Goal: Information Seeking & Learning: Learn about a topic

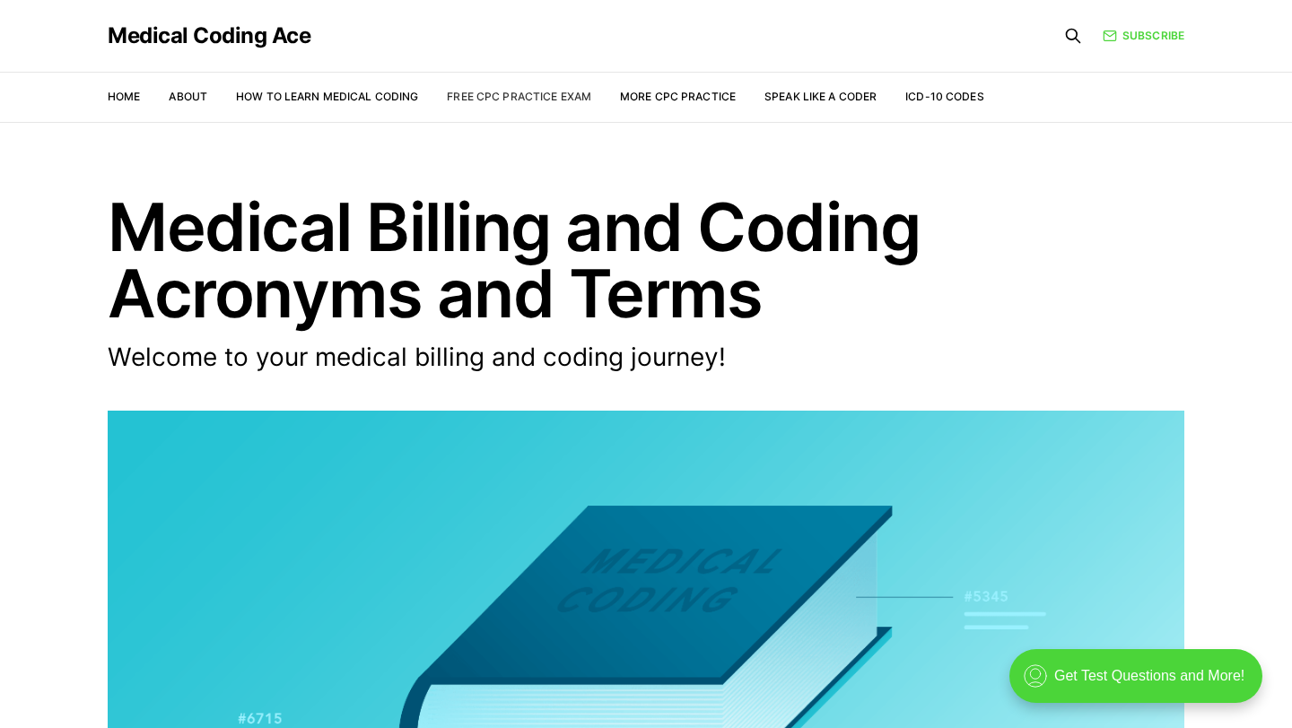
click at [485, 101] on link "Free CPC Practice Exam" at bounding box center [519, 96] width 144 height 13
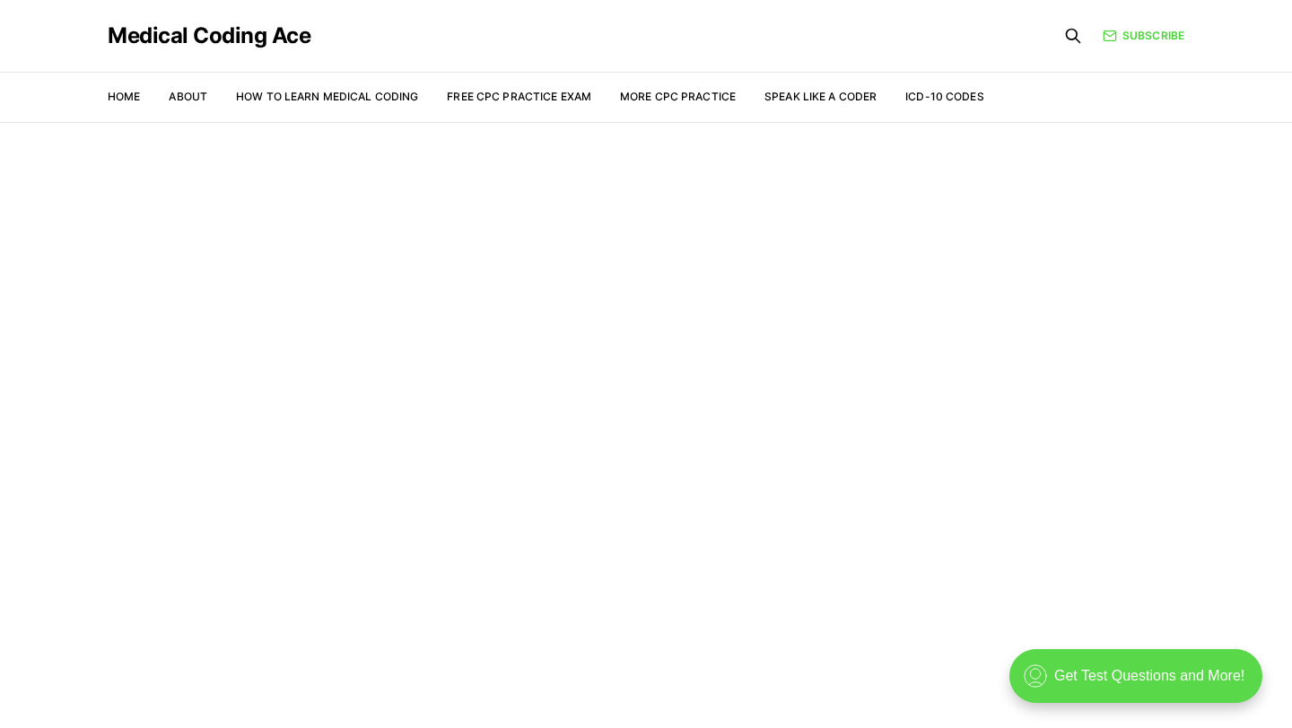
click at [1076, 675] on div ".cls-1{fill:none;stroke:currentColor;stroke-linecap:round;stroke-linejoin:round…" at bounding box center [1135, 676] width 253 height 54
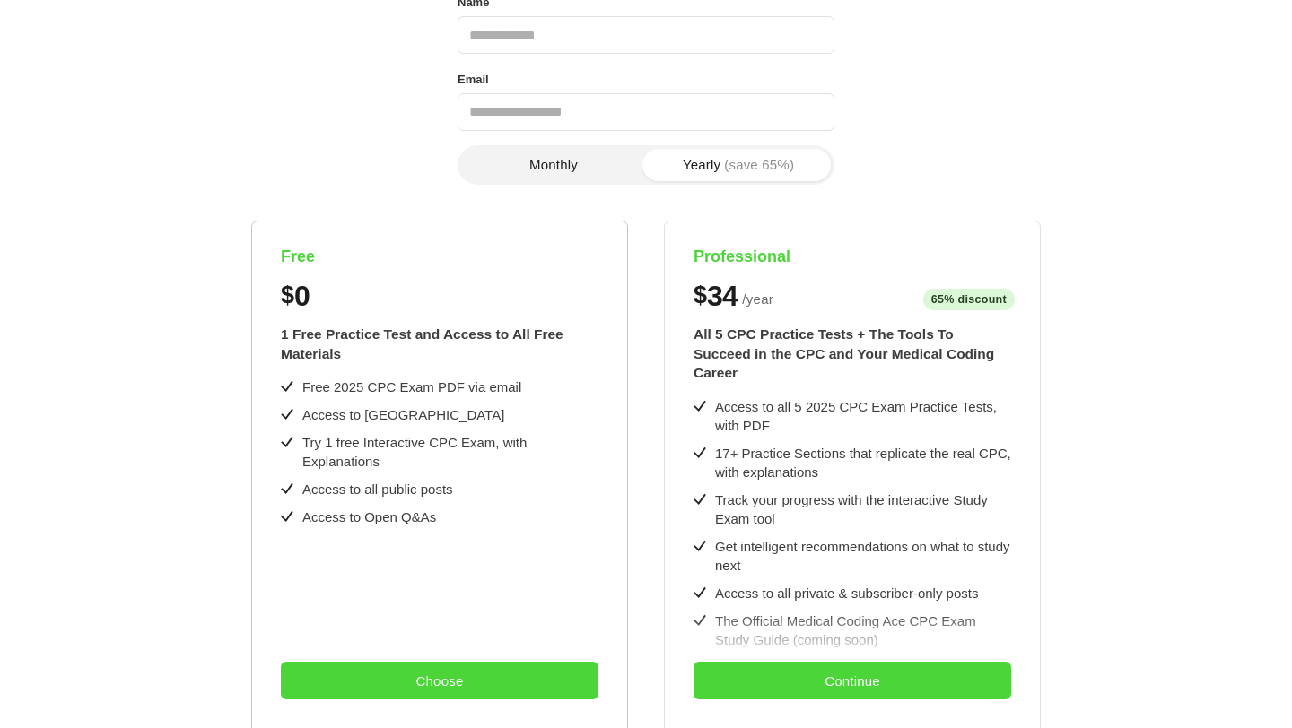
scroll to position [192, 0]
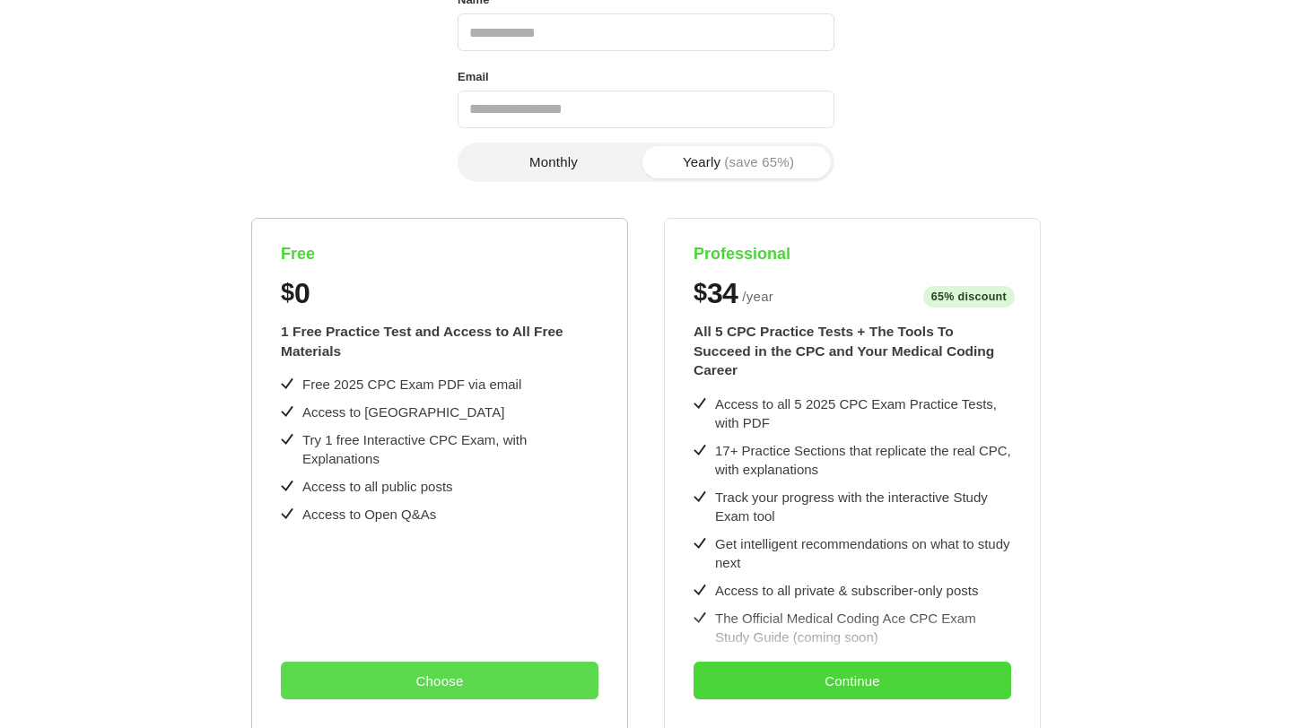
click at [449, 672] on button "Choose" at bounding box center [440, 681] width 318 height 38
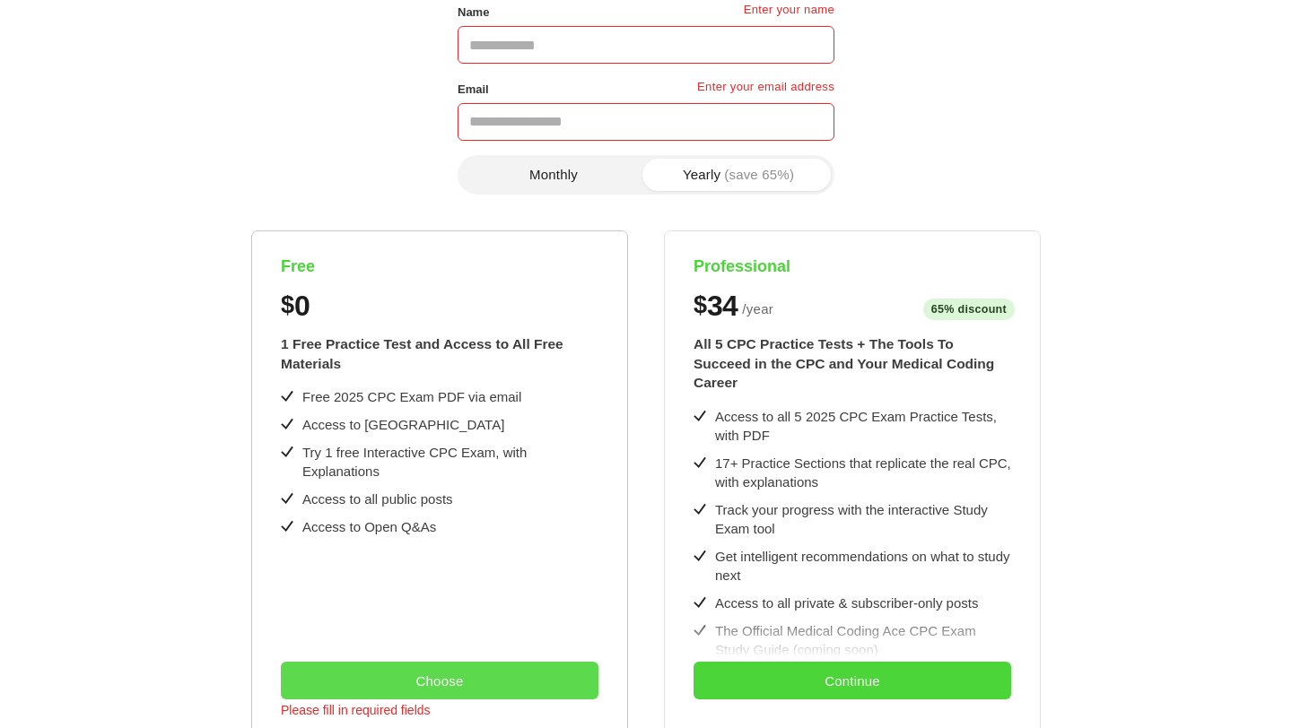
scroll to position [0, 0]
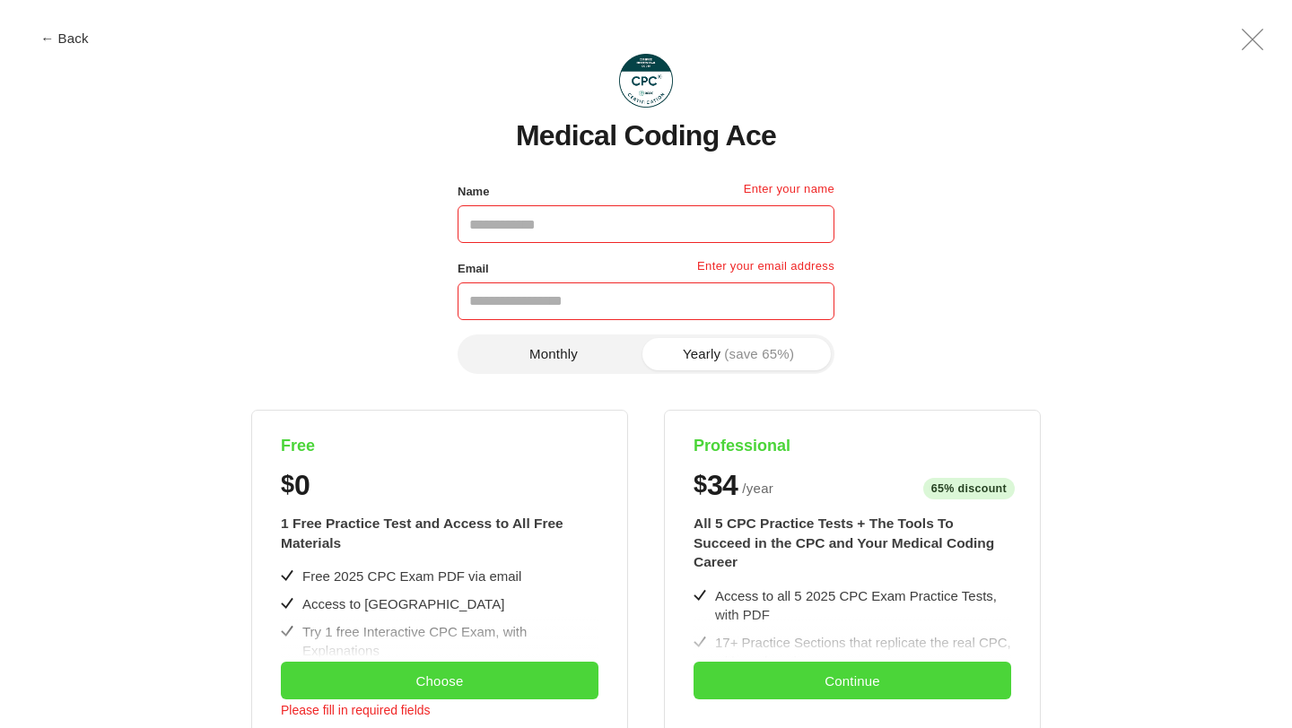
click at [573, 229] on input "Name" at bounding box center [645, 224] width 377 height 38
type input "******"
click at [584, 292] on input "Email" at bounding box center [645, 302] width 377 height 38
type input "**********"
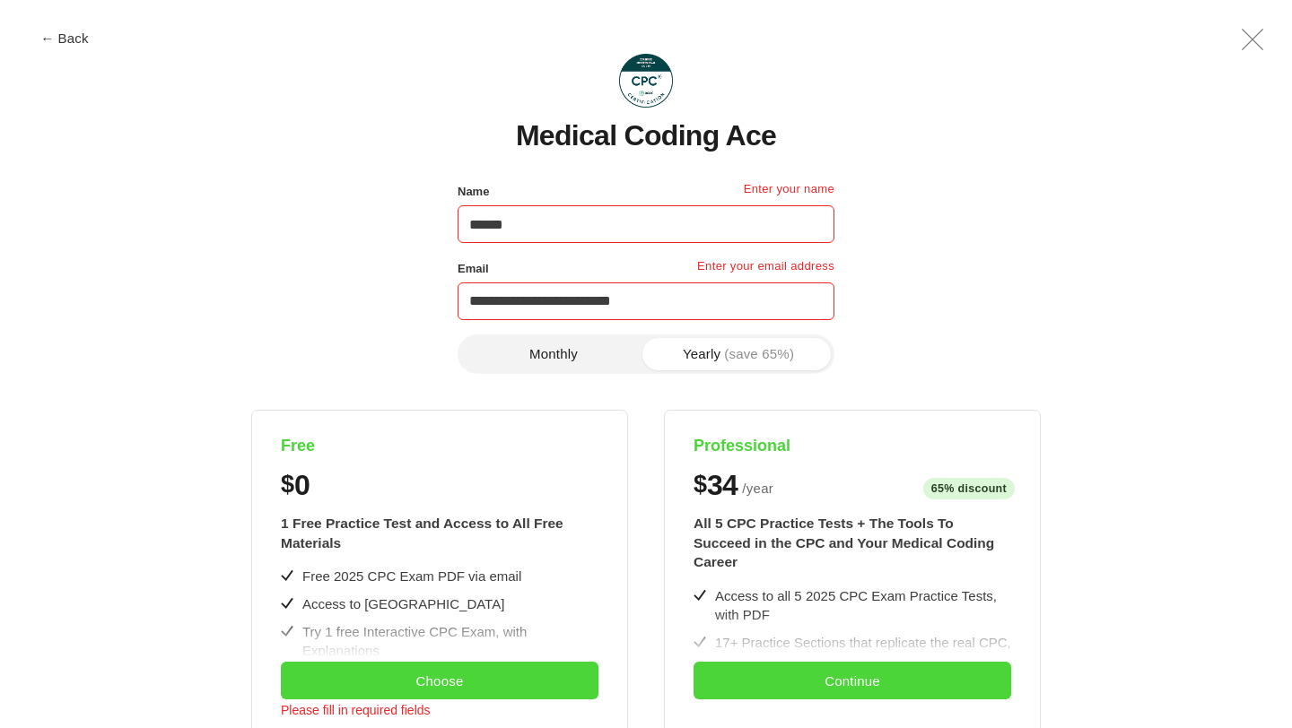
click at [595, 388] on div "Monthly Yearly (save 65%)" at bounding box center [645, 372] width 377 height 75
click at [567, 356] on button "Monthly" at bounding box center [553, 354] width 185 height 32
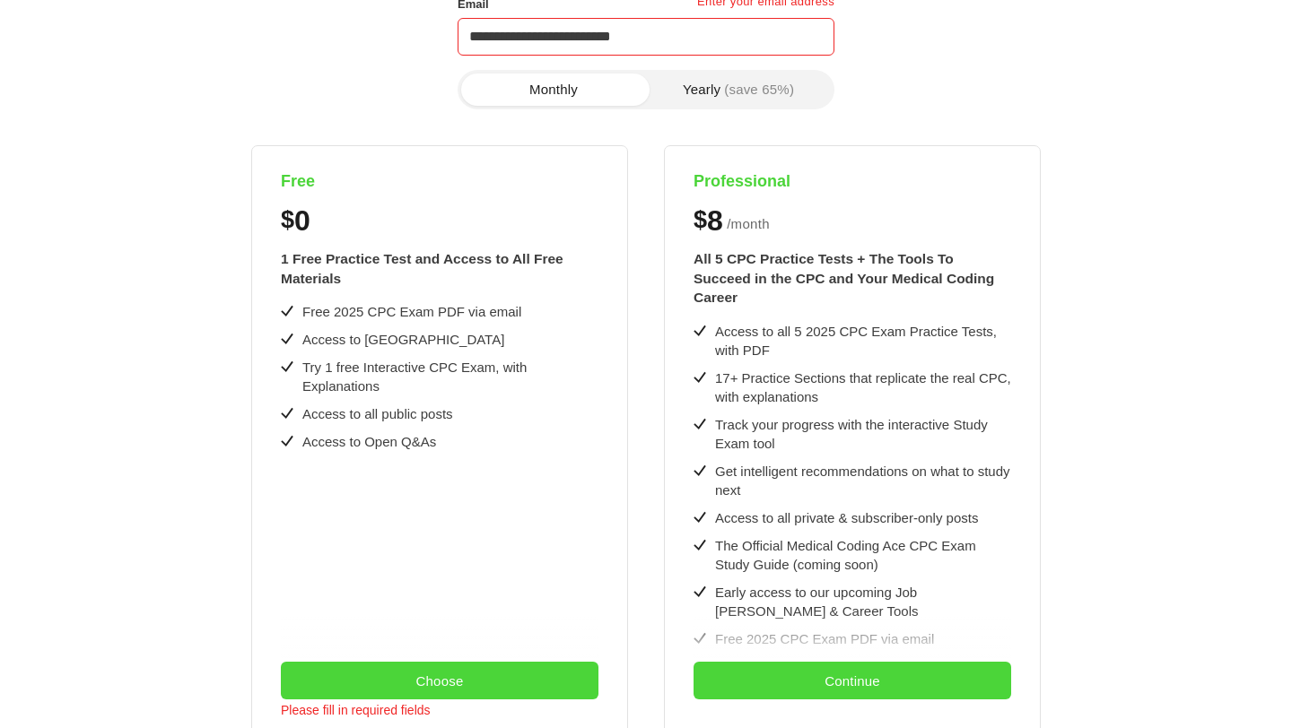
scroll to position [263, 0]
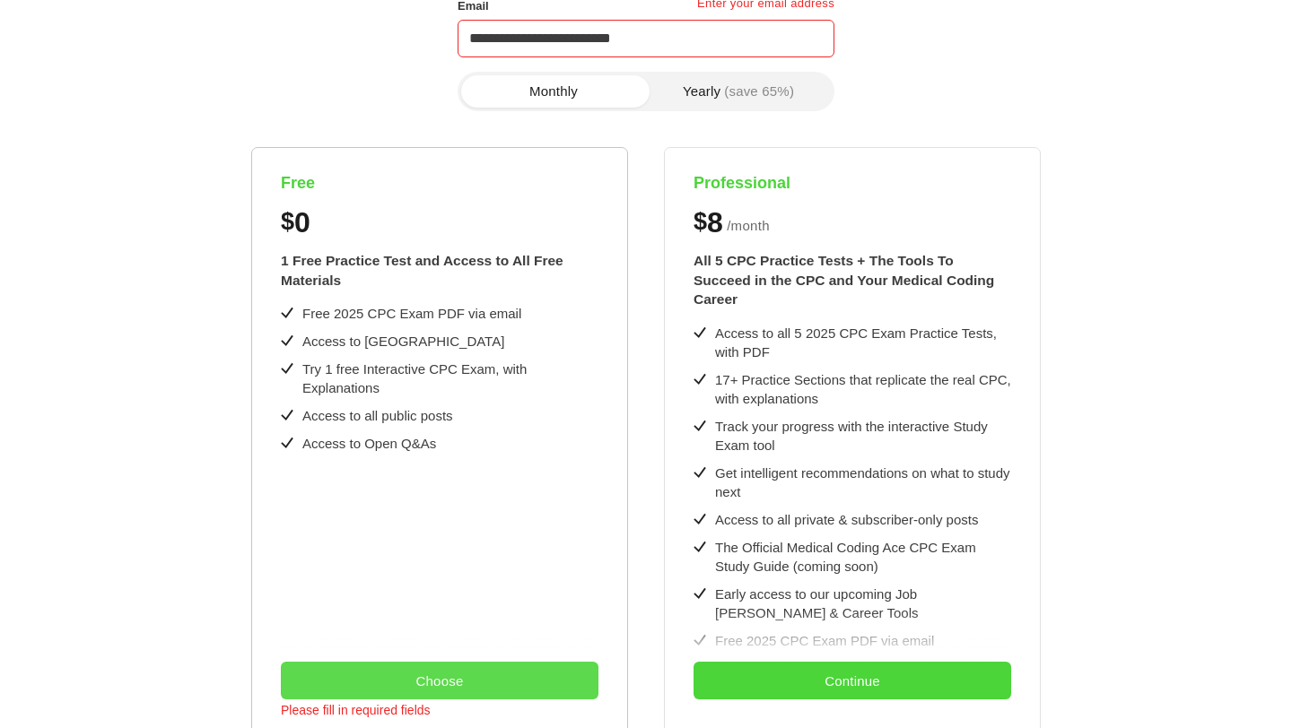
click at [458, 681] on button "Choose" at bounding box center [440, 681] width 318 height 38
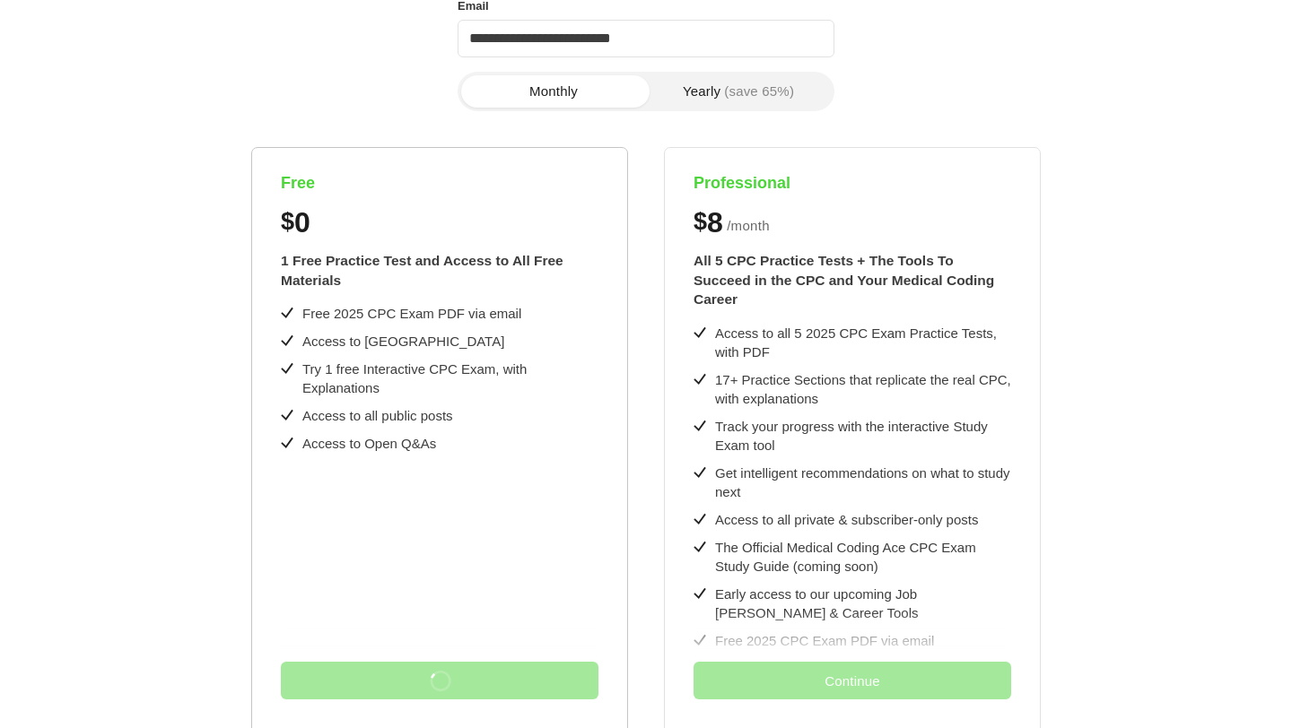
scroll to position [0, 0]
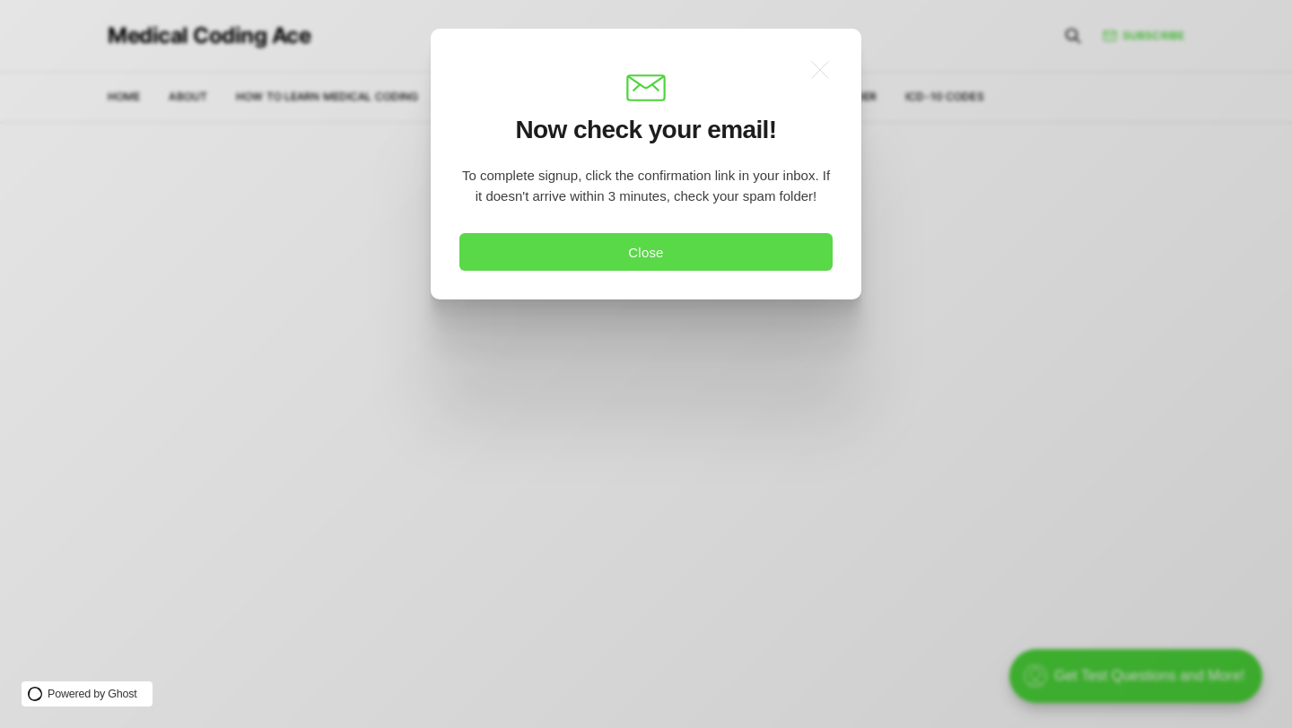
click at [687, 260] on button "Close" at bounding box center [645, 252] width 373 height 38
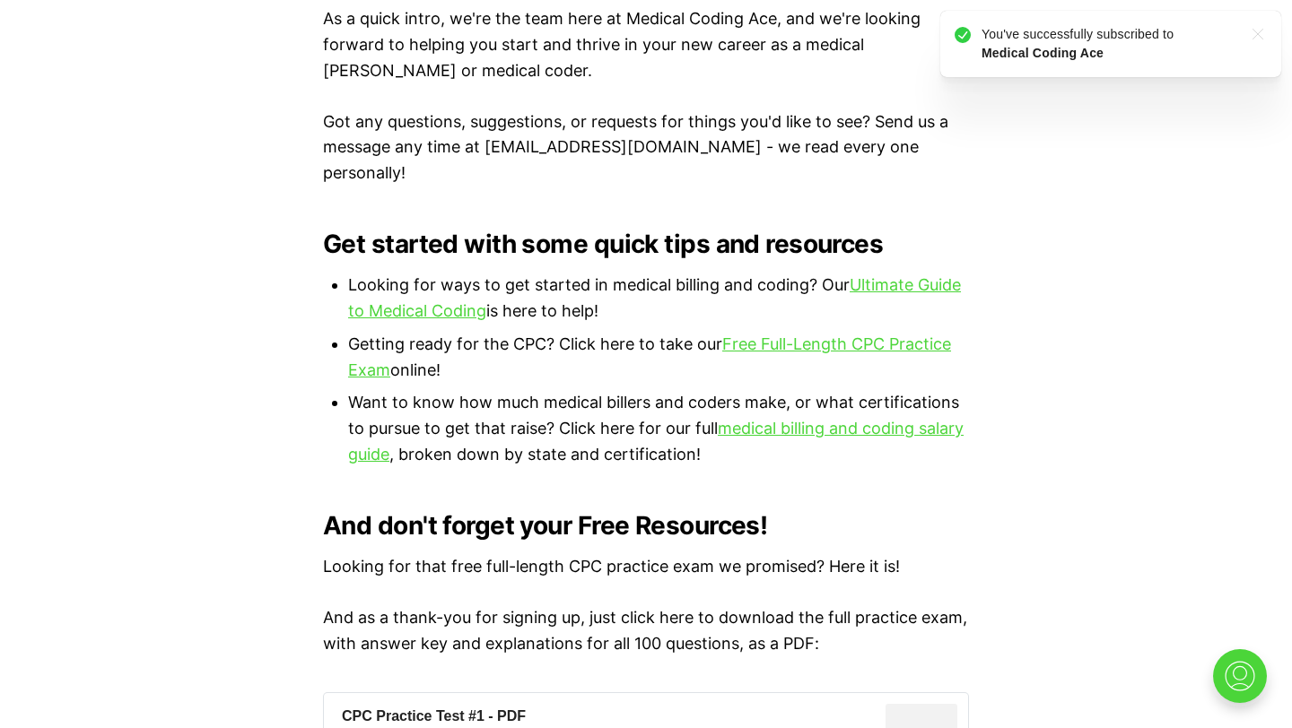
scroll to position [1111, 0]
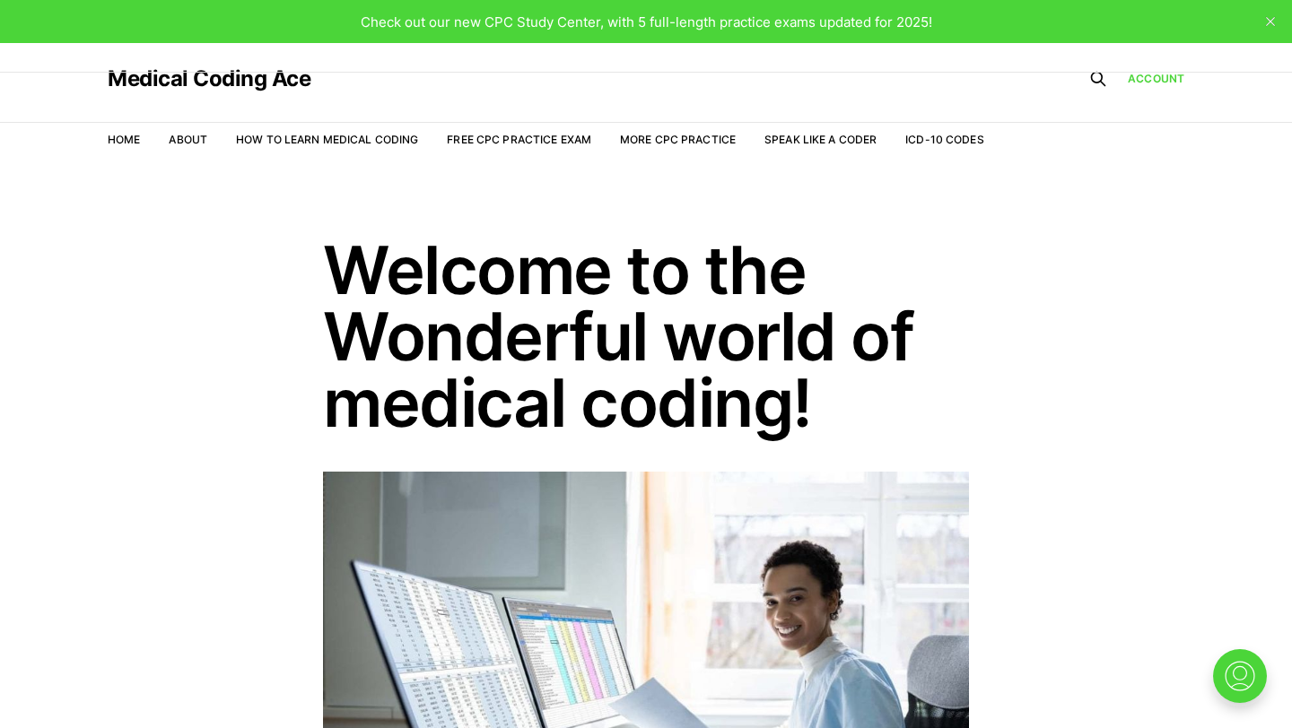
click at [535, 129] on nav "Home About How to Learn Medical Coding Free CPC Practice Exam More CPC Practice…" at bounding box center [546, 140] width 876 height 50
click at [536, 144] on link "Free CPC Practice Exam" at bounding box center [519, 139] width 144 height 13
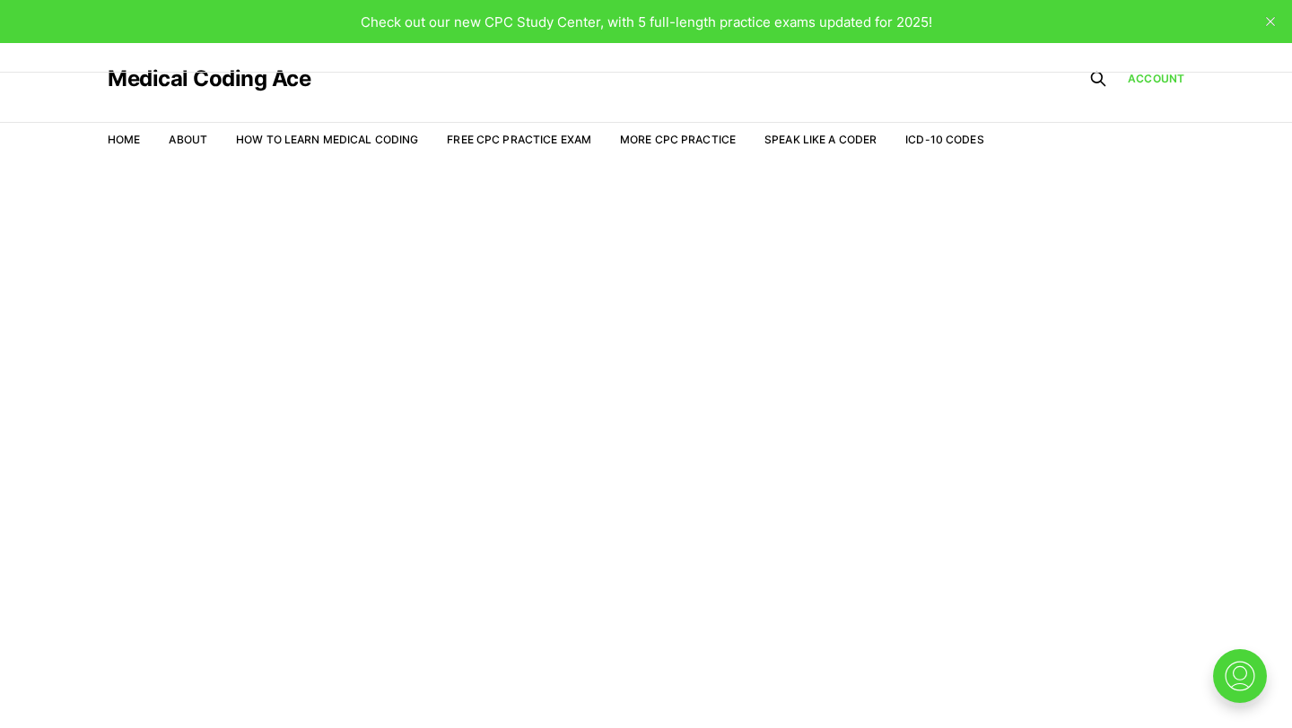
click at [598, 26] on span "Check out our new CPC Study Center, with 5 full-length practice exams updated f…" at bounding box center [646, 21] width 571 height 17
click at [416, 32] on div "Check out our new CPC Study Center, with 5 full-length practice exams updated f…" at bounding box center [646, 21] width 1292 height 43
click at [143, 139] on ul "Home About How to Learn Medical Coding Free CPC Practice Exam More CPC Practice…" at bounding box center [546, 140] width 876 height 16
click at [119, 142] on link "Home" at bounding box center [124, 139] width 32 height 13
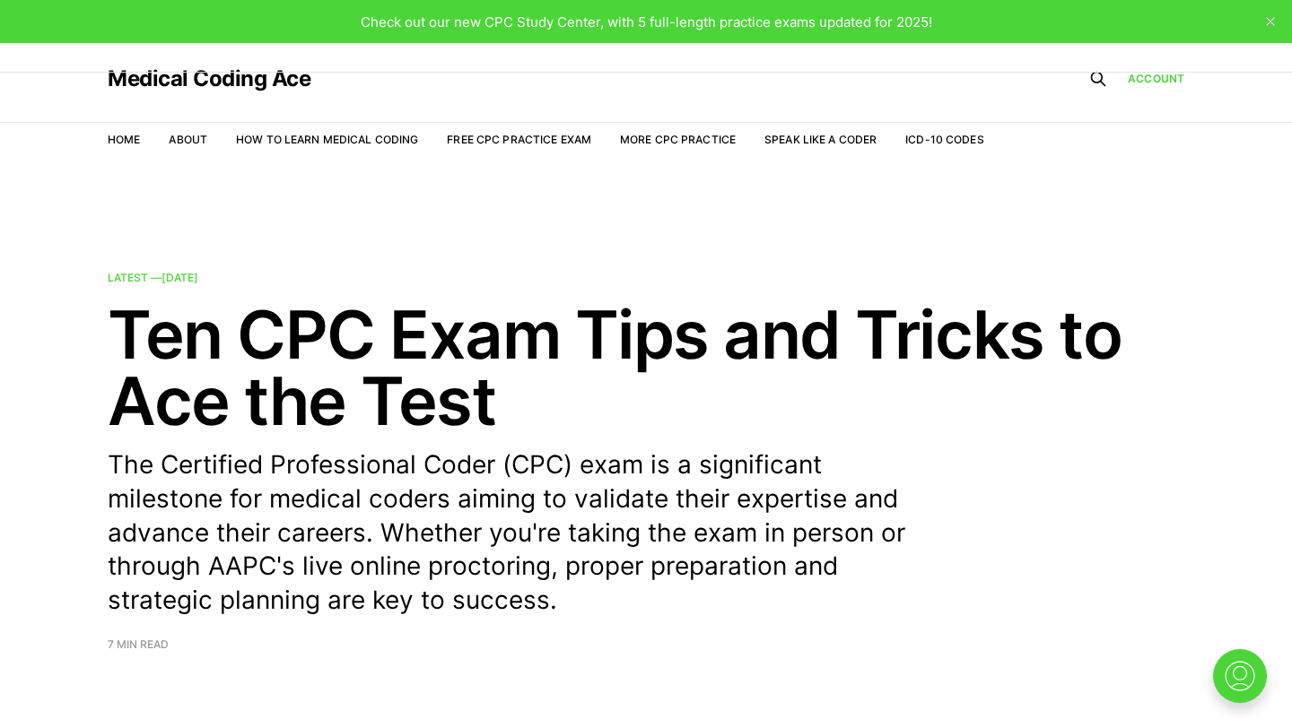
click at [849, 27] on span "Check out our new CPC Study Center, with 5 full-length practice exams updated f…" at bounding box center [646, 21] width 571 height 17
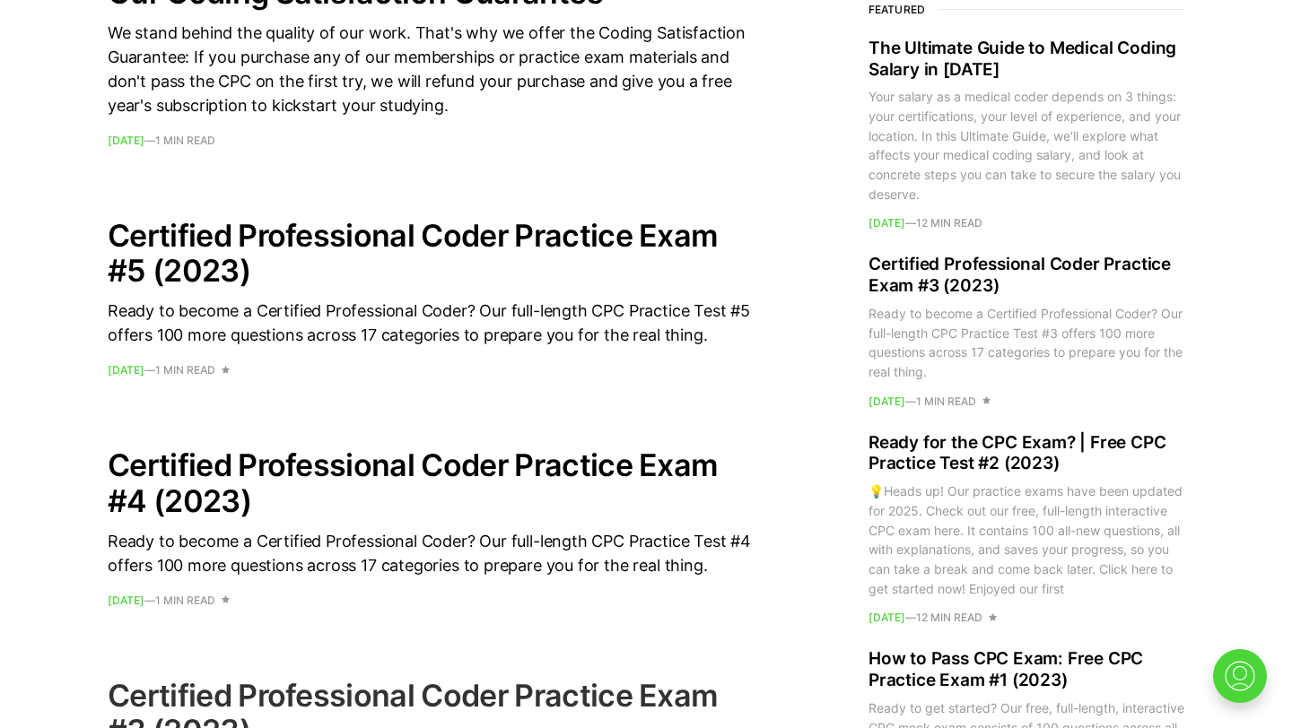
scroll to position [1357, 0]
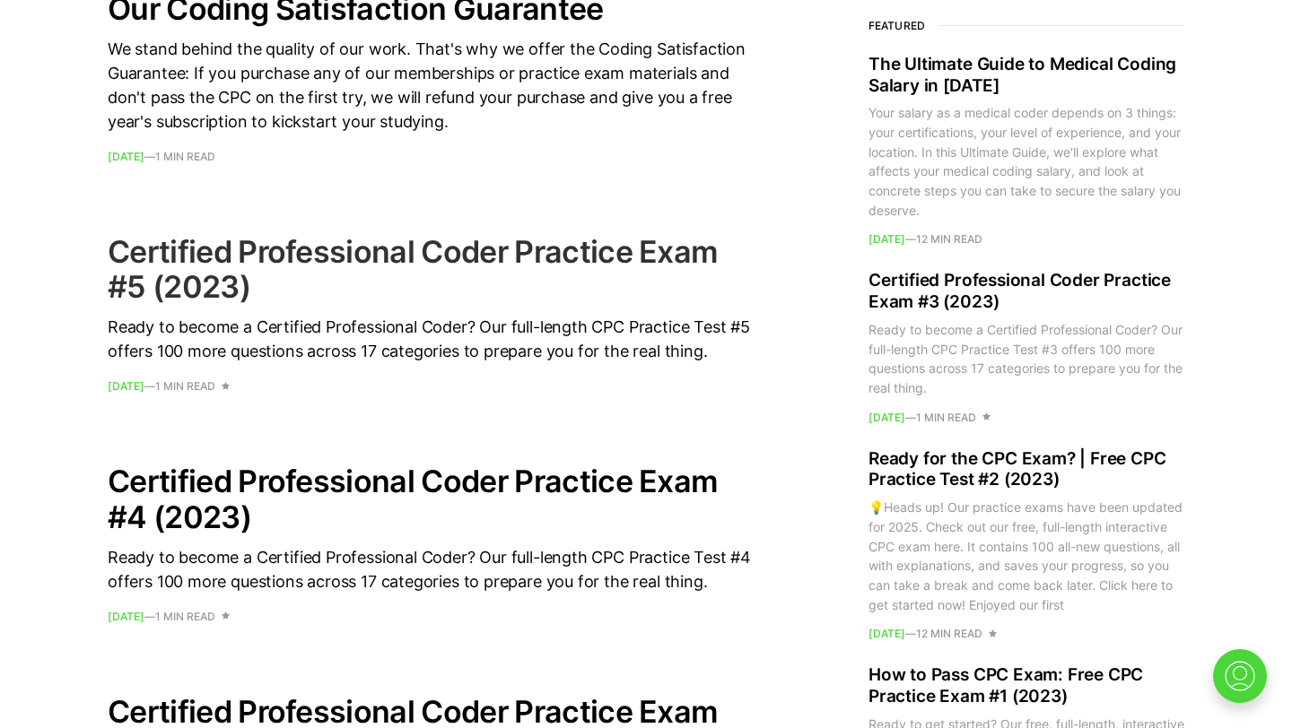
click at [216, 279] on h2 "Certified Professional Coder Practice Exam #5 (2023)" at bounding box center [431, 269] width 646 height 70
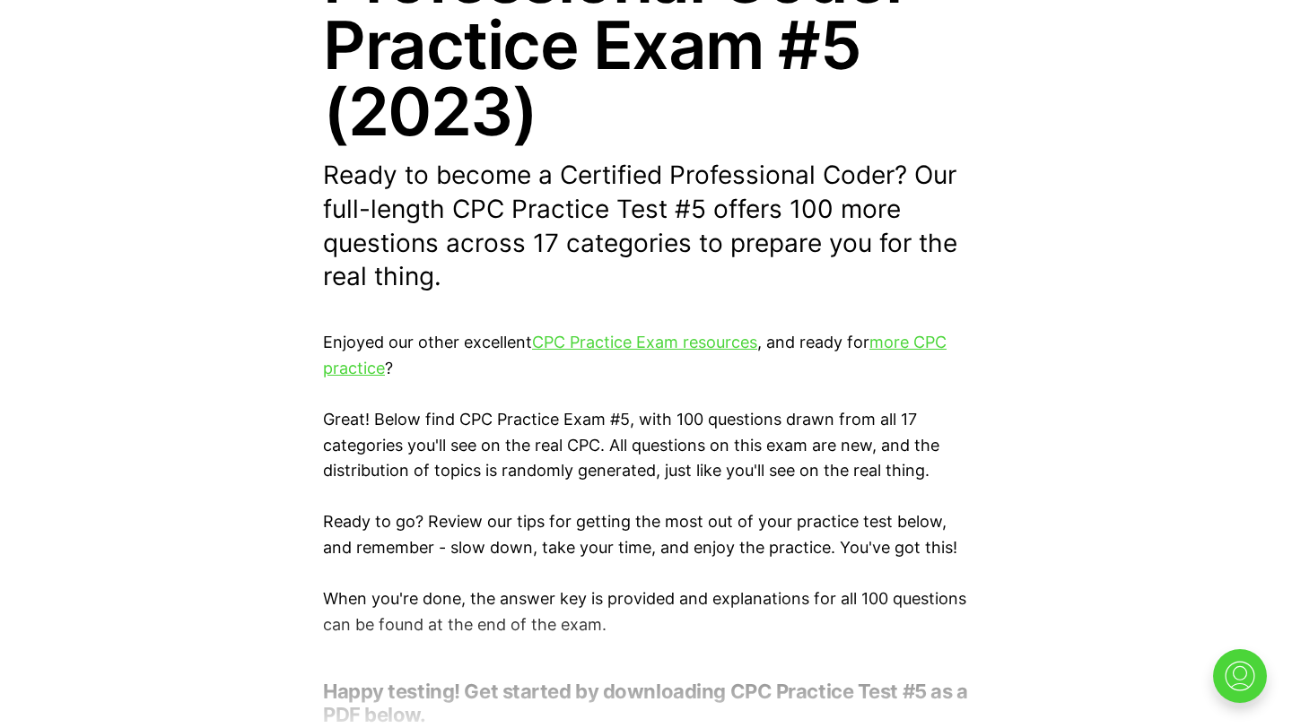
scroll to position [319, 0]
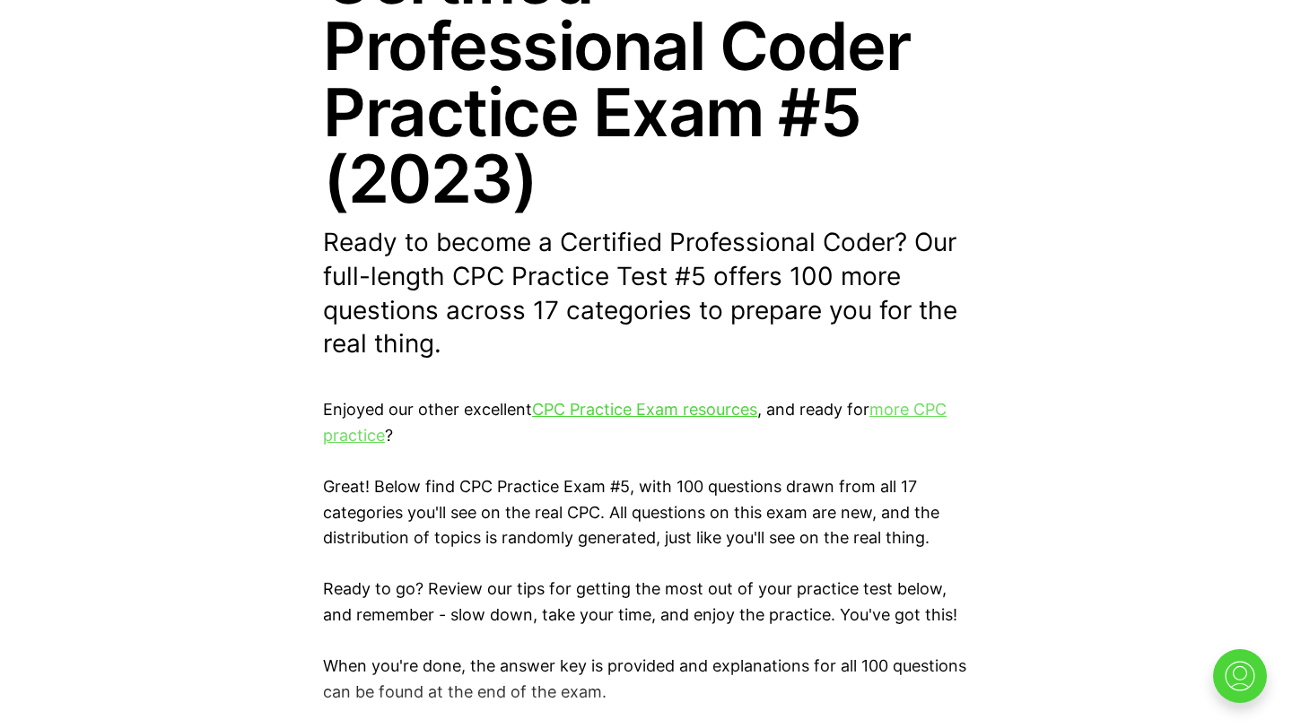
click at [905, 412] on link "more CPC practice" at bounding box center [634, 422] width 623 height 45
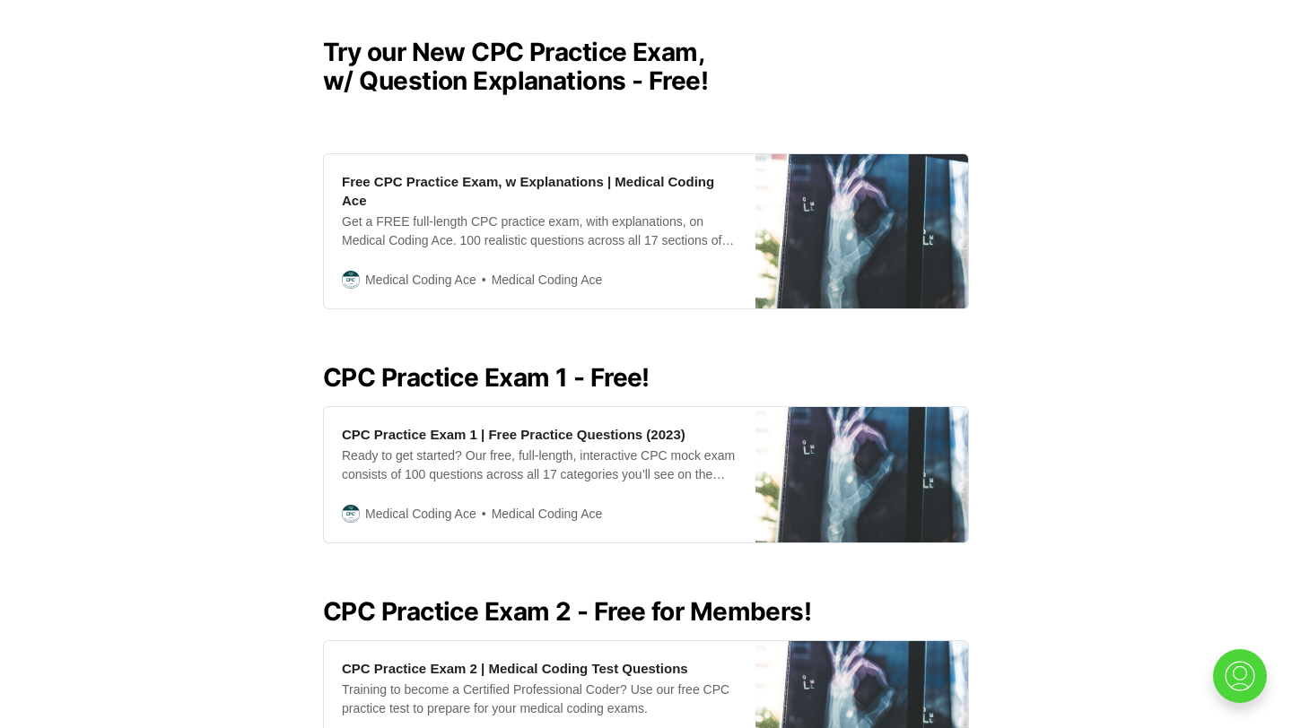
scroll to position [507, 0]
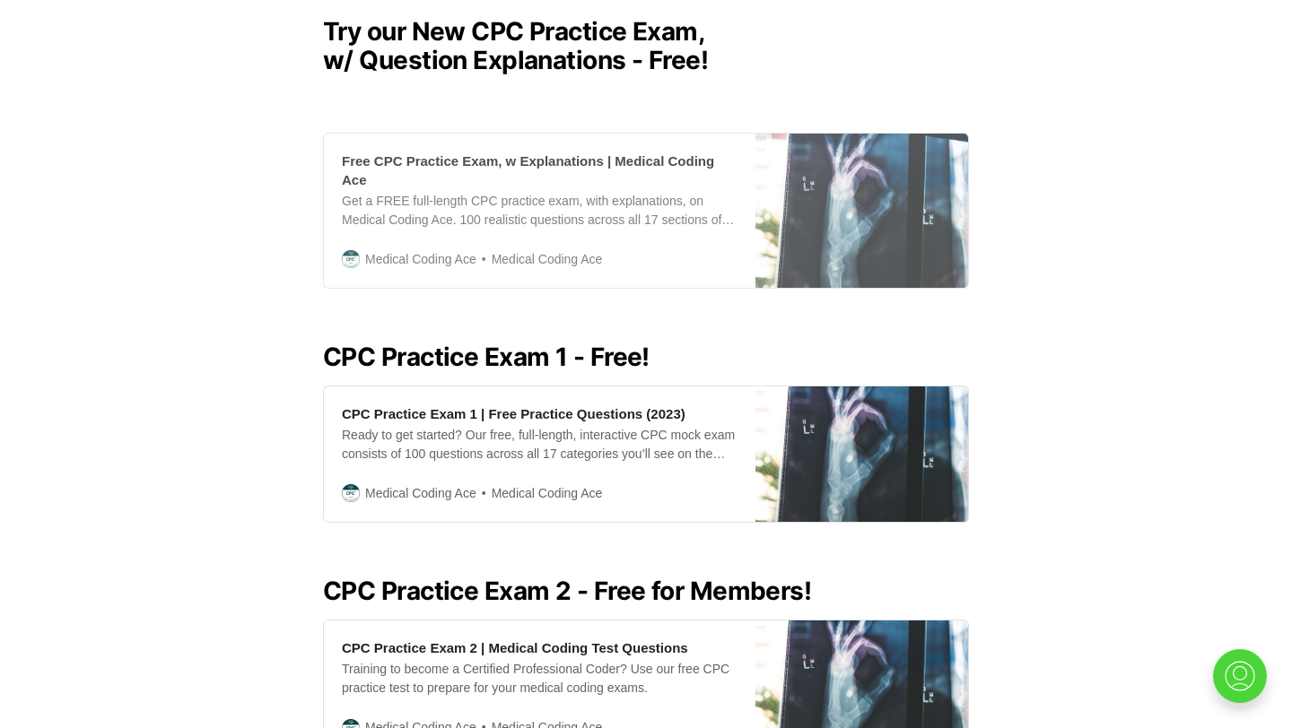
click at [570, 155] on div "Free CPC Practice Exam, w Explanations | Medical Coding Ace" at bounding box center [540, 171] width 396 height 38
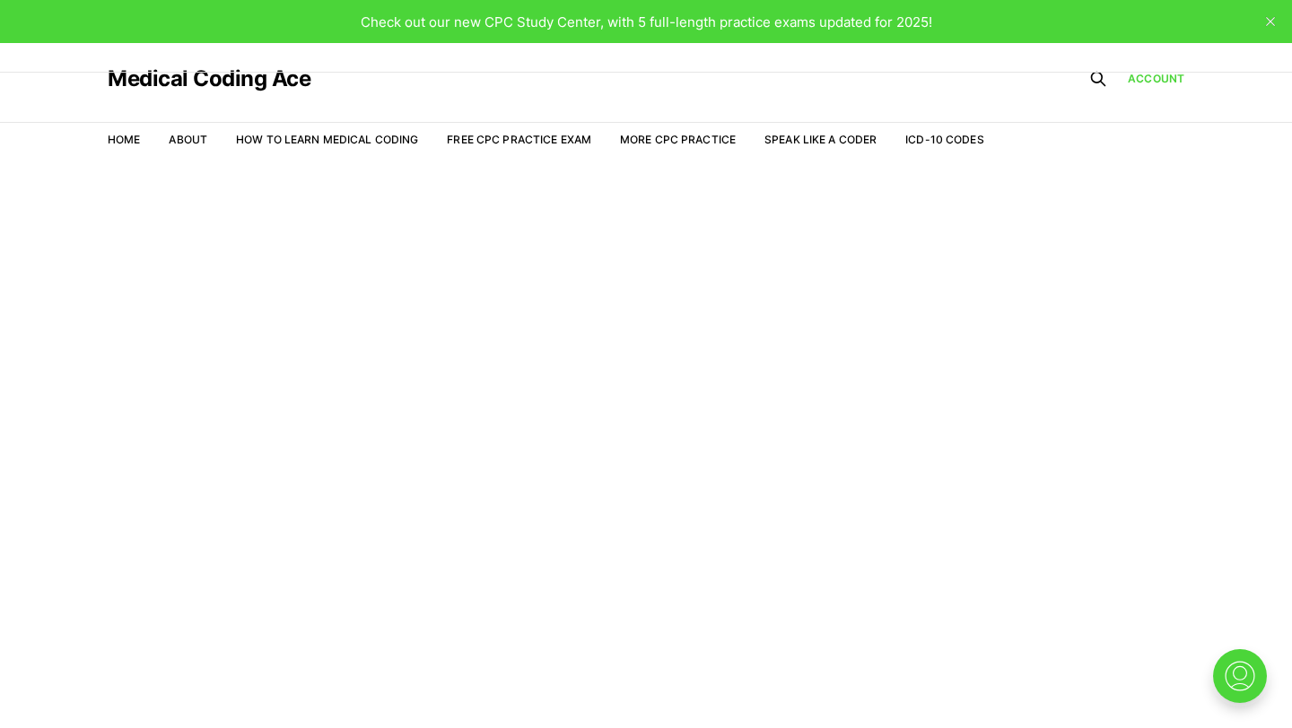
click at [837, 21] on span "Check out our new CPC Study Center, with 5 full-length practice exams updated f…" at bounding box center [646, 21] width 571 height 17
click at [685, 130] on nav "Home About How to Learn Medical Coding Free CPC Practice Exam More CPC Practice…" at bounding box center [546, 140] width 876 height 50
click at [680, 144] on link "More CPC Practice" at bounding box center [678, 139] width 116 height 13
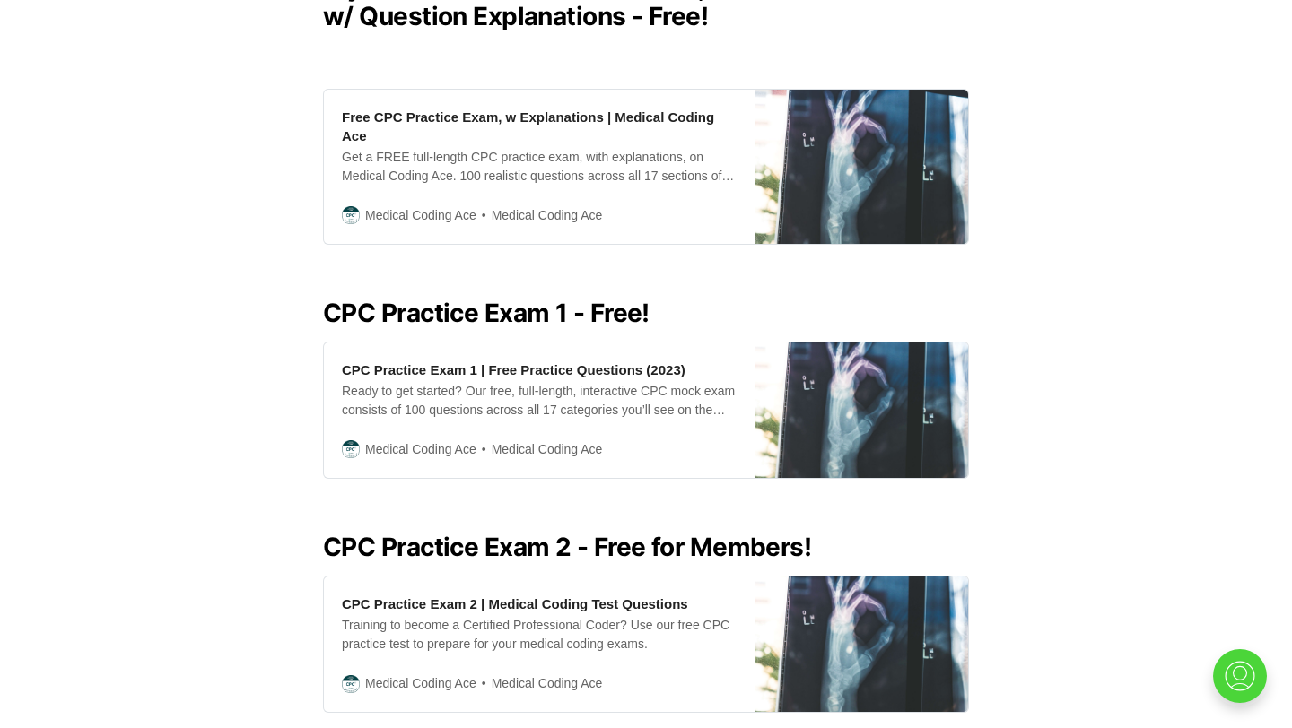
scroll to position [549, 0]
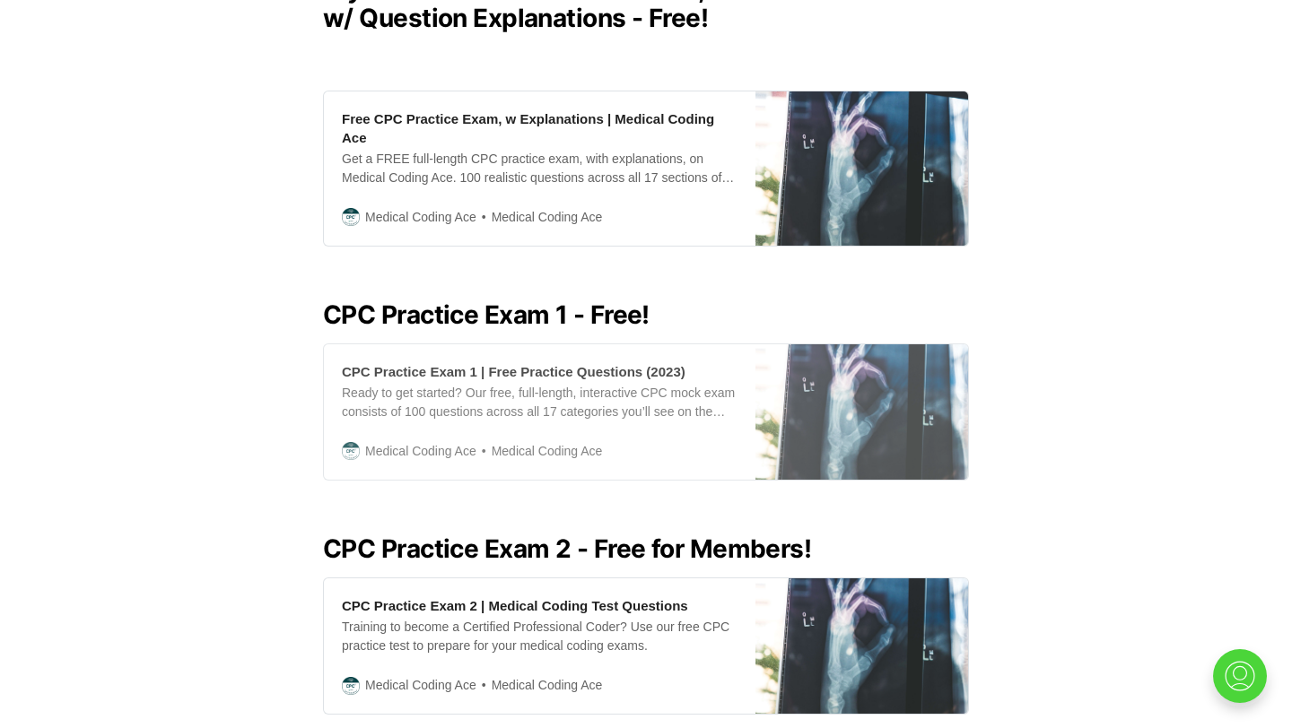
click at [580, 418] on div "Ready to get started? Our free, full-length, interactive CPC mock exam consists…" at bounding box center [540, 403] width 396 height 38
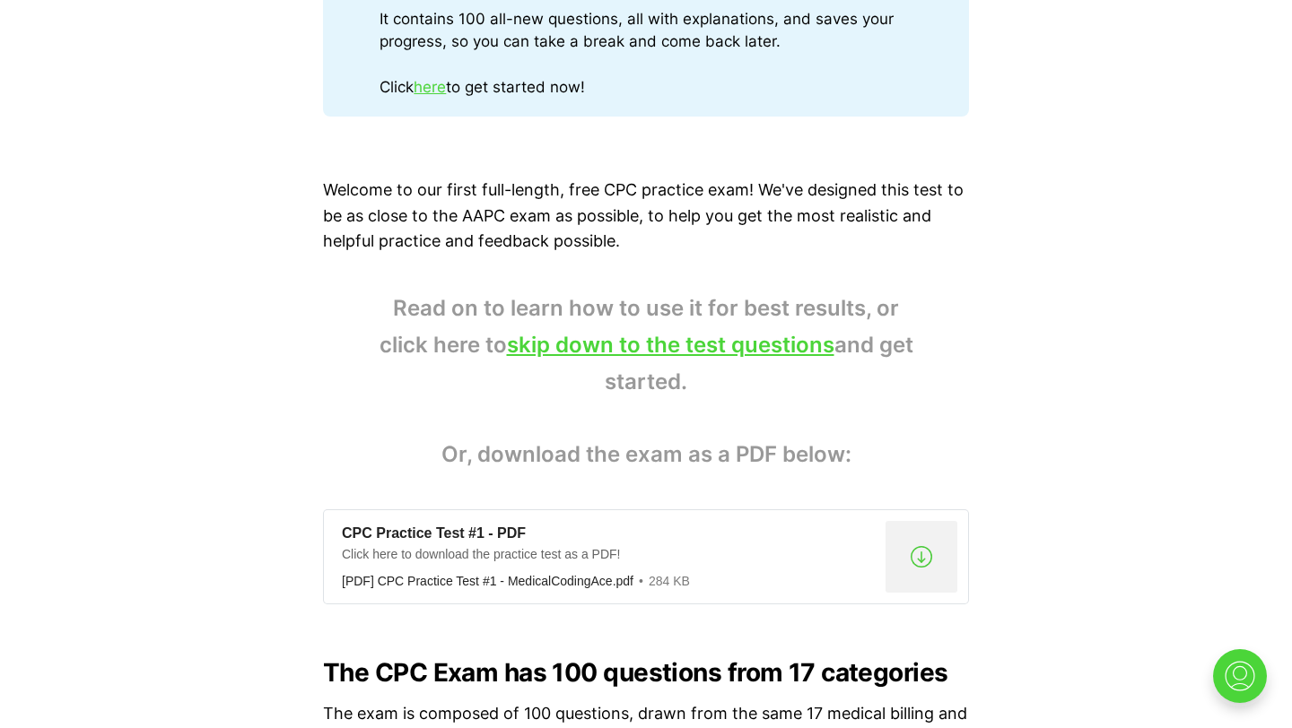
scroll to position [1055, 0]
click at [646, 354] on link "skip down to the test questions" at bounding box center [670, 346] width 327 height 26
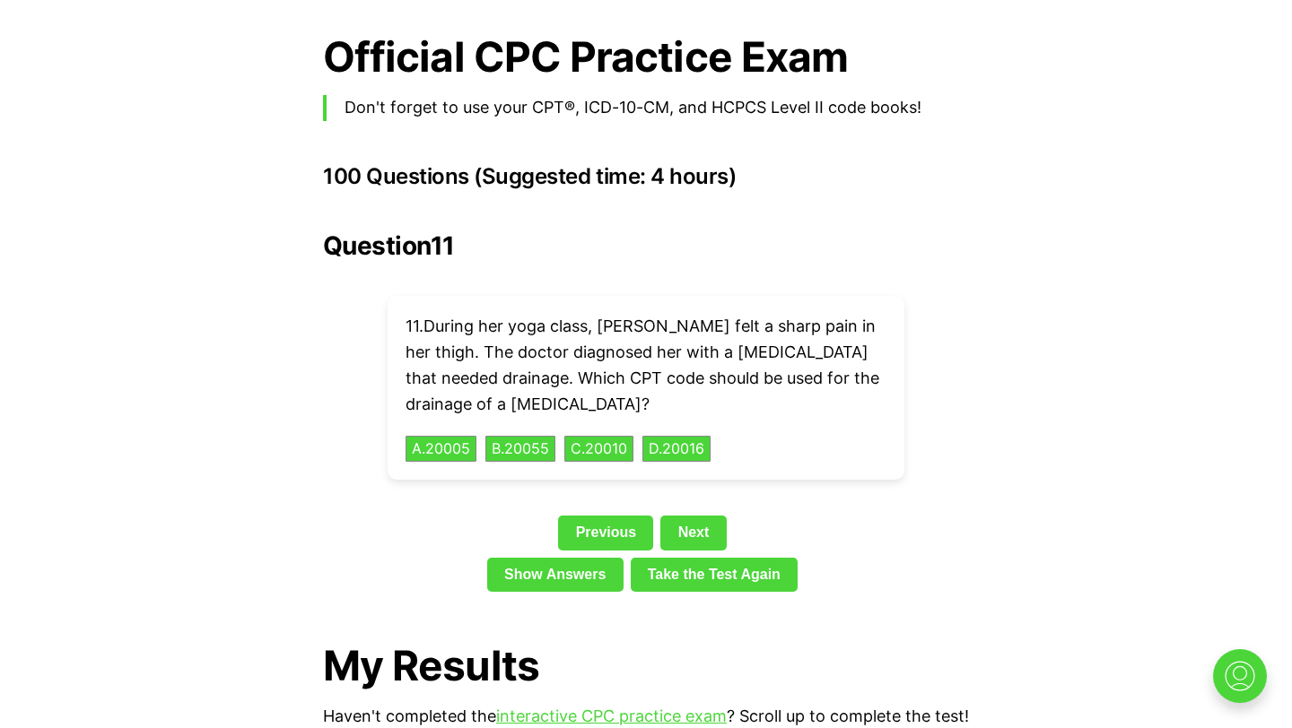
scroll to position [3907, 0]
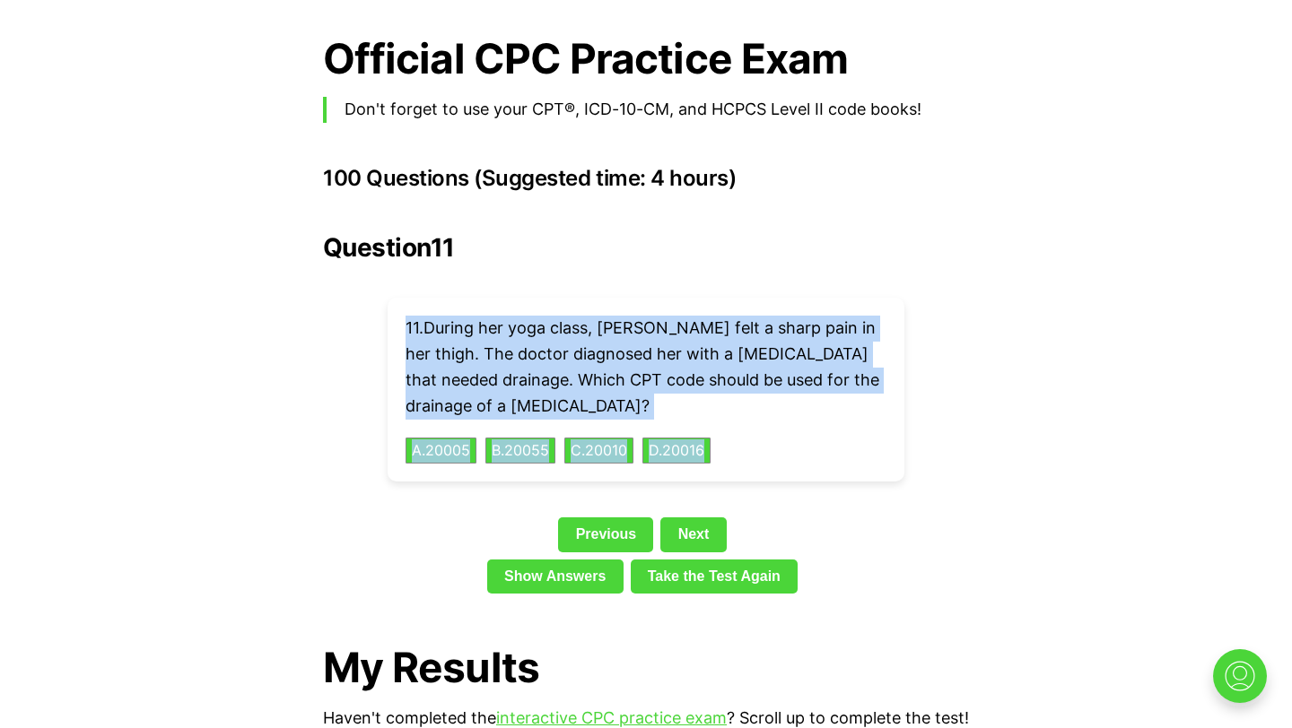
drag, startPoint x: 394, startPoint y: 290, endPoint x: 770, endPoint y: 431, distance: 401.4
click at [770, 431] on div "11 . During her yoga class, [PERSON_NAME] felt a sharp pain in her thigh. The d…" at bounding box center [646, 390] width 517 height 184
copy div "11 . During her yoga class, [PERSON_NAME] felt a sharp pain in her thigh. The d…"
click at [827, 316] on p "11 . During her yoga class, [PERSON_NAME] felt a sharp pain in her thigh. The d…" at bounding box center [645, 367] width 481 height 103
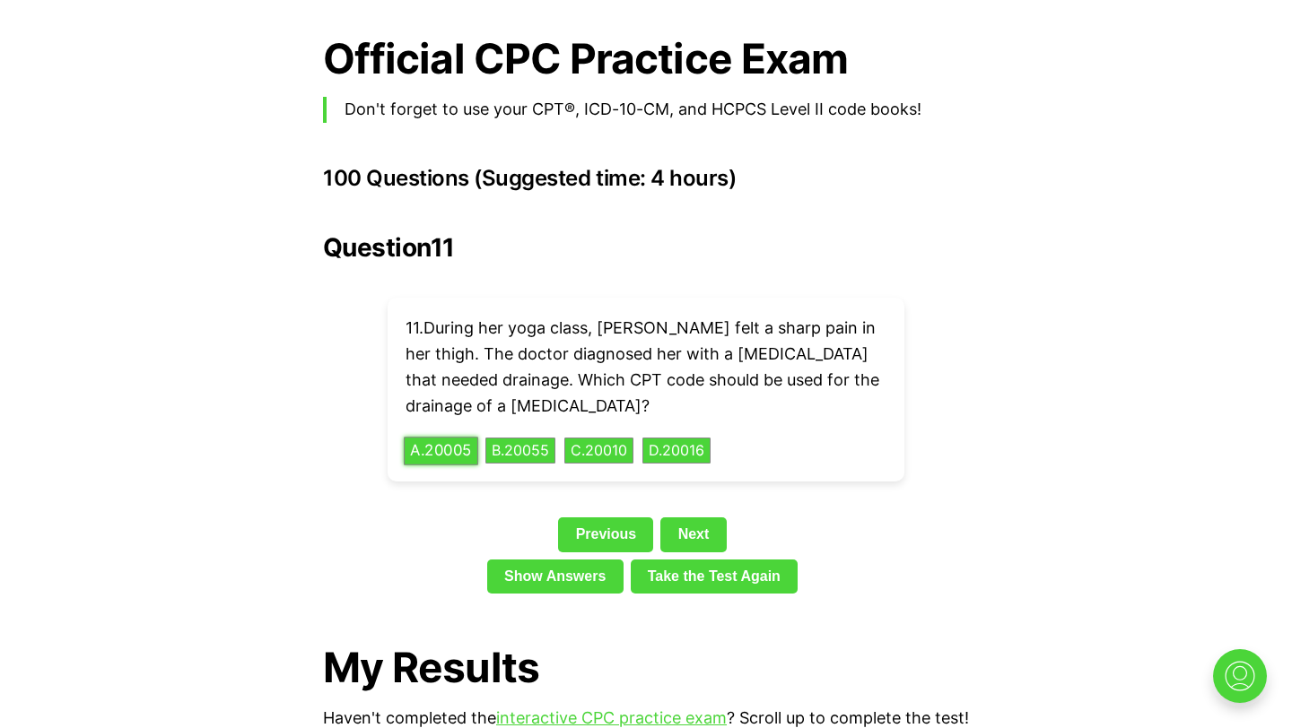
click at [429, 437] on button "A . 20005" at bounding box center [441, 451] width 74 height 28
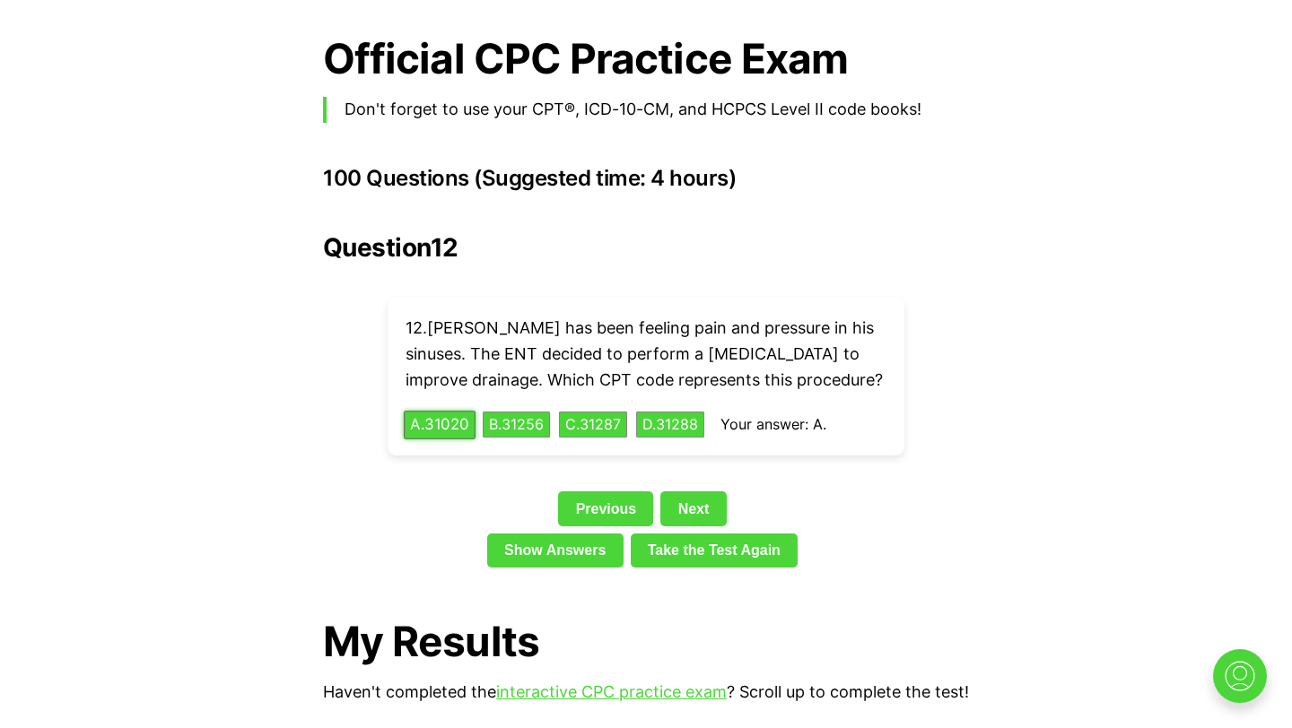
click at [457, 411] on button "A . 31020" at bounding box center [440, 425] width 72 height 28
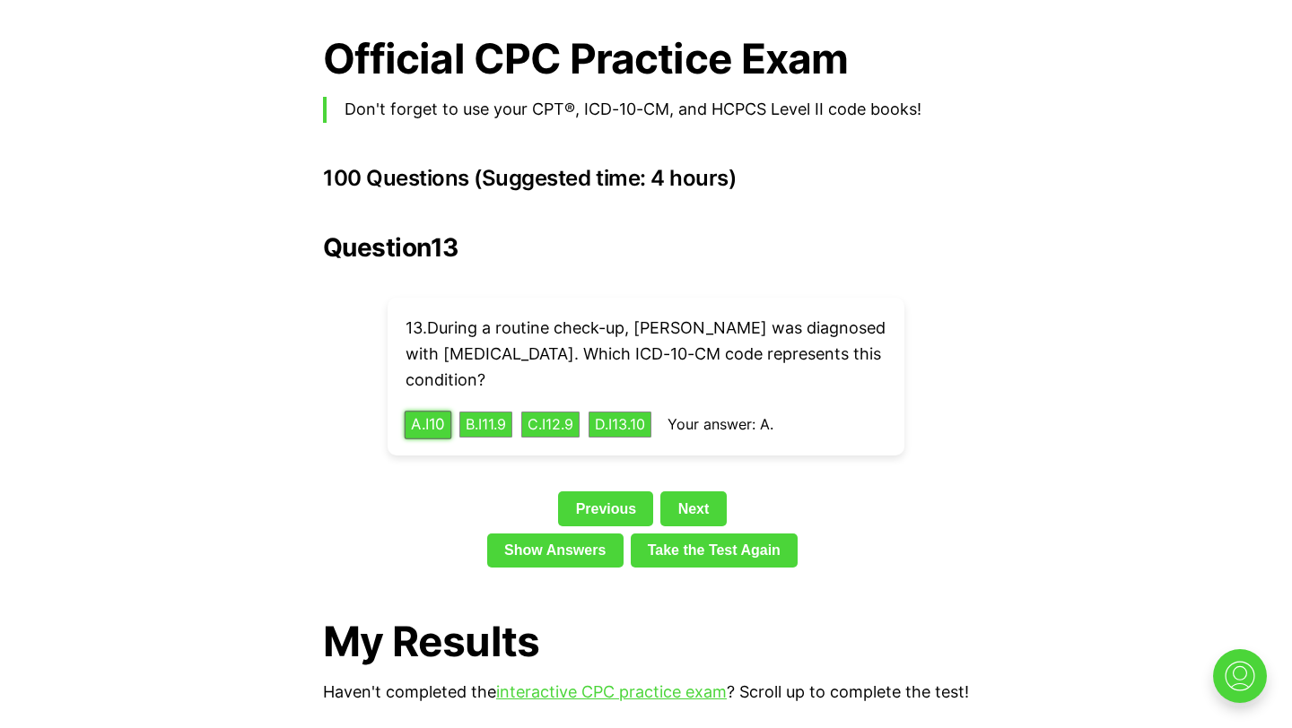
click at [450, 411] on button "A . I10" at bounding box center [429, 425] width 48 height 28
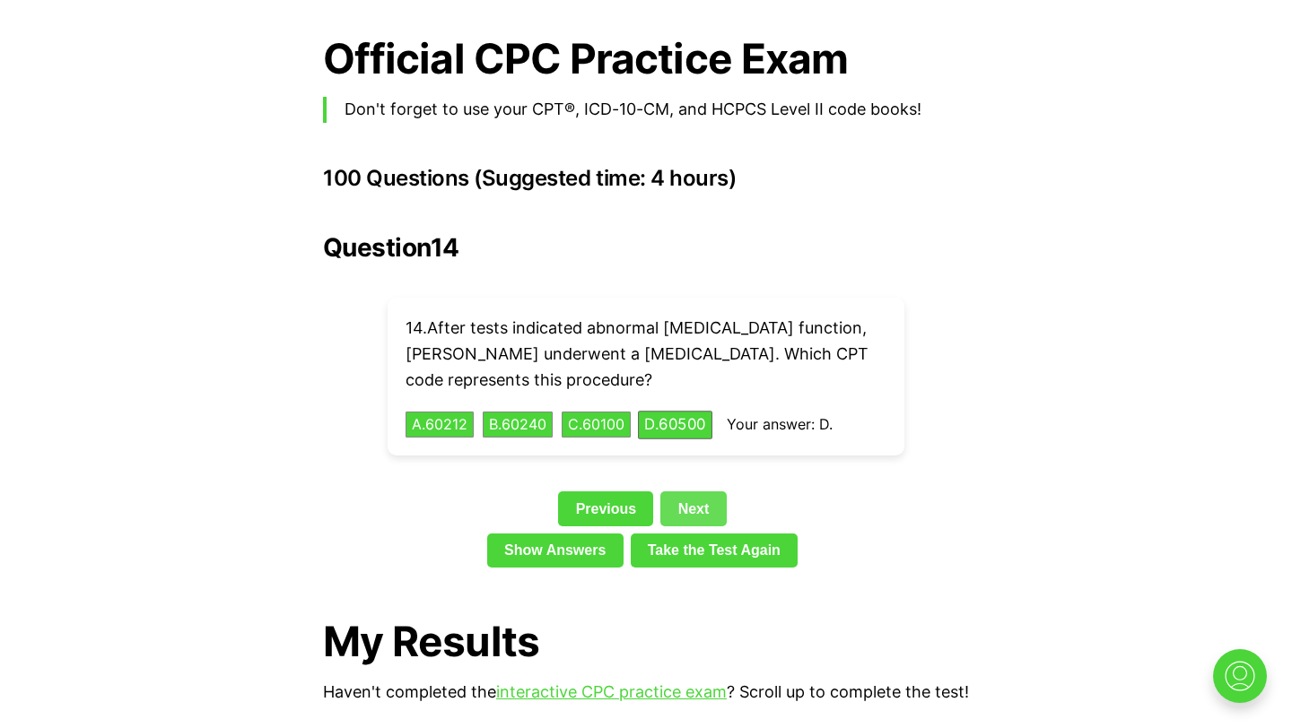
click at [691, 492] on link "Next" at bounding box center [692, 509] width 65 height 34
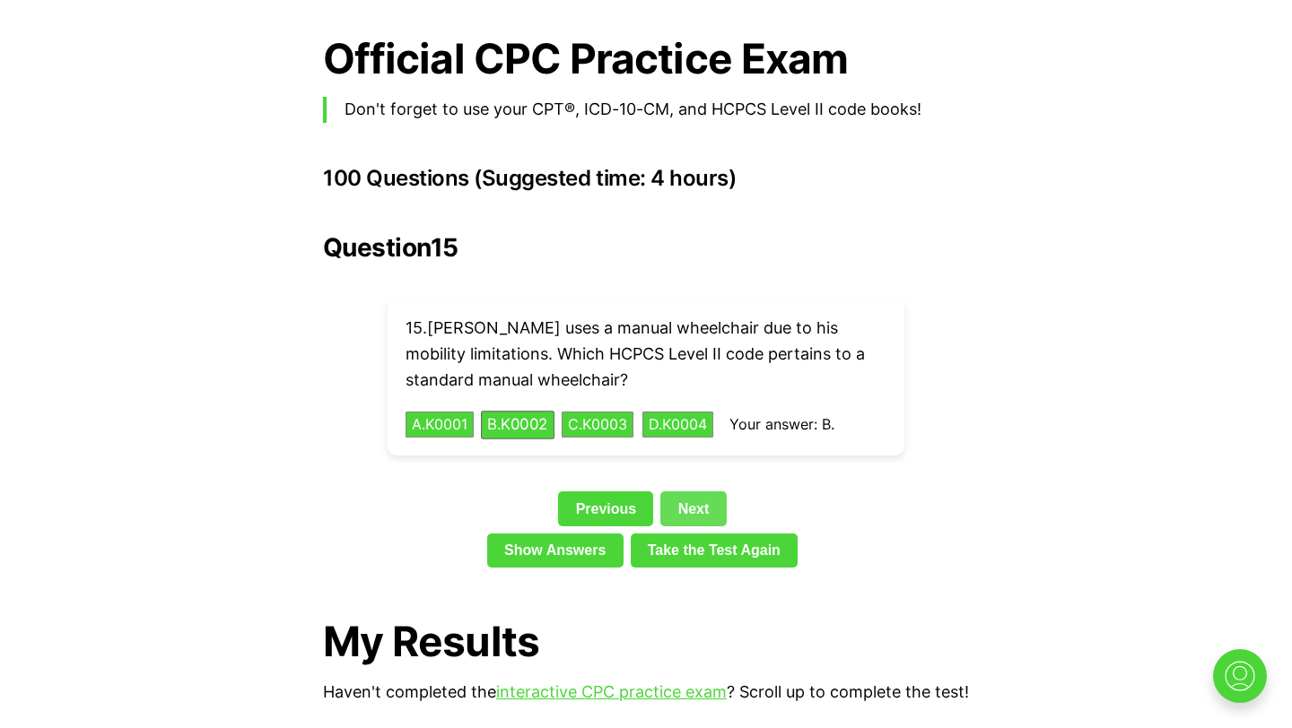
click at [691, 492] on link "Next" at bounding box center [692, 509] width 65 height 34
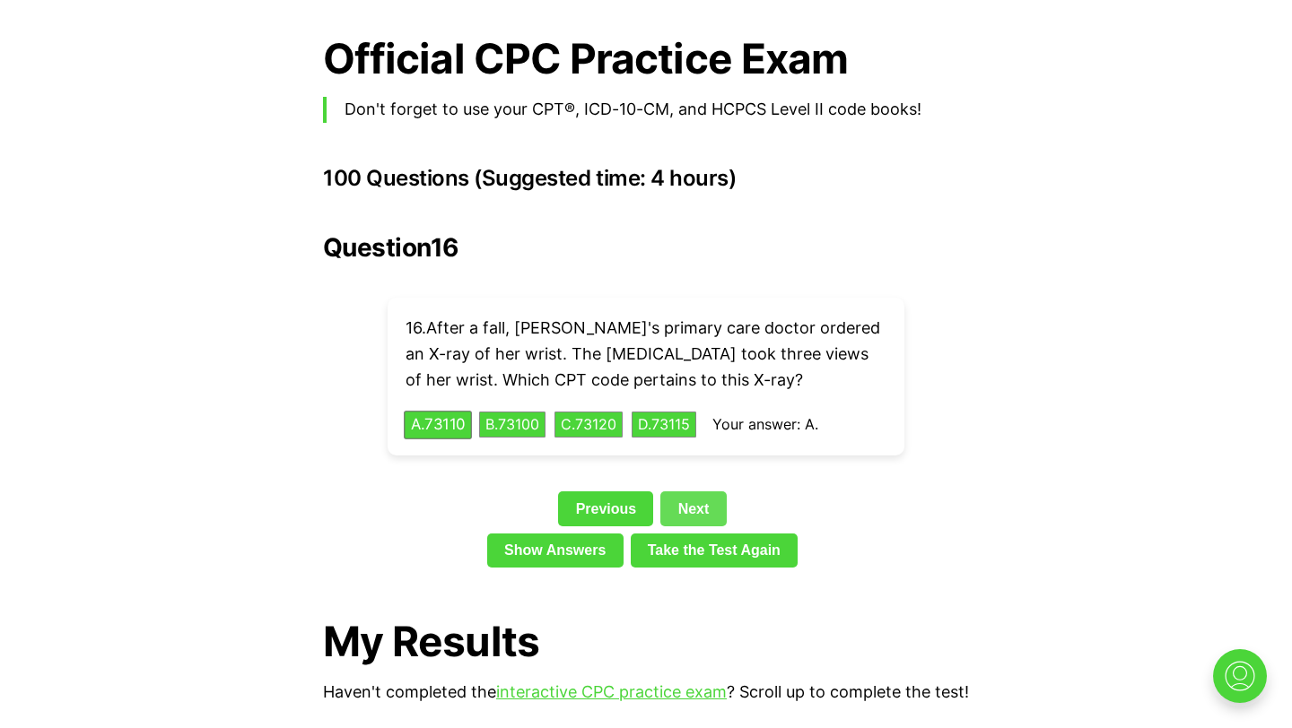
click at [691, 492] on link "Next" at bounding box center [692, 509] width 65 height 34
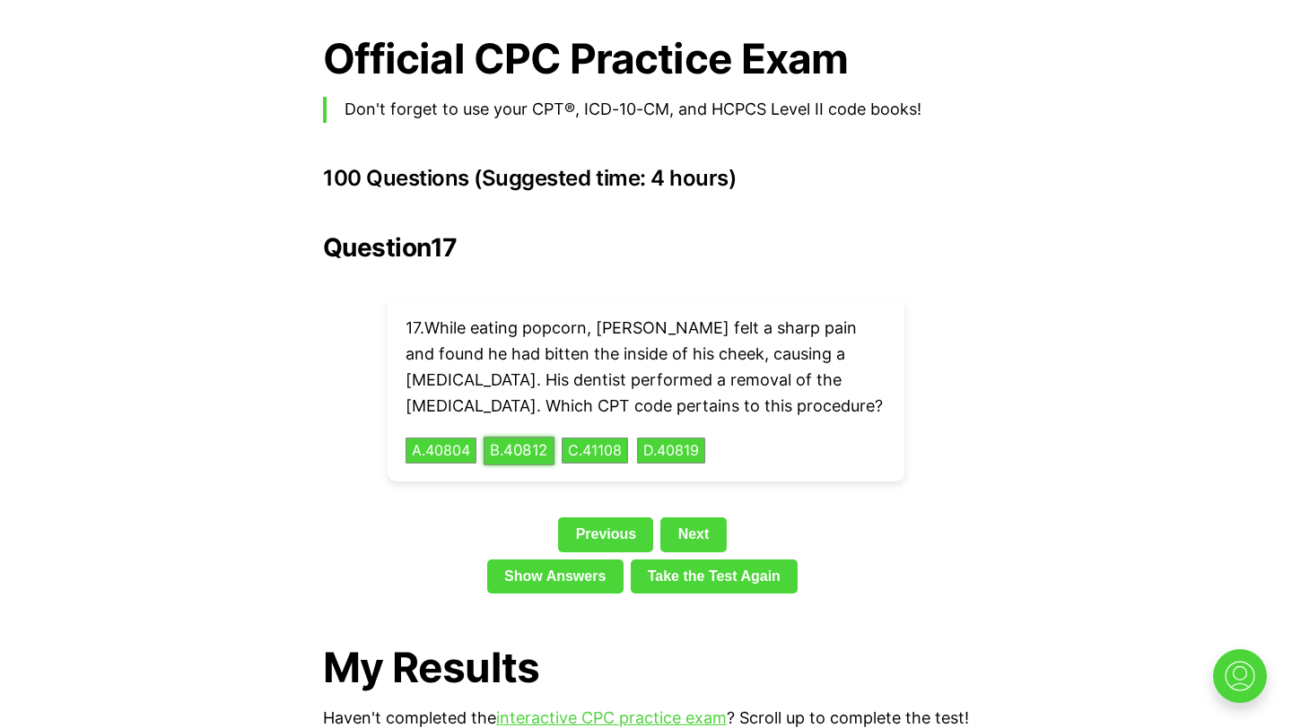
click at [543, 437] on button "B . 40812" at bounding box center [518, 451] width 71 height 28
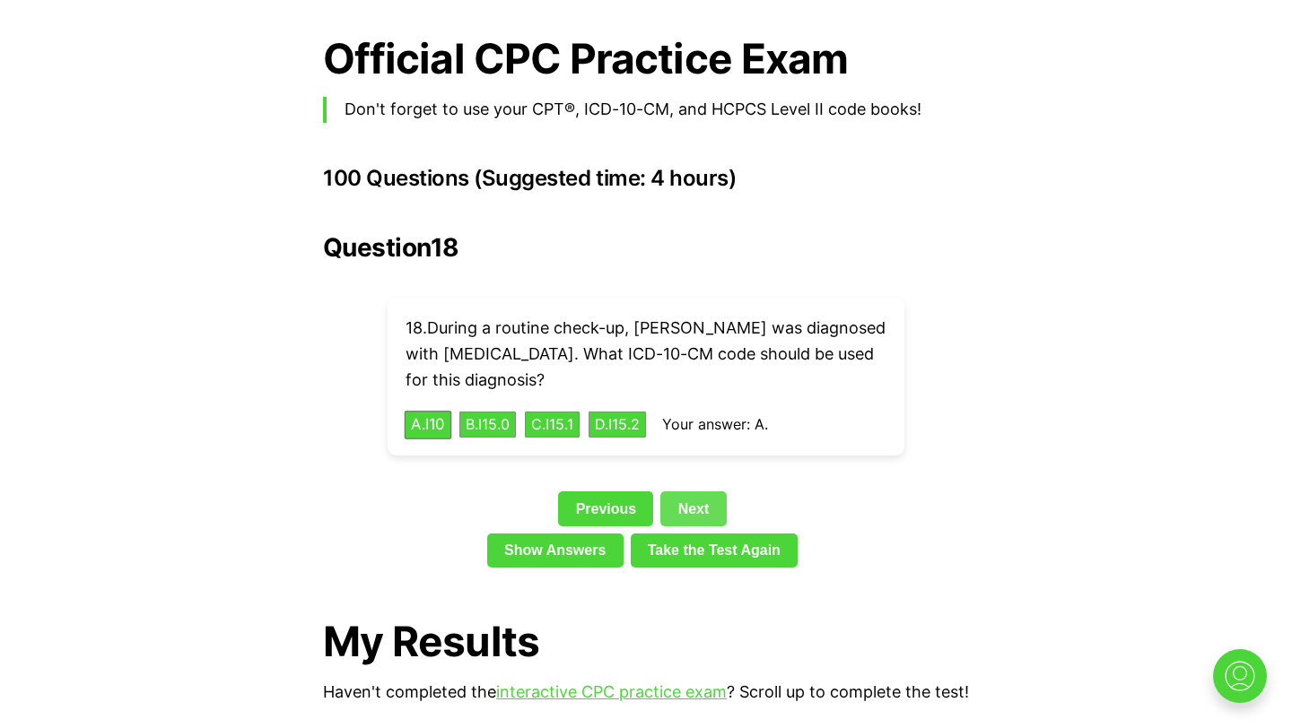
click at [707, 492] on link "Next" at bounding box center [692, 509] width 65 height 34
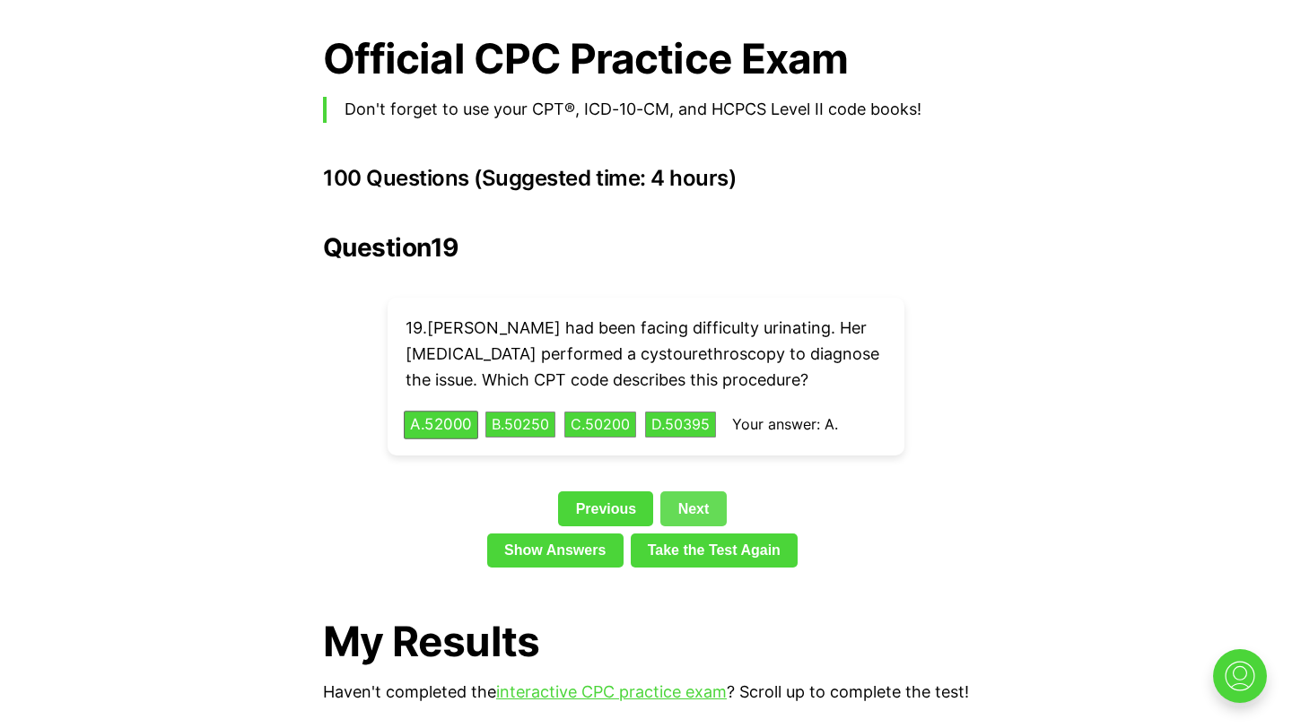
click at [707, 492] on link "Next" at bounding box center [692, 509] width 65 height 34
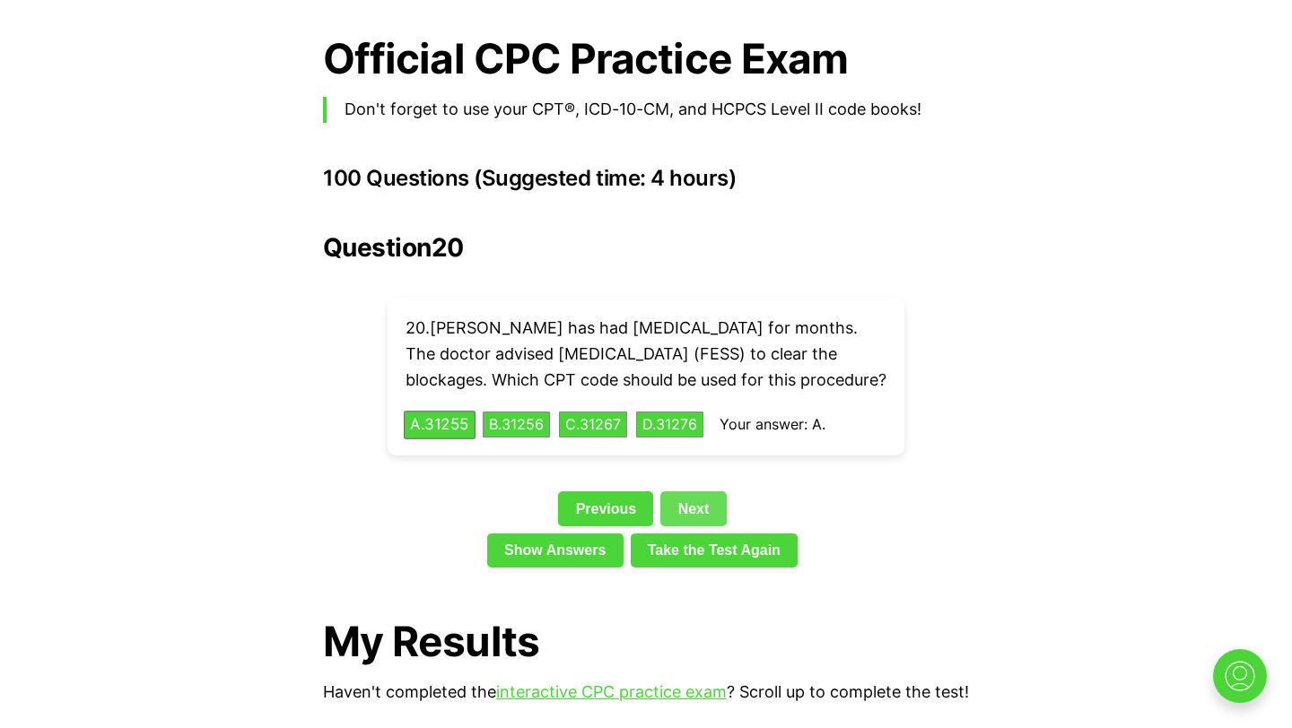
click at [702, 512] on link "Next" at bounding box center [692, 509] width 65 height 34
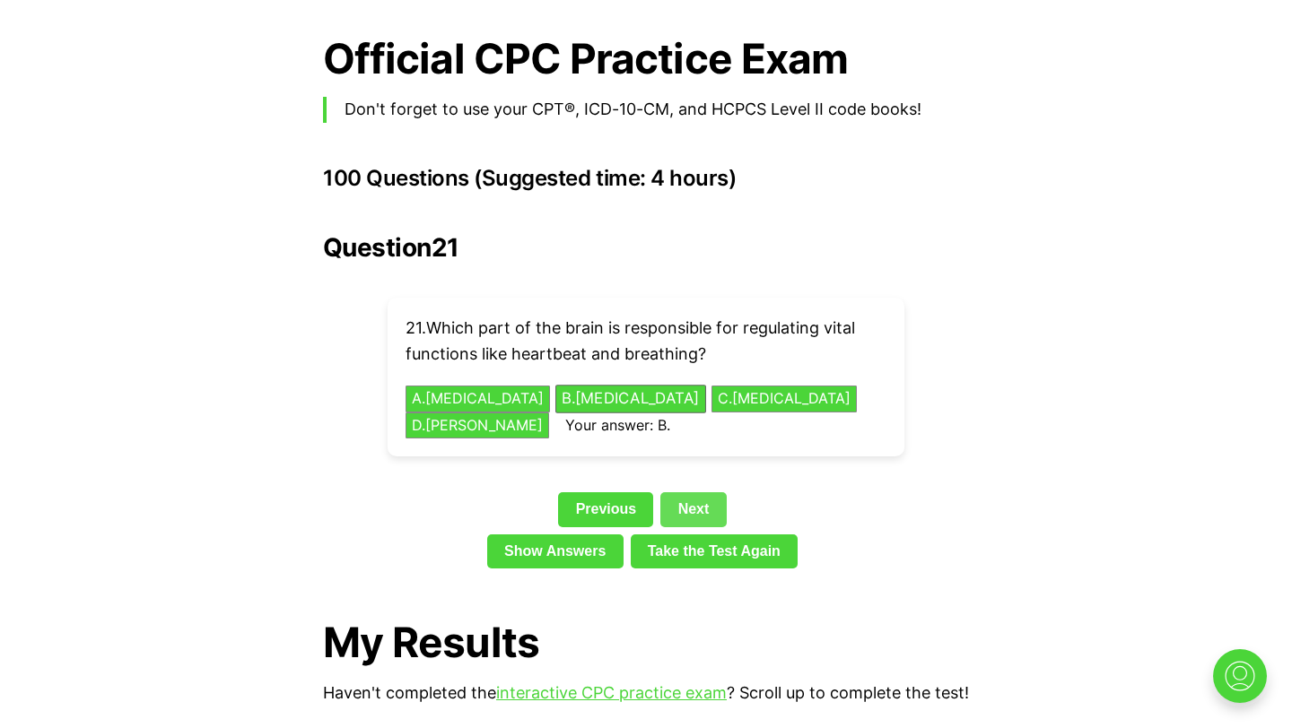
click at [707, 492] on link "Next" at bounding box center [692, 509] width 65 height 34
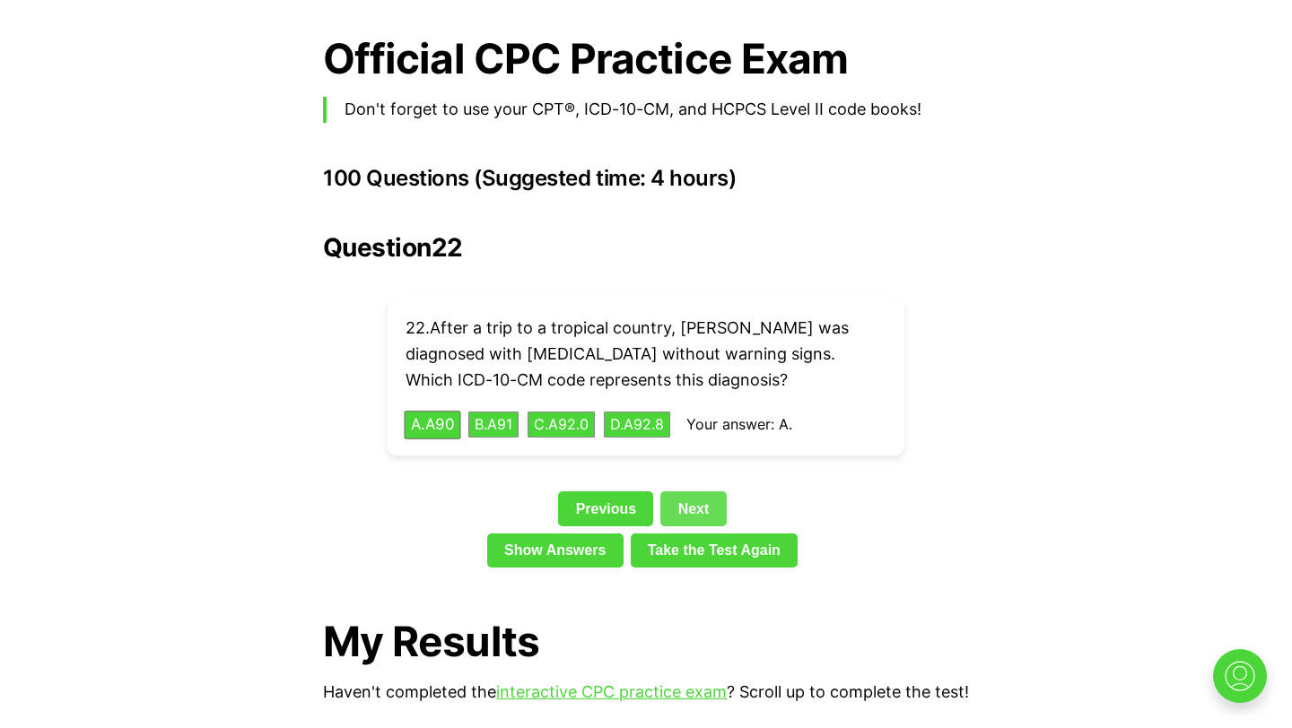
click at [707, 492] on link "Next" at bounding box center [692, 509] width 65 height 34
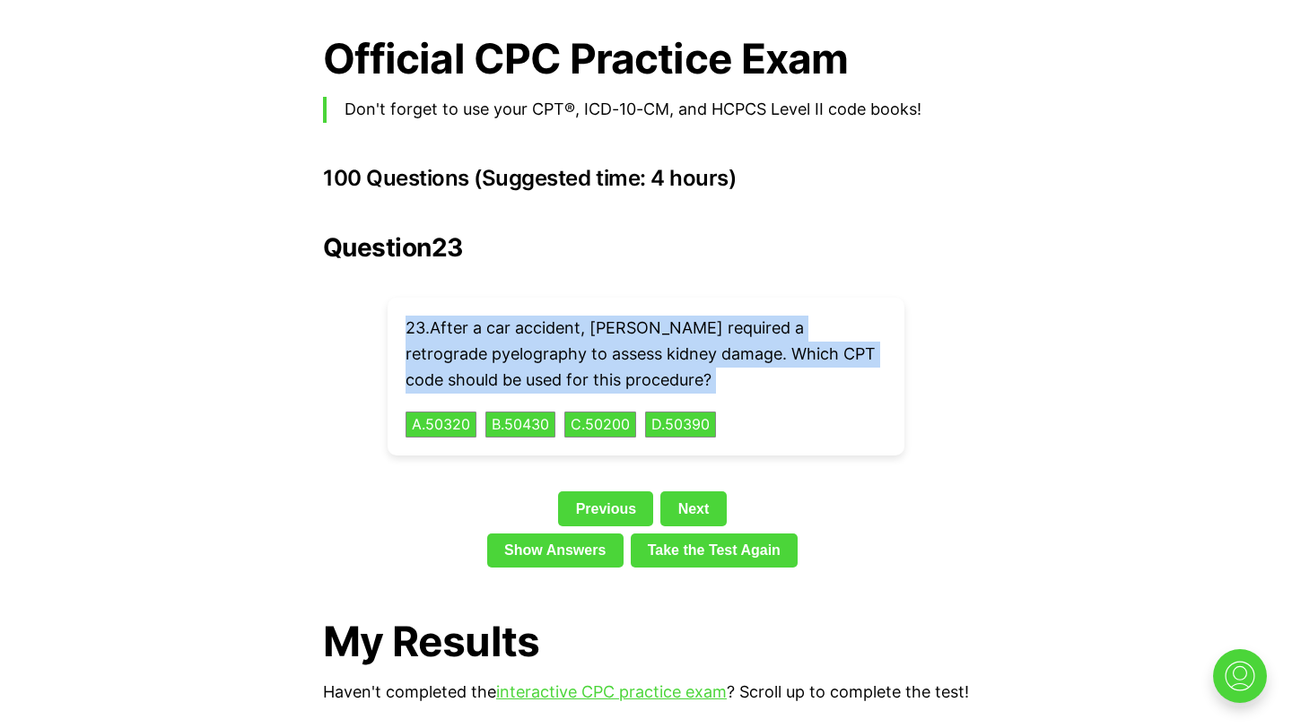
drag, startPoint x: 391, startPoint y: 275, endPoint x: 696, endPoint y: 370, distance: 319.5
click at [696, 370] on div "23 . After a car accident, [PERSON_NAME] required a retrograde pyelography to a…" at bounding box center [646, 377] width 517 height 158
copy p "23 . After a car accident, [PERSON_NAME] required a retrograde pyelography to a…"
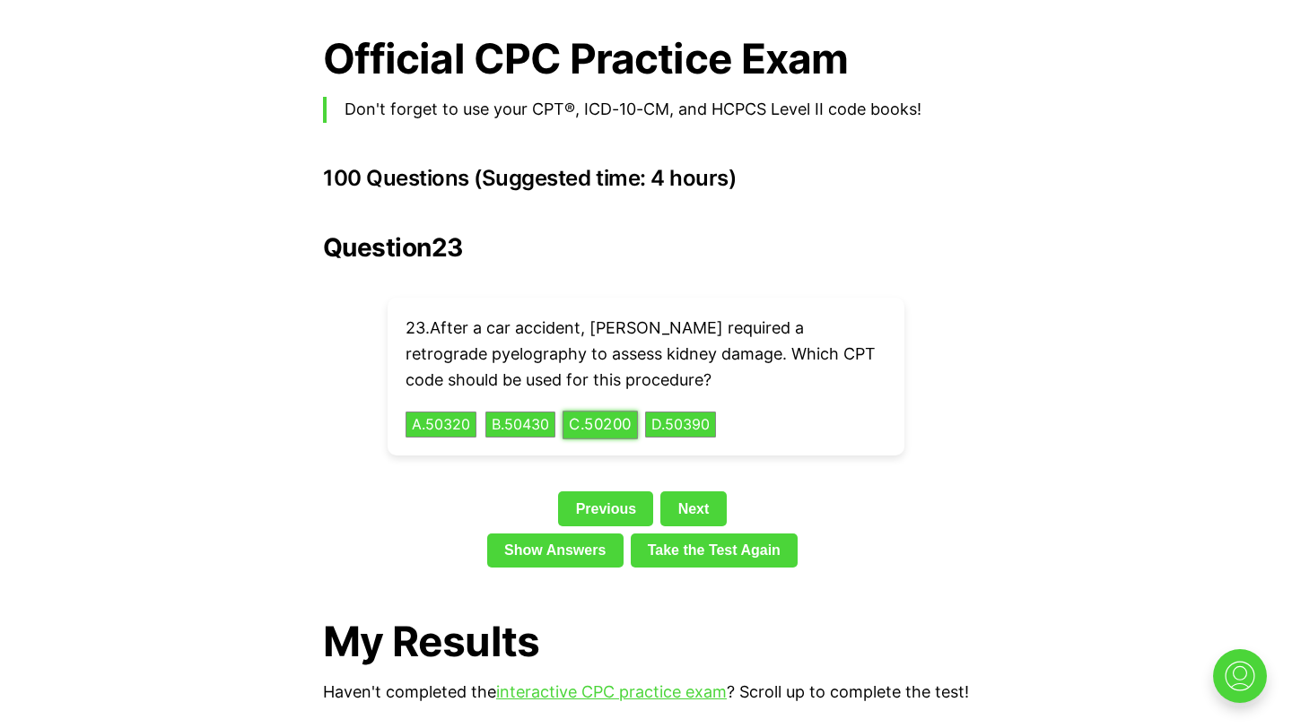
click at [633, 411] on button "C . 50200" at bounding box center [599, 425] width 75 height 28
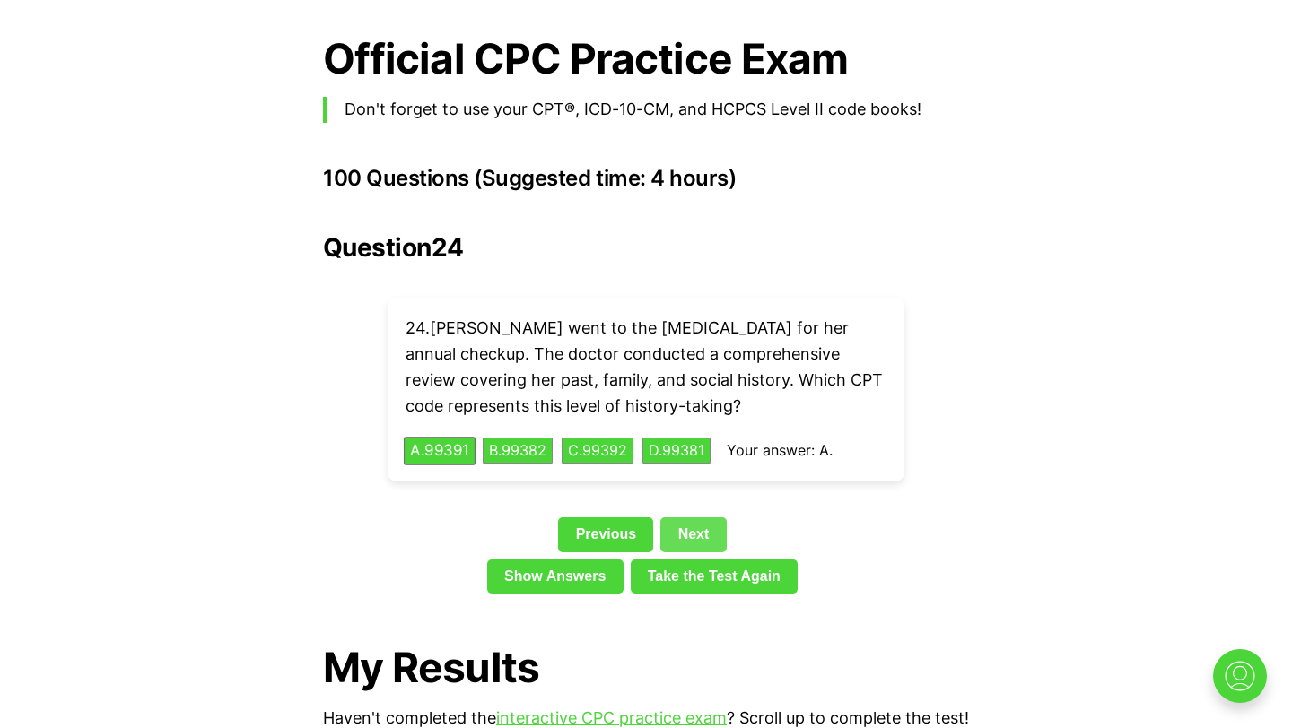
click at [680, 518] on link "Next" at bounding box center [692, 535] width 65 height 34
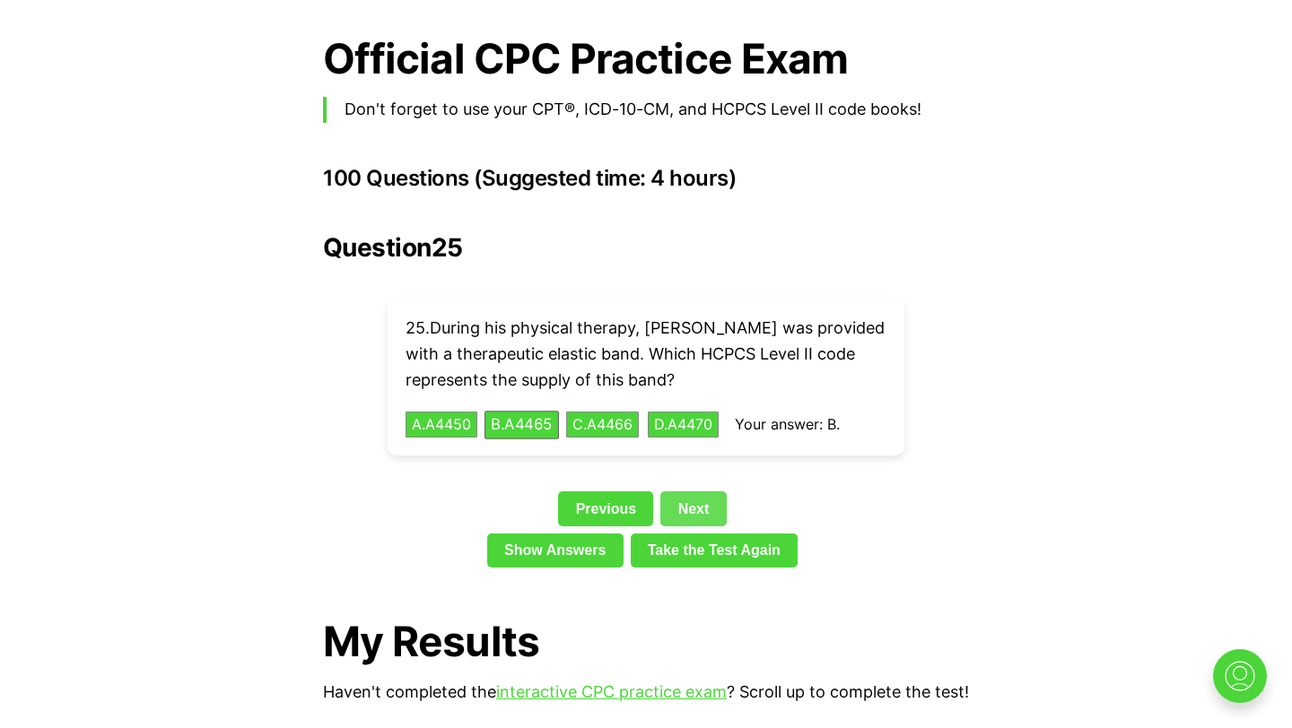
click at [701, 492] on link "Next" at bounding box center [692, 509] width 65 height 34
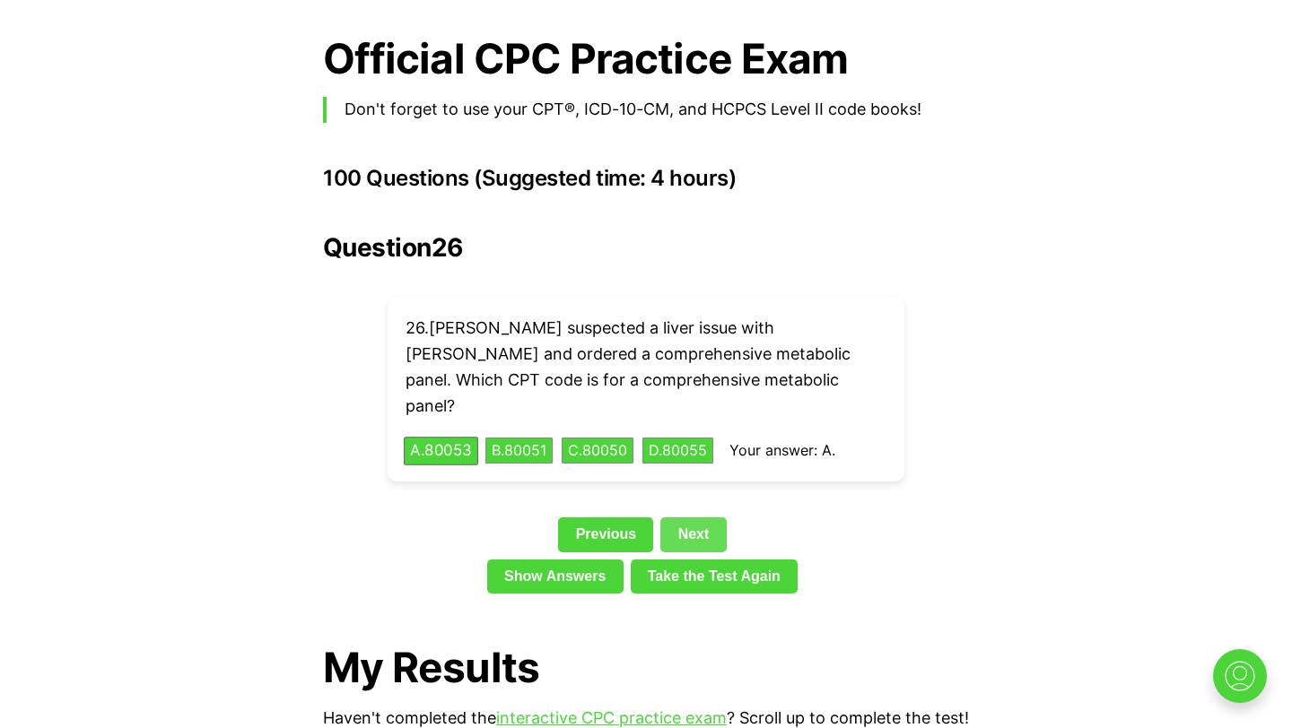
click at [701, 518] on link "Next" at bounding box center [692, 535] width 65 height 34
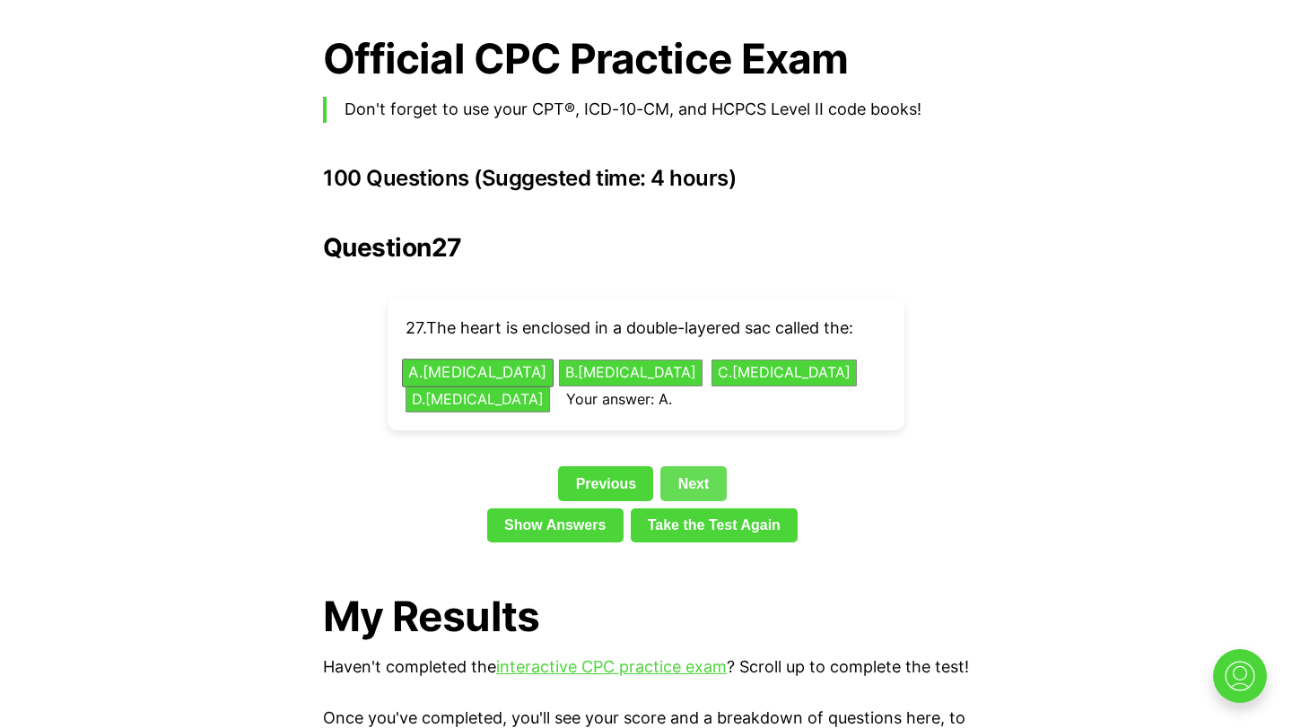
click at [701, 479] on div "Previous Next" at bounding box center [646, 486] width 646 height 41
click at [684, 466] on link "Next" at bounding box center [692, 483] width 65 height 34
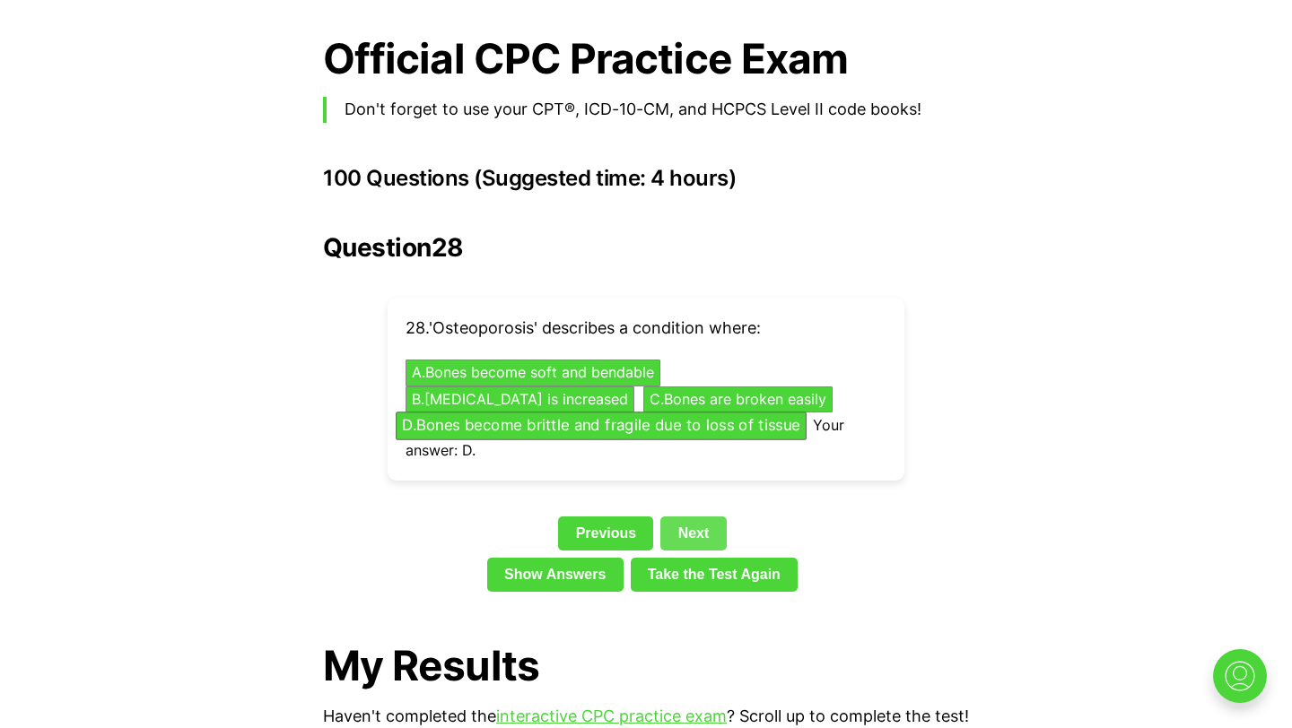
click at [706, 517] on link "Next" at bounding box center [692, 534] width 65 height 34
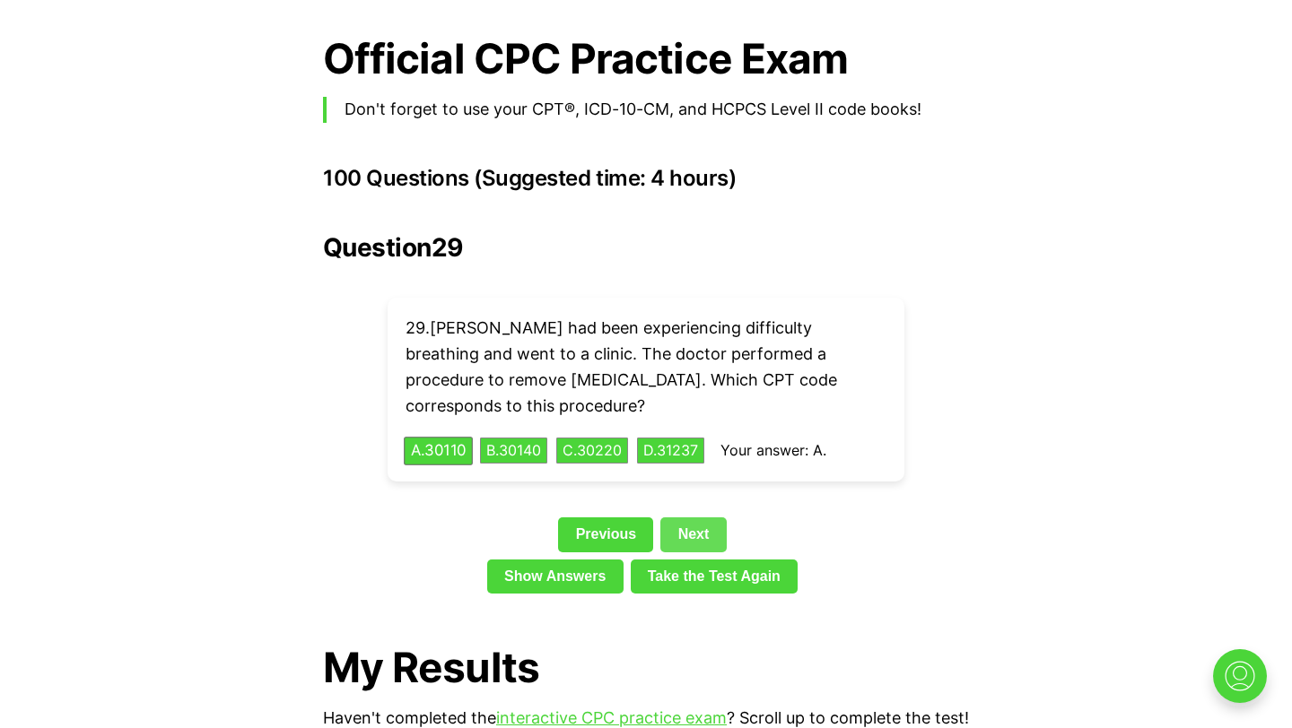
click at [696, 518] on link "Next" at bounding box center [692, 535] width 65 height 34
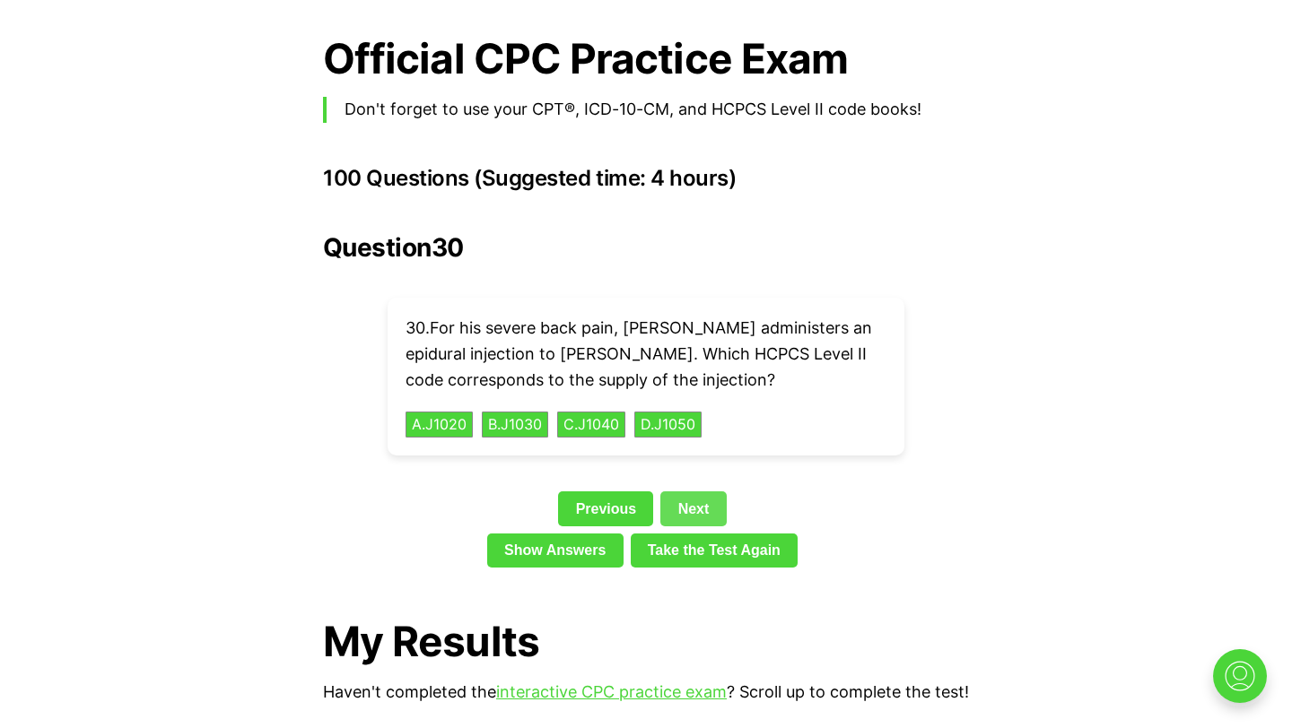
click at [696, 492] on link "Next" at bounding box center [692, 509] width 65 height 34
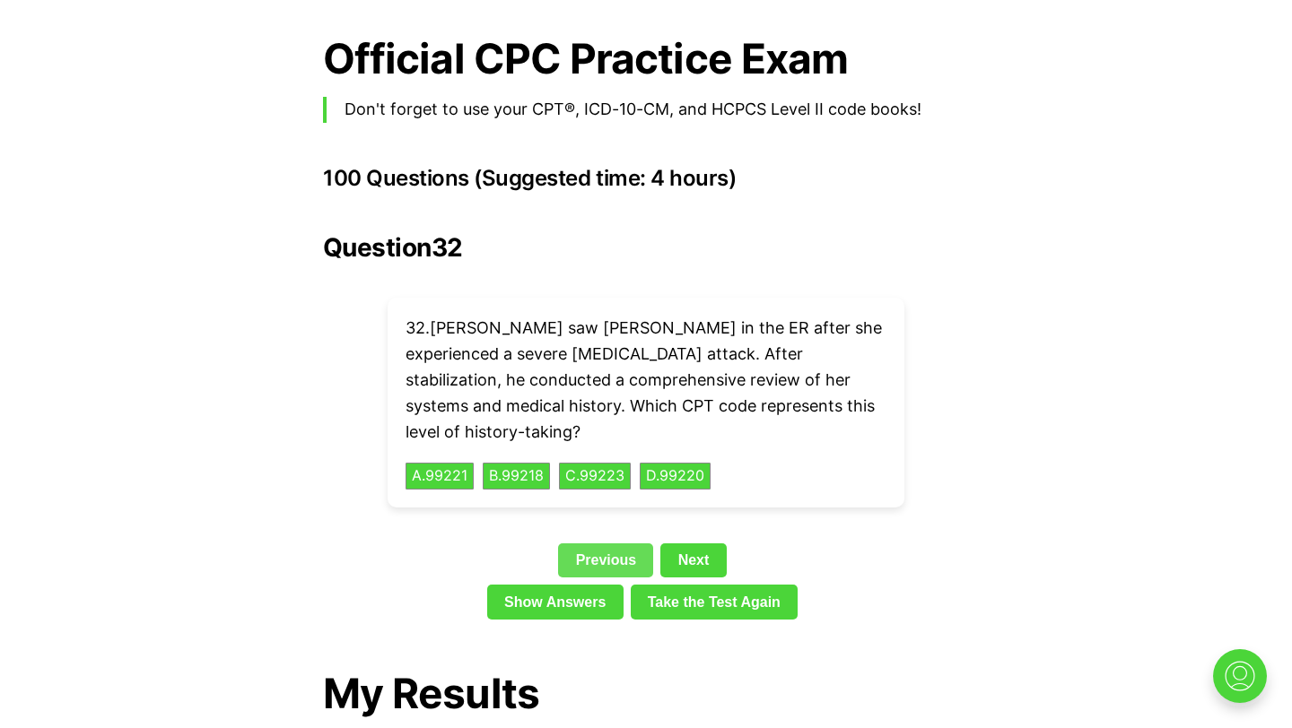
click at [614, 544] on link "Previous" at bounding box center [605, 561] width 95 height 34
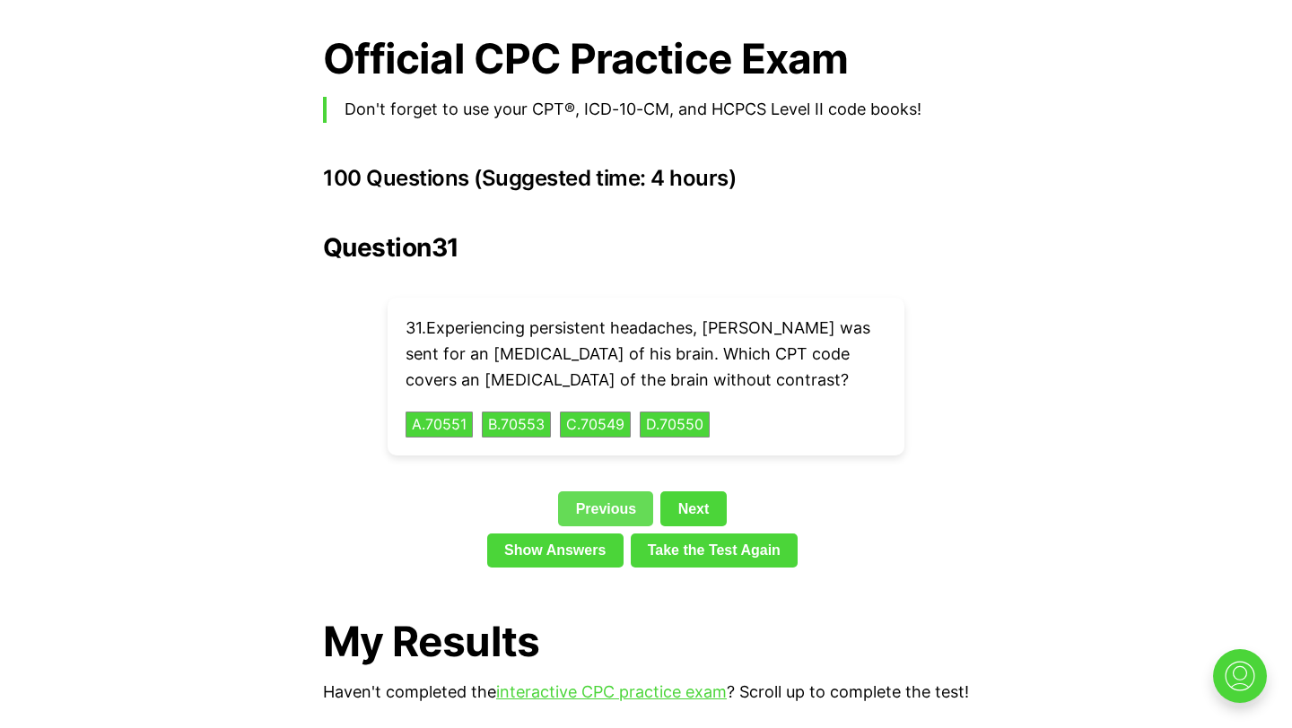
click at [605, 492] on link "Previous" at bounding box center [605, 509] width 95 height 34
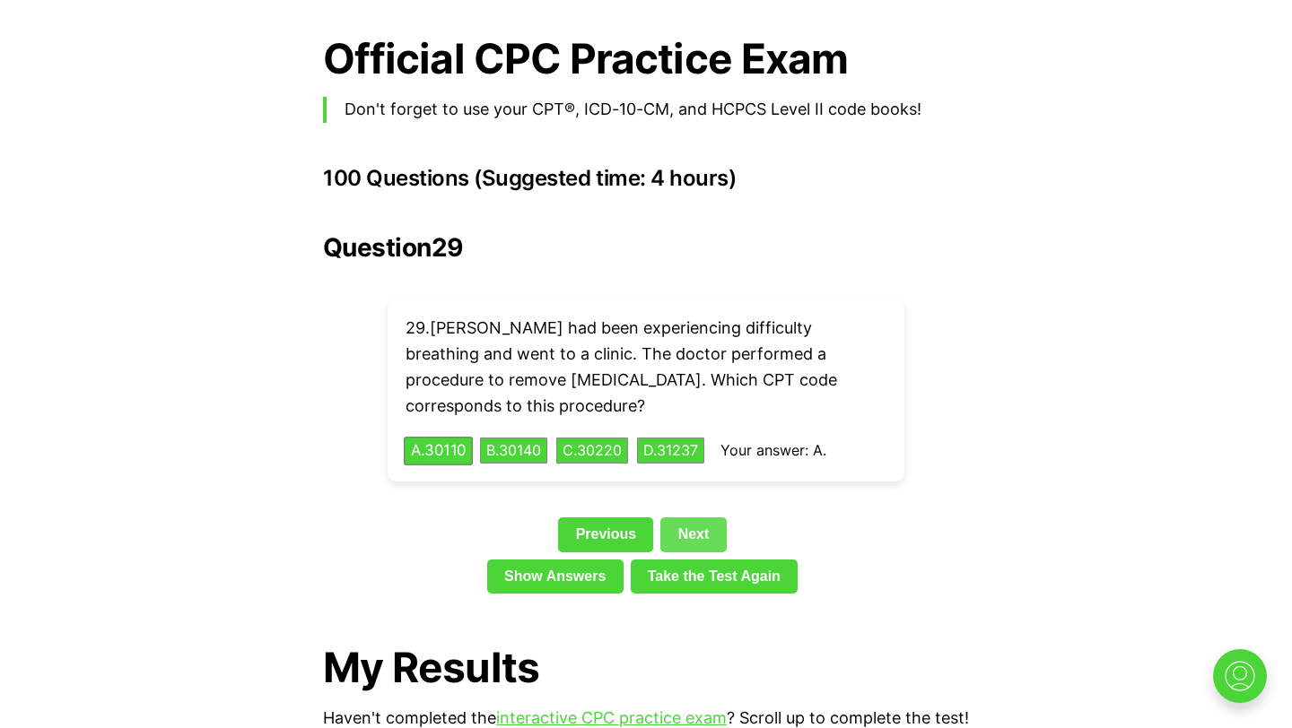
click at [697, 518] on link "Next" at bounding box center [692, 535] width 65 height 34
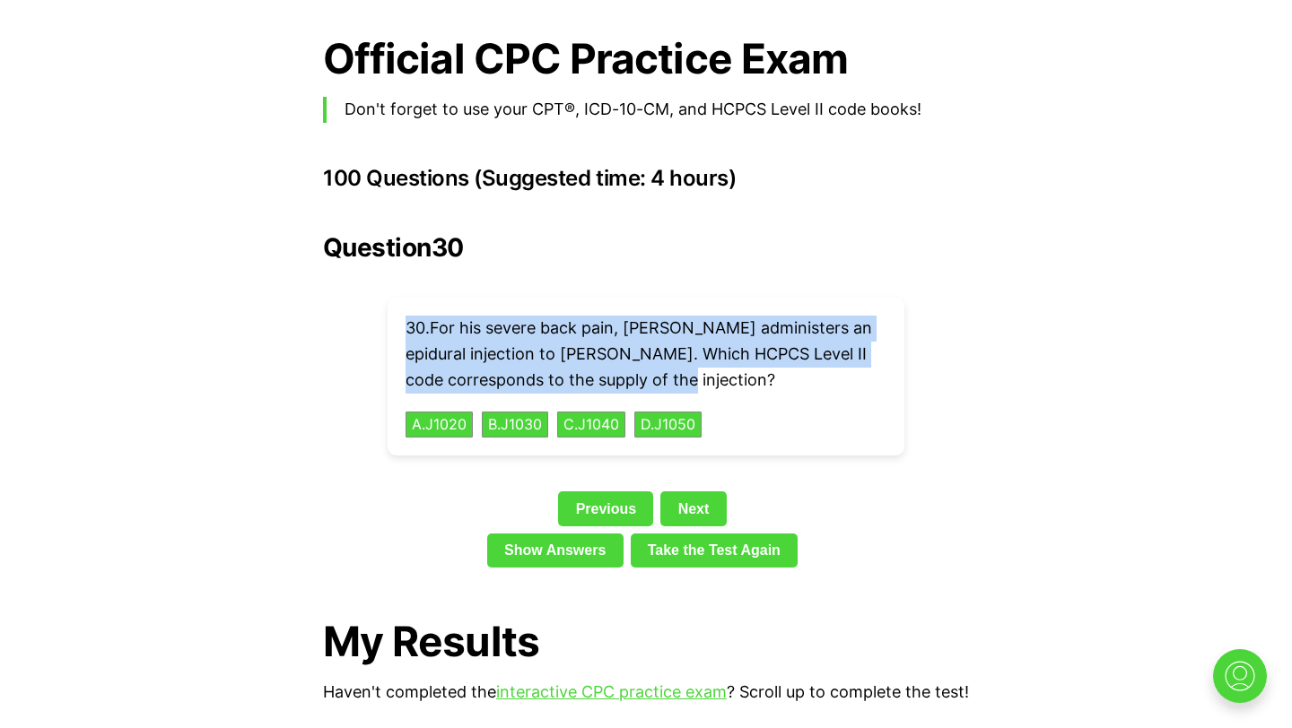
drag, startPoint x: 407, startPoint y: 289, endPoint x: 768, endPoint y: 347, distance: 365.3
click at [768, 347] on p "30 . For his severe back pain, [PERSON_NAME] administers an epidural injection …" at bounding box center [645, 354] width 481 height 77
copy p "30 . For his severe back pain, [PERSON_NAME] administers an epidural injection …"
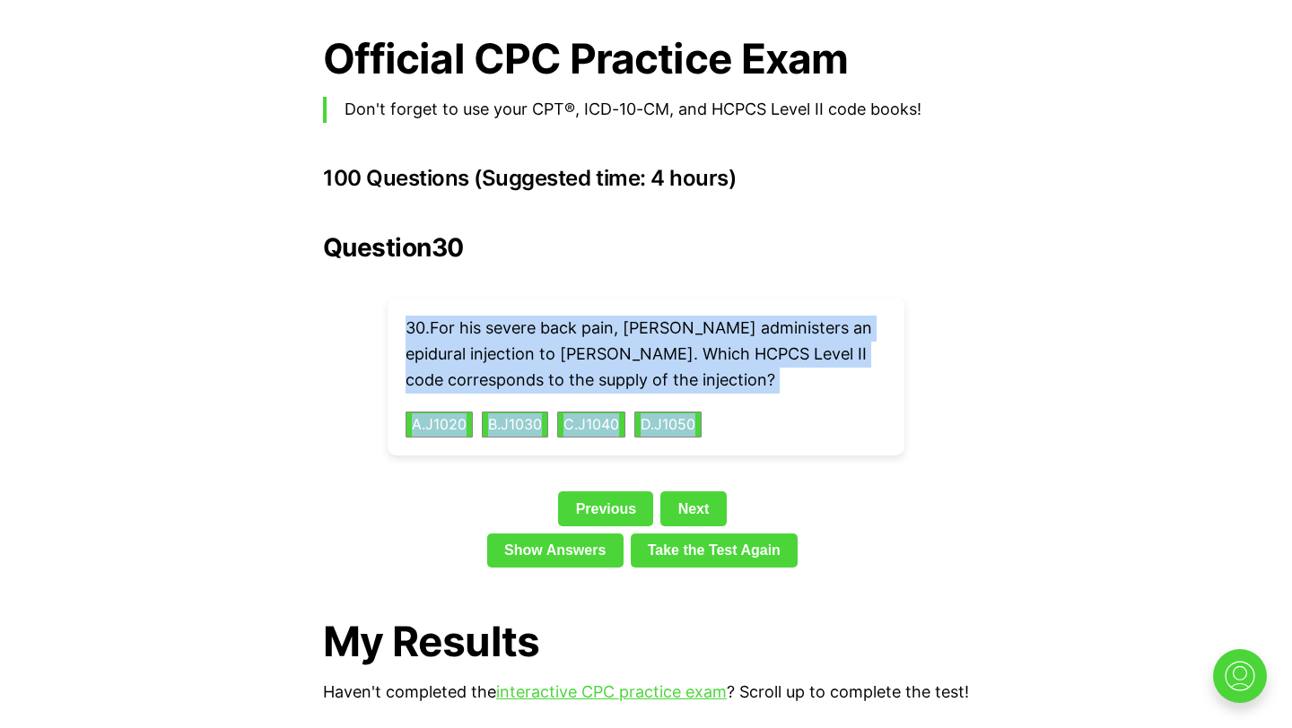
drag, startPoint x: 383, startPoint y: 292, endPoint x: 789, endPoint y: 396, distance: 419.2
click at [789, 396] on div "Question 30 30 . For his severe back pain, [PERSON_NAME] administers an epidura…" at bounding box center [646, 404] width 646 height 342
copy div "30 . For his severe back pain, [PERSON_NAME] administers an epidural injection …"
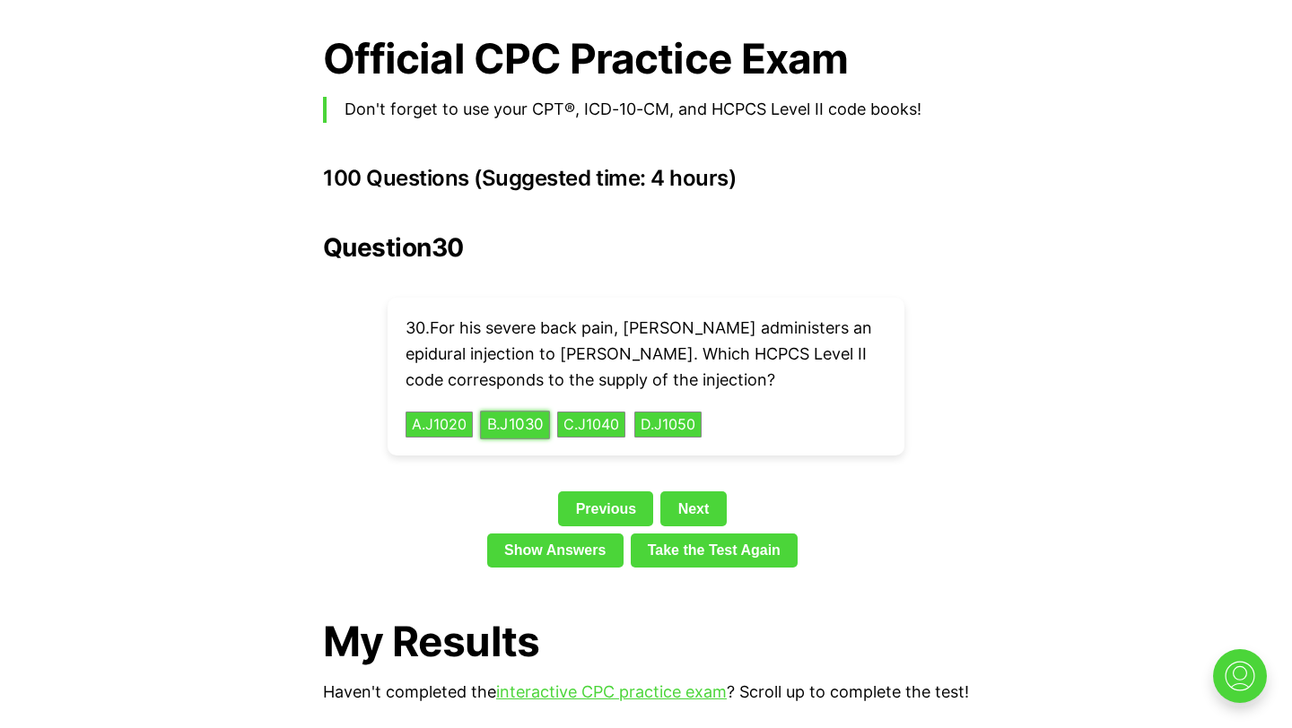
click at [518, 411] on button "B . J1030" at bounding box center [515, 425] width 70 height 28
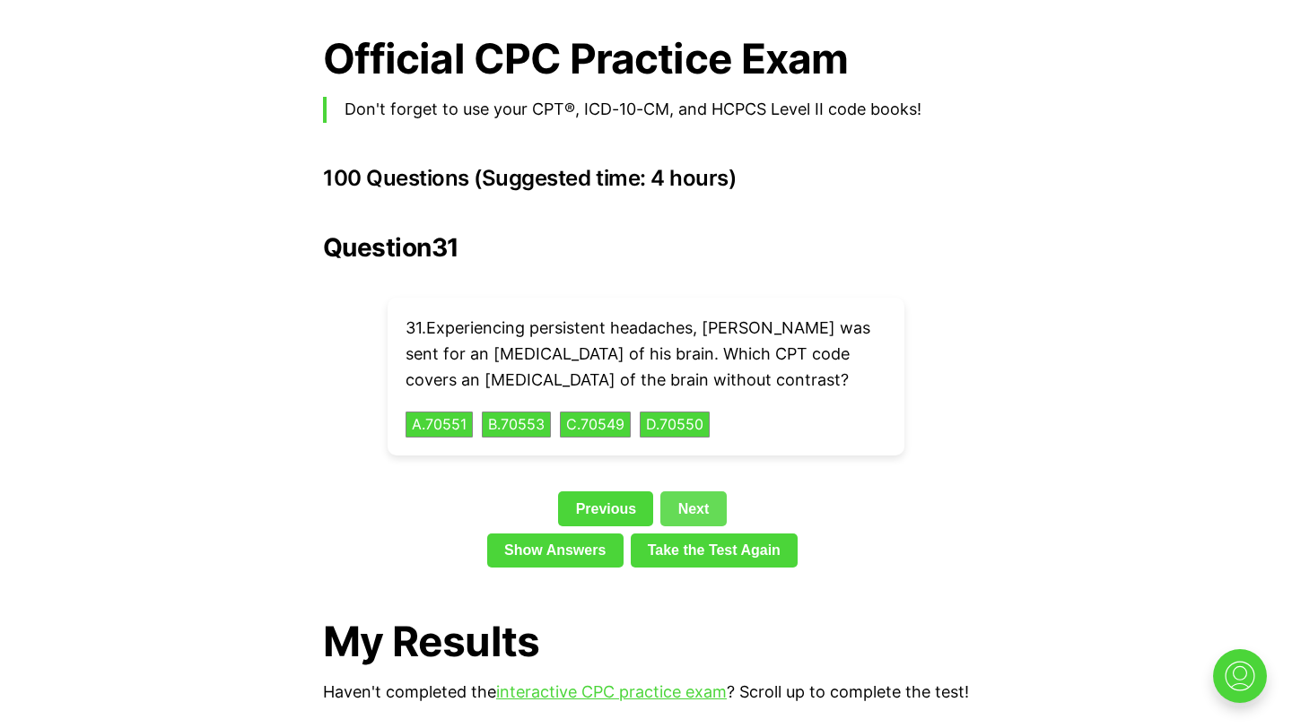
click at [710, 492] on link "Next" at bounding box center [692, 509] width 65 height 34
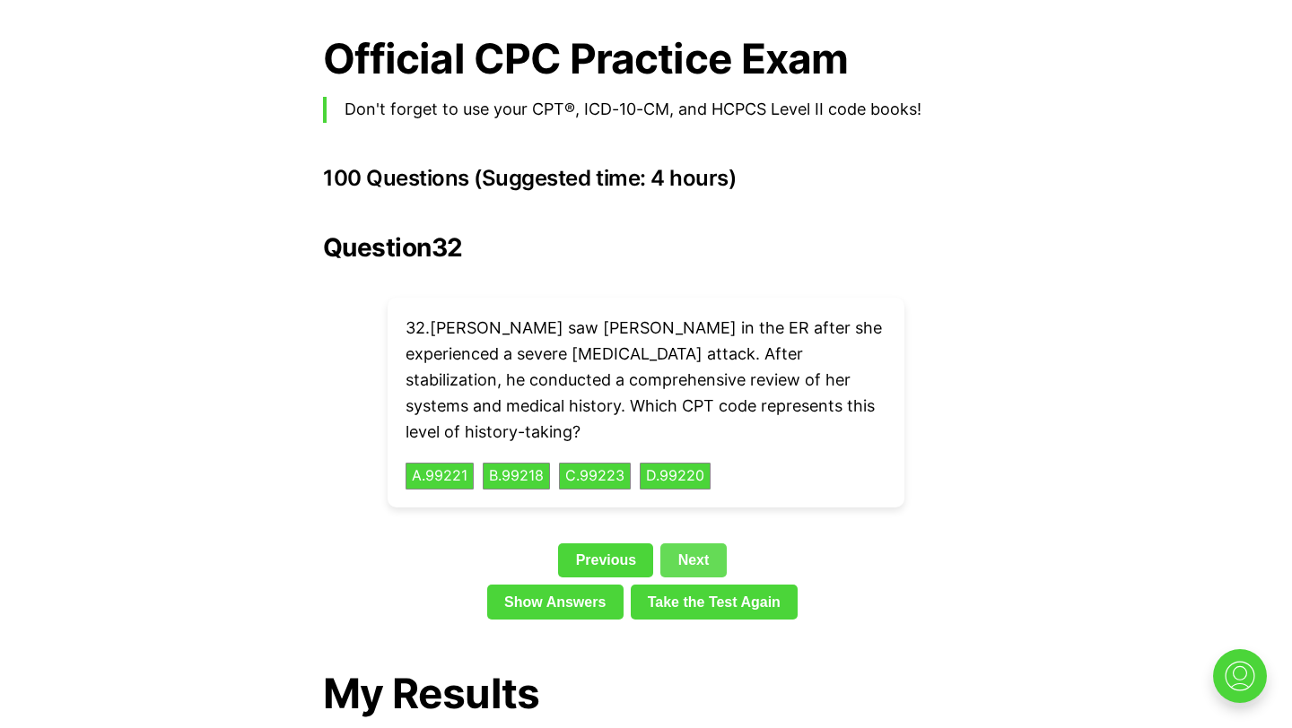
click at [689, 544] on link "Next" at bounding box center [692, 561] width 65 height 34
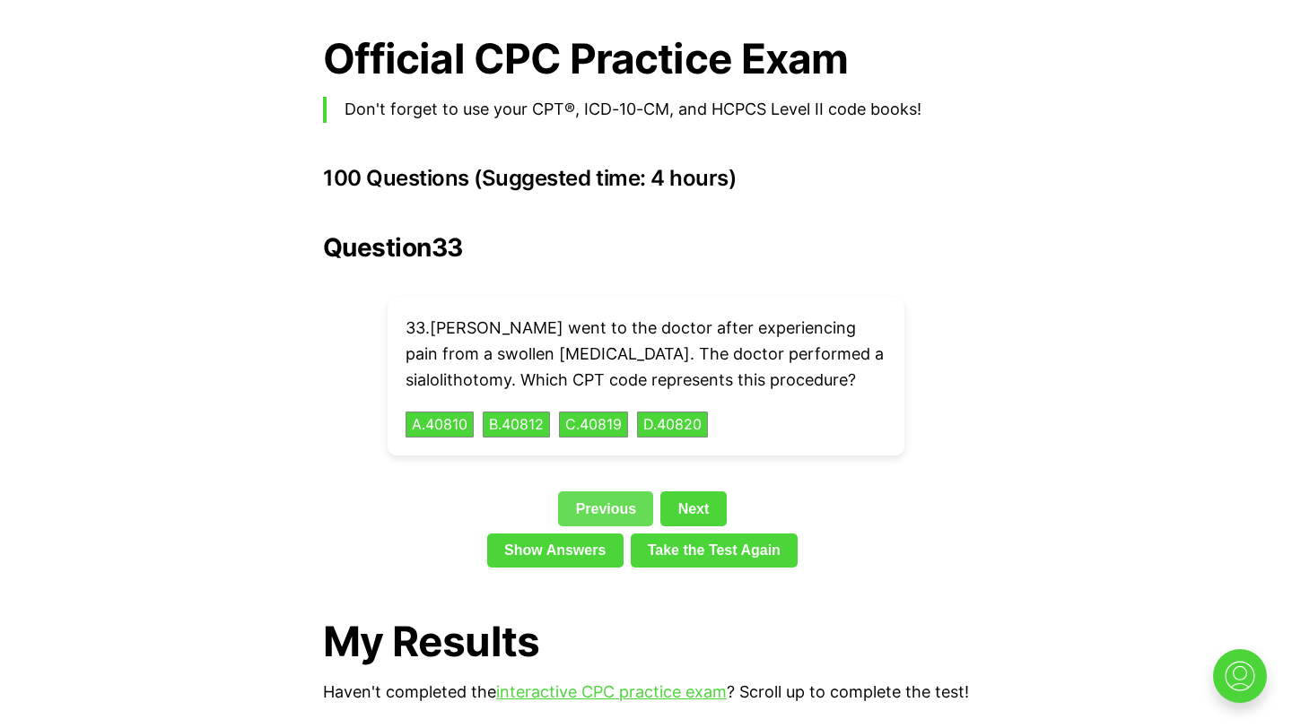
click at [605, 492] on link "Previous" at bounding box center [605, 509] width 95 height 34
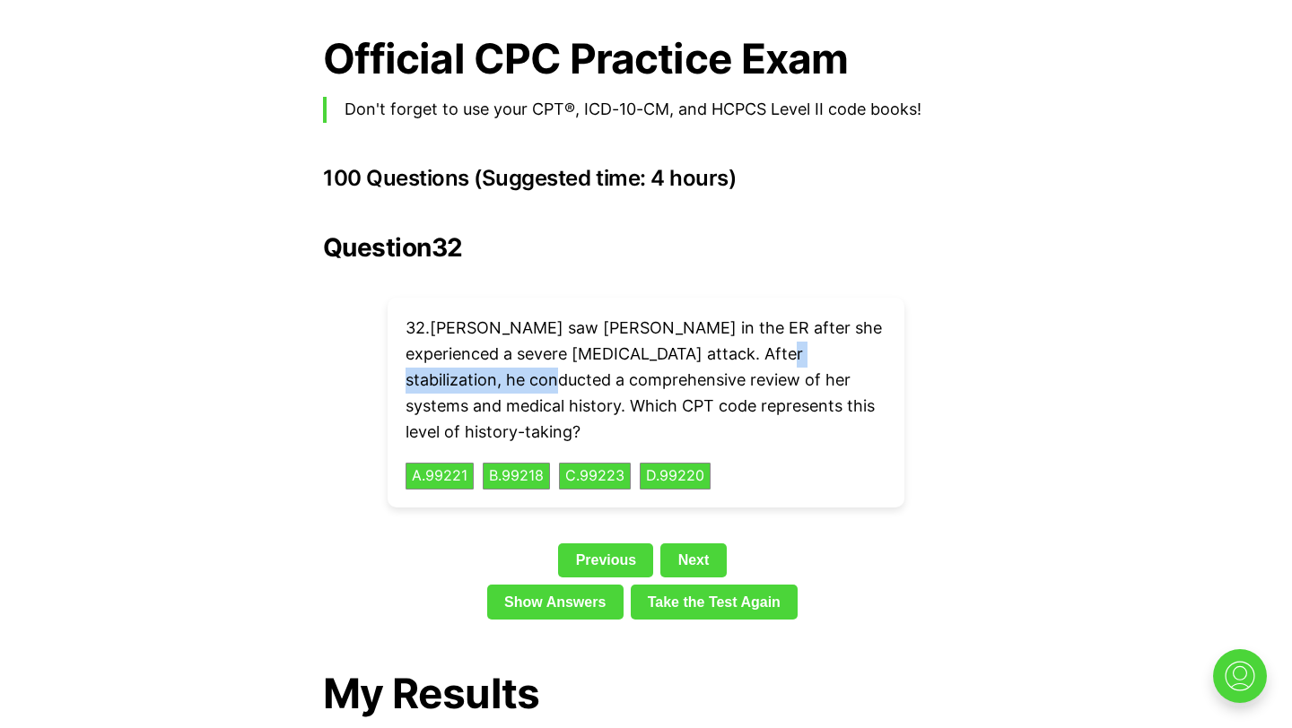
drag, startPoint x: 727, startPoint y: 329, endPoint x: 495, endPoint y: 344, distance: 232.8
click at [495, 344] on p "32 . [PERSON_NAME] saw [PERSON_NAME] in the ER after she experienced a severe […" at bounding box center [645, 380] width 481 height 129
click at [609, 356] on p "32 . [PERSON_NAME] saw [PERSON_NAME] in the ER after she experienced a severe […" at bounding box center [645, 380] width 481 height 129
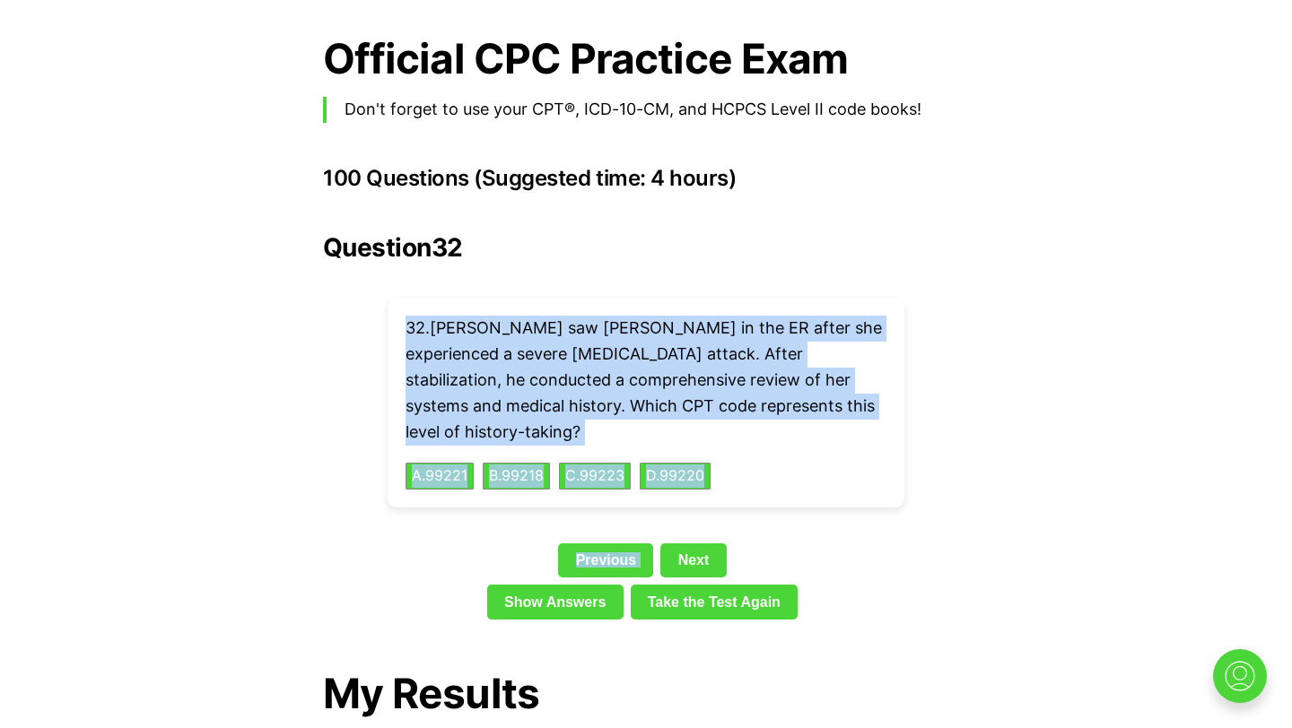
drag, startPoint x: 402, startPoint y: 290, endPoint x: 707, endPoint y: 479, distance: 358.9
click at [707, 479] on div "Question 32 32 . [PERSON_NAME] saw [PERSON_NAME] in the ER after she experience…" at bounding box center [646, 430] width 646 height 394
copy div "32 . [PERSON_NAME] saw [PERSON_NAME] in the ER after she experienced a severe […"
click at [575, 233] on h2 "Question 32" at bounding box center [646, 247] width 646 height 29
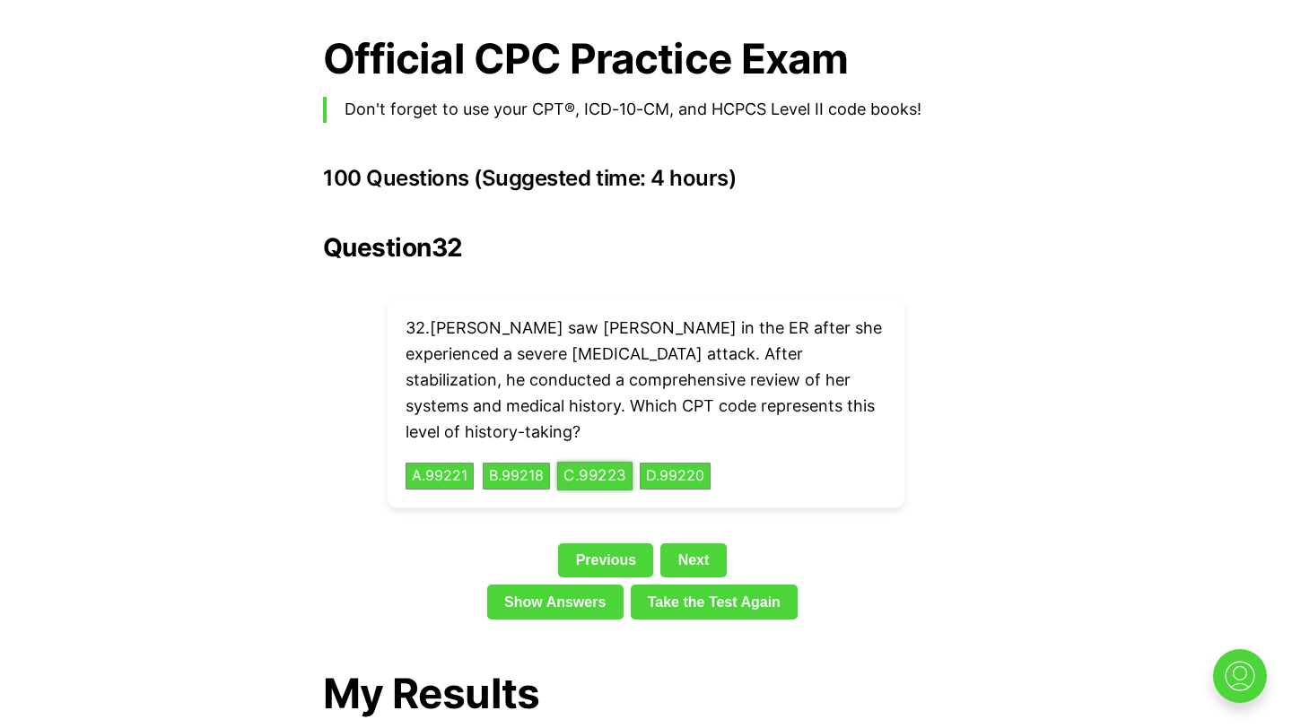
click at [601, 463] on button "C . 99223" at bounding box center [594, 477] width 75 height 28
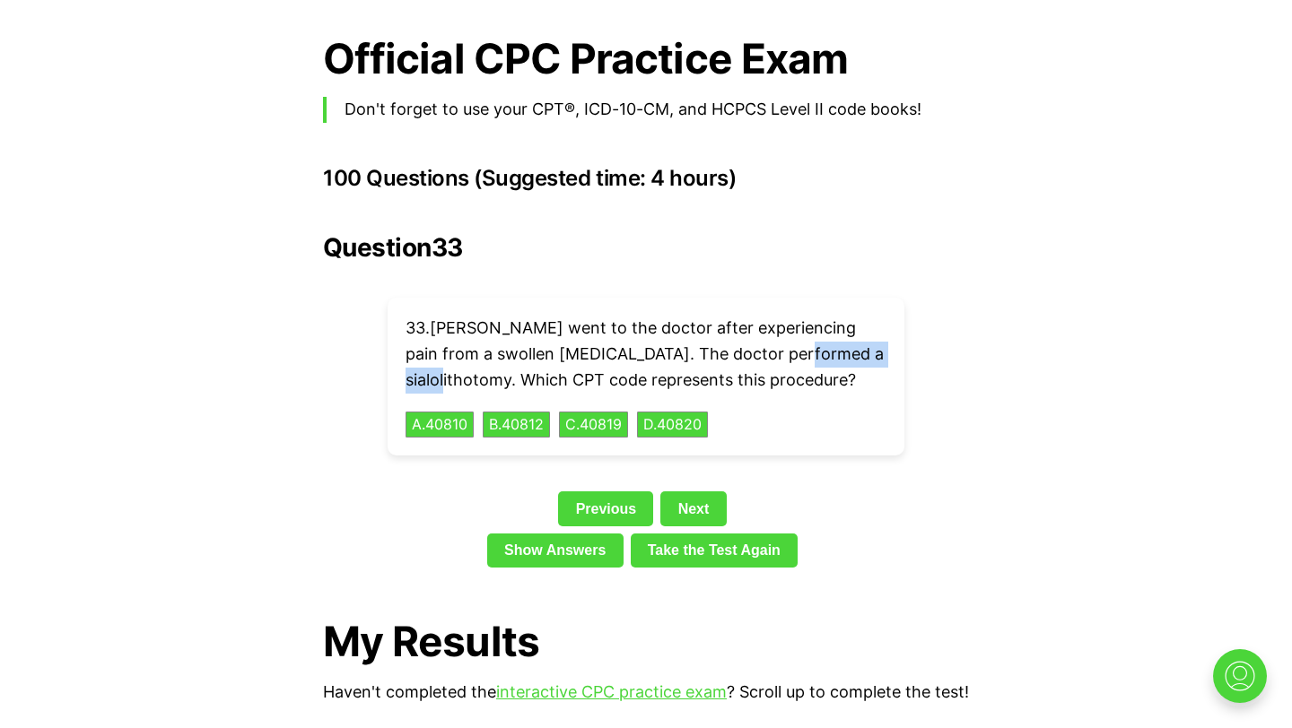
drag, startPoint x: 771, startPoint y: 330, endPoint x: 876, endPoint y: 330, distance: 105.8
click at [876, 330] on p "33 . [PERSON_NAME] went to the doctor after experiencing pain from a swollen [M…" at bounding box center [645, 354] width 481 height 77
copy p "sialolithotomy."
click at [694, 492] on link "Next" at bounding box center [692, 509] width 65 height 34
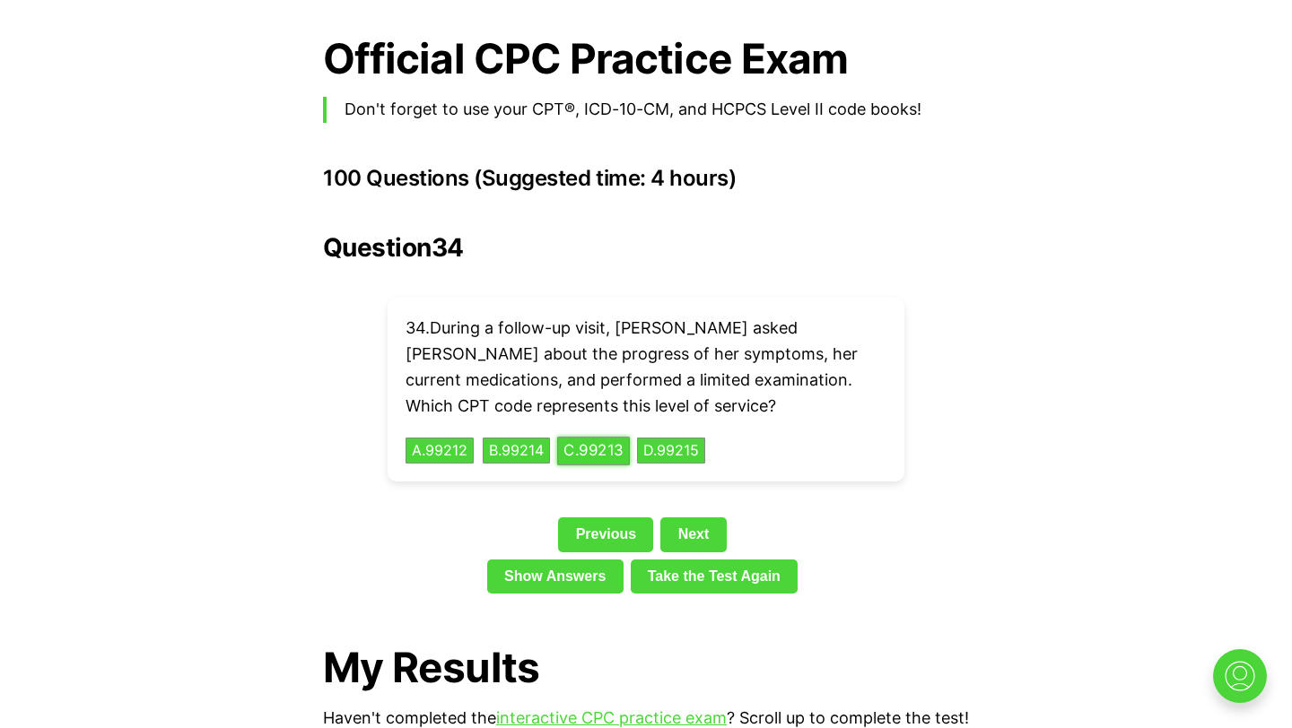
click at [606, 437] on button "C . 99213" at bounding box center [593, 451] width 73 height 28
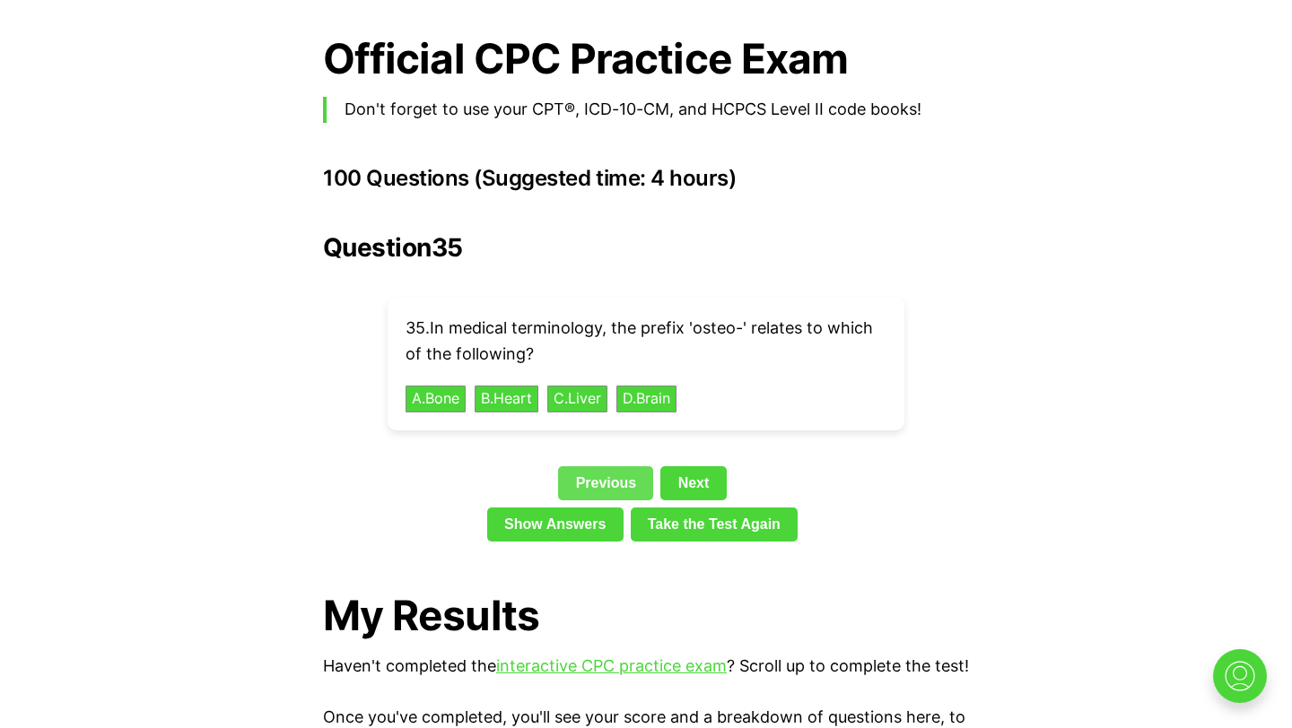
click at [596, 466] on link "Previous" at bounding box center [605, 483] width 95 height 34
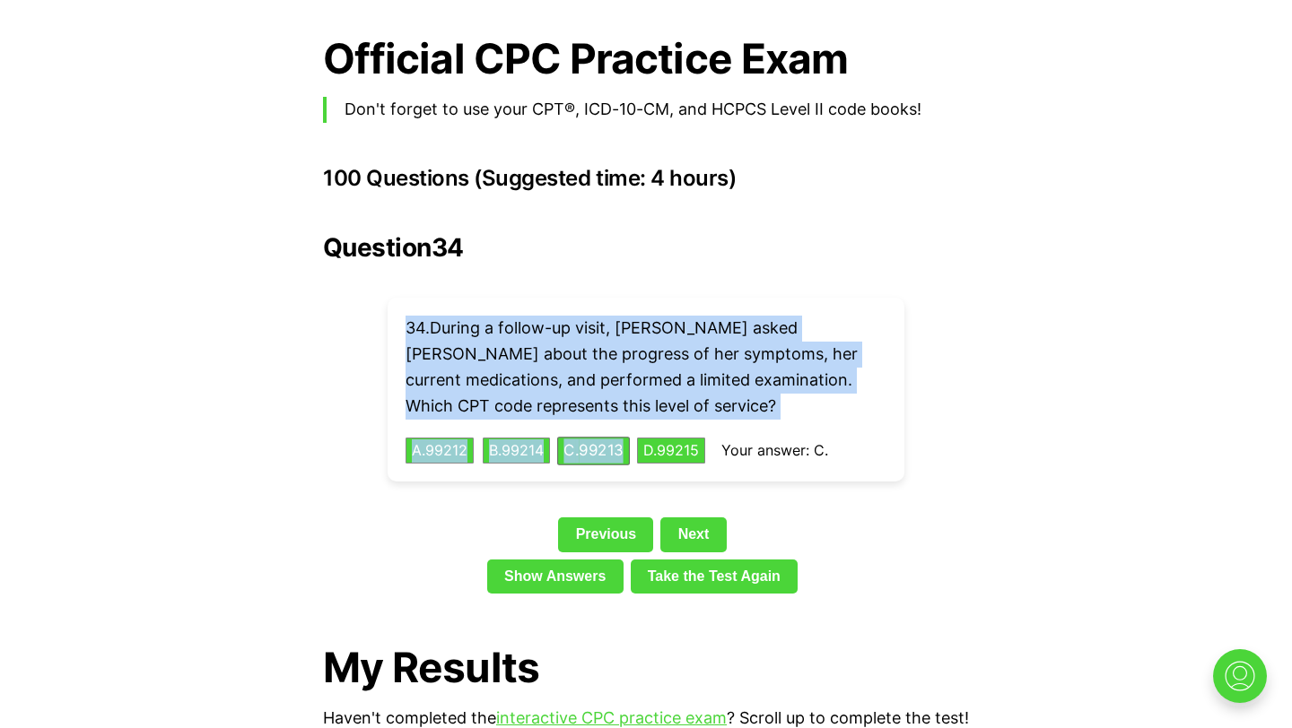
drag, startPoint x: 394, startPoint y: 291, endPoint x: 649, endPoint y: 428, distance: 290.2
click at [649, 428] on div "34 . During a follow-up visit, [PERSON_NAME] asked [PERSON_NAME] about the prog…" at bounding box center [646, 390] width 517 height 184
copy div "34 . During a follow-up visit, [PERSON_NAME] asked [PERSON_NAME] about the prog…"
click at [575, 252] on div "Question 34 34 . During a follow-up visit, [PERSON_NAME] asked [PERSON_NAME] ab…" at bounding box center [646, 417] width 646 height 368
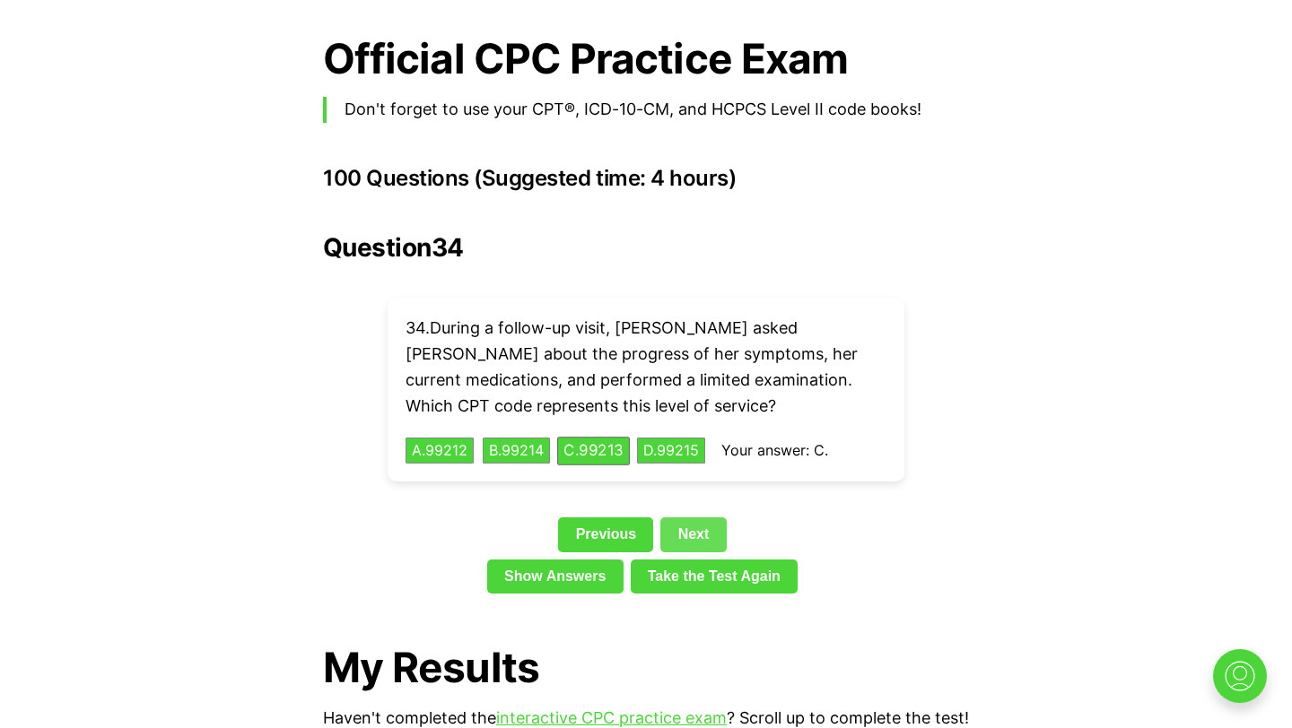
click at [711, 518] on link "Next" at bounding box center [692, 535] width 65 height 34
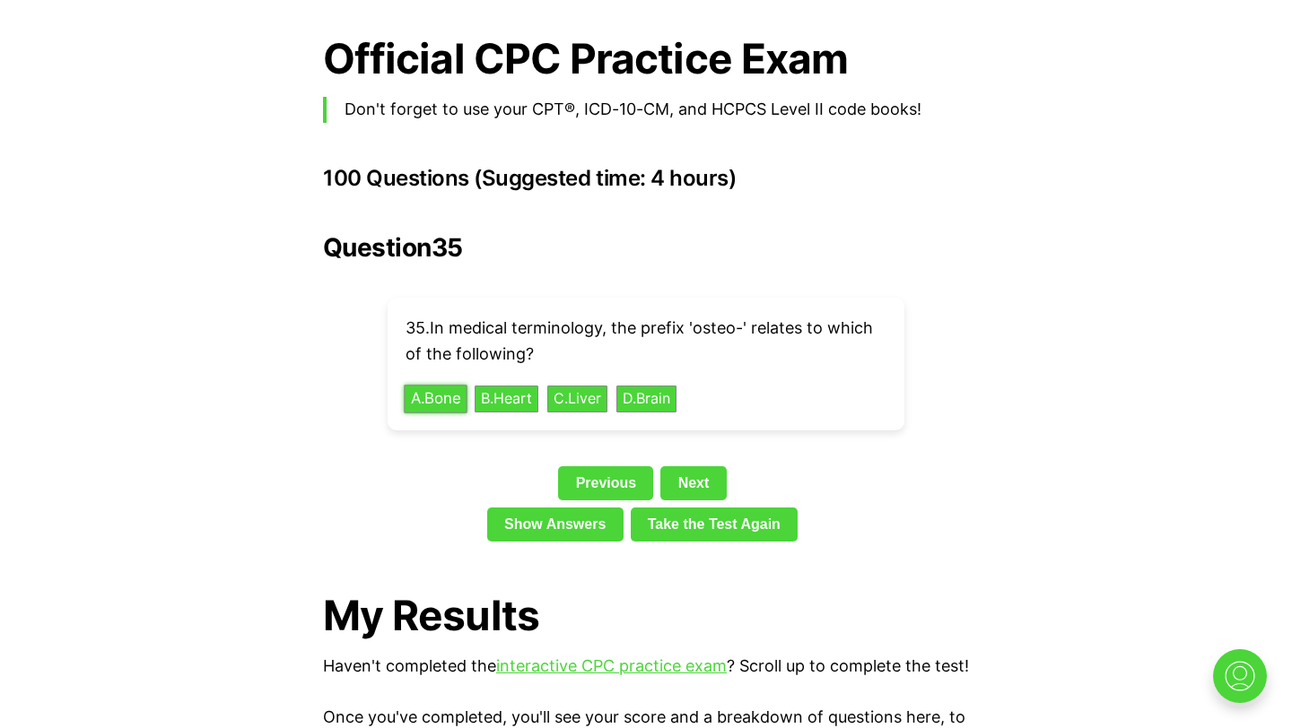
click at [457, 385] on button "A . Bone" at bounding box center [435, 399] width 63 height 28
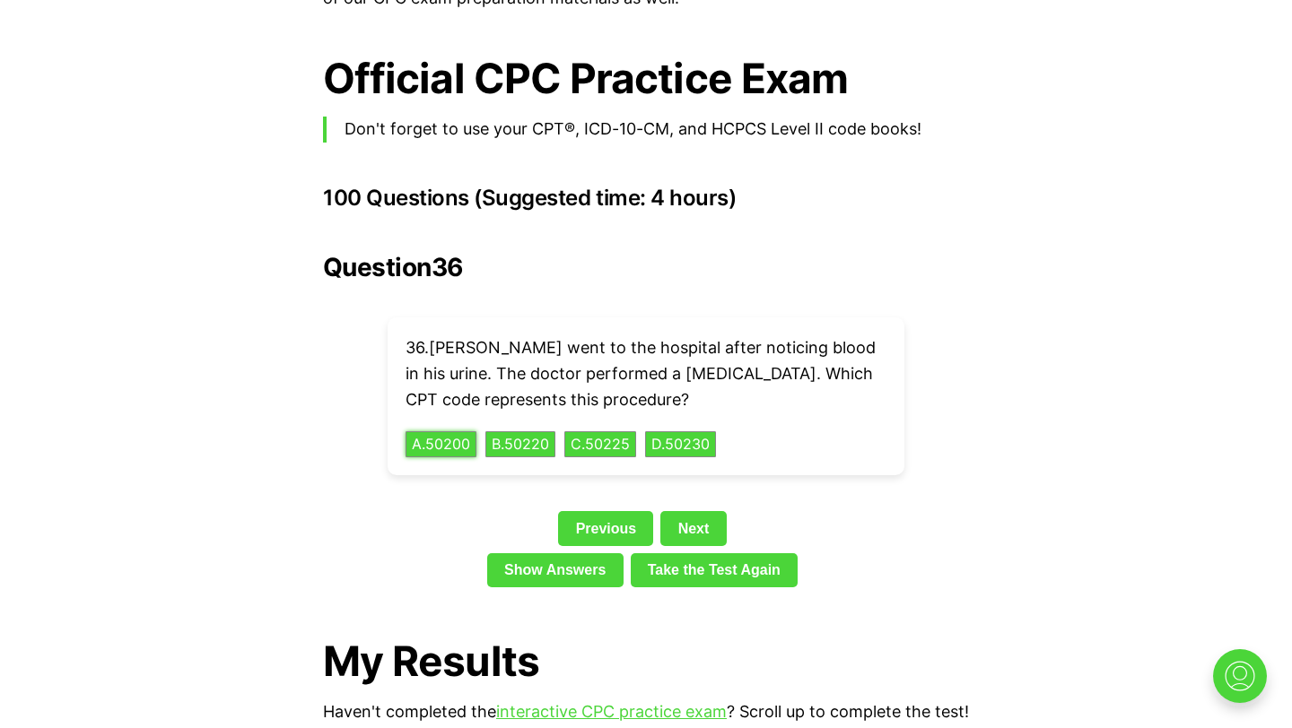
scroll to position [3889, 0]
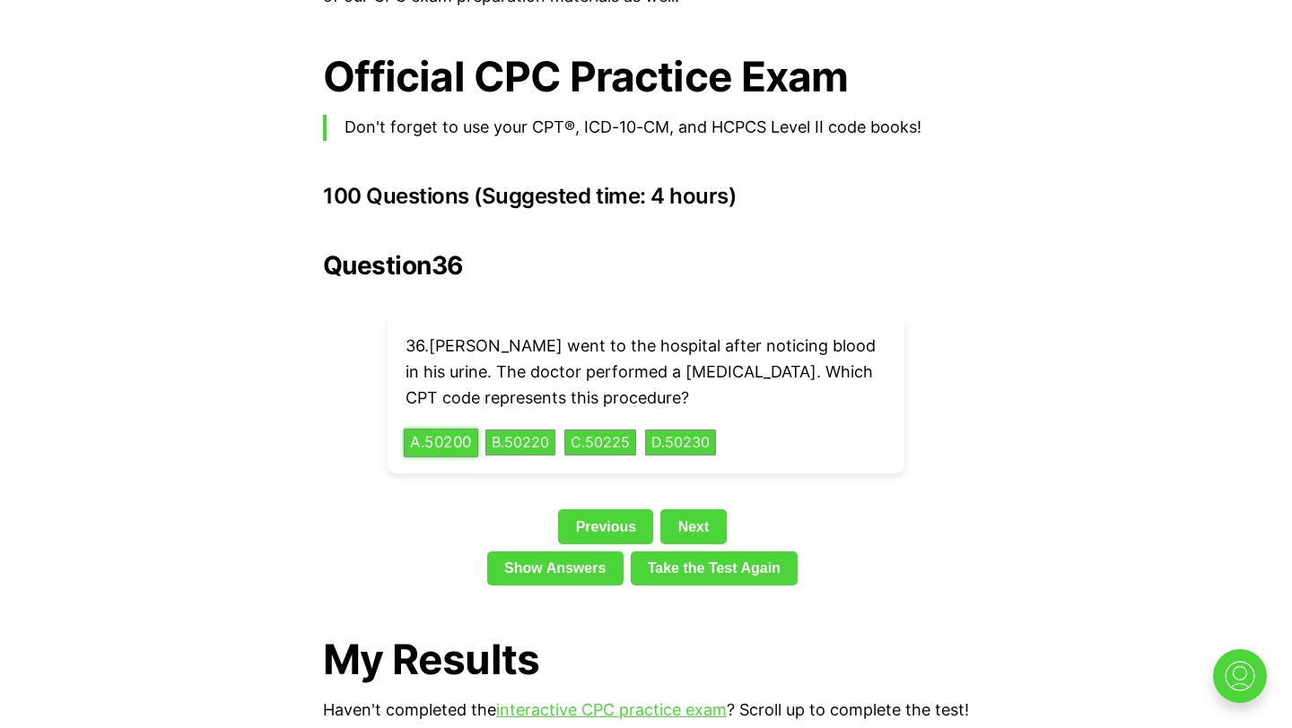
click at [458, 429] on button "A . 50200" at bounding box center [441, 443] width 74 height 28
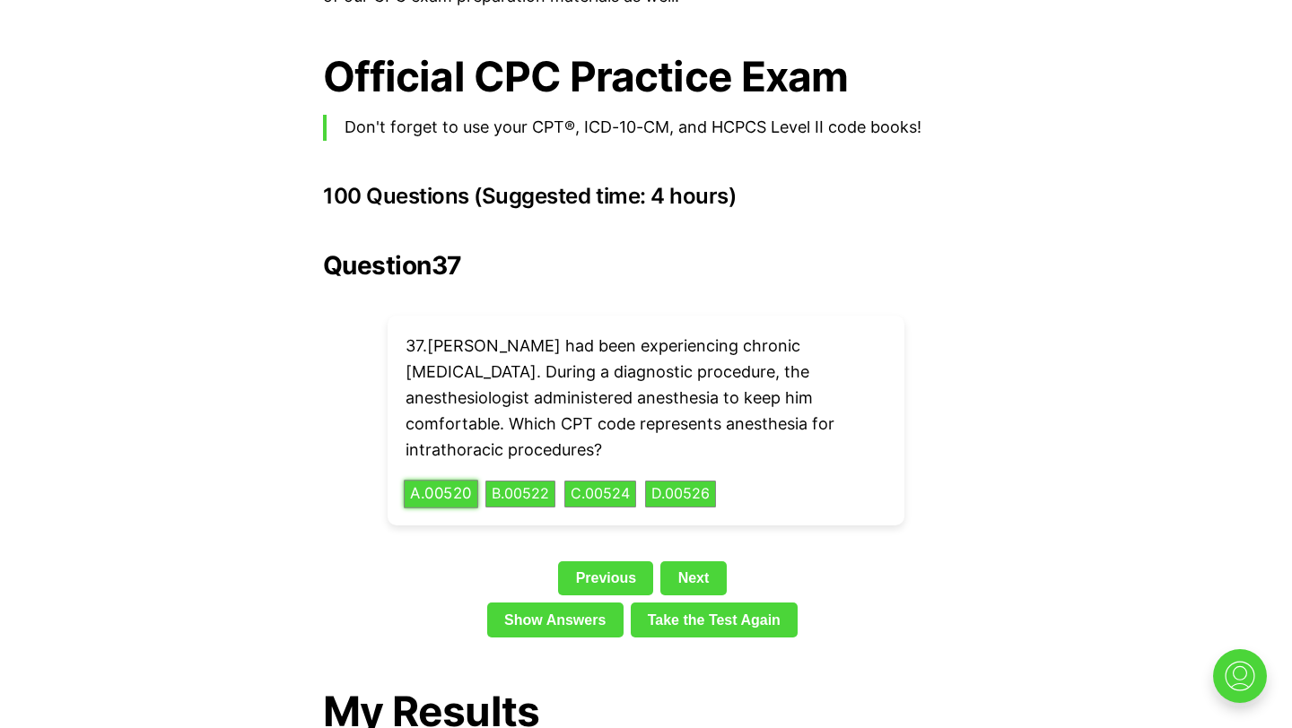
click at [442, 481] on button "A . 00520" at bounding box center [441, 495] width 74 height 28
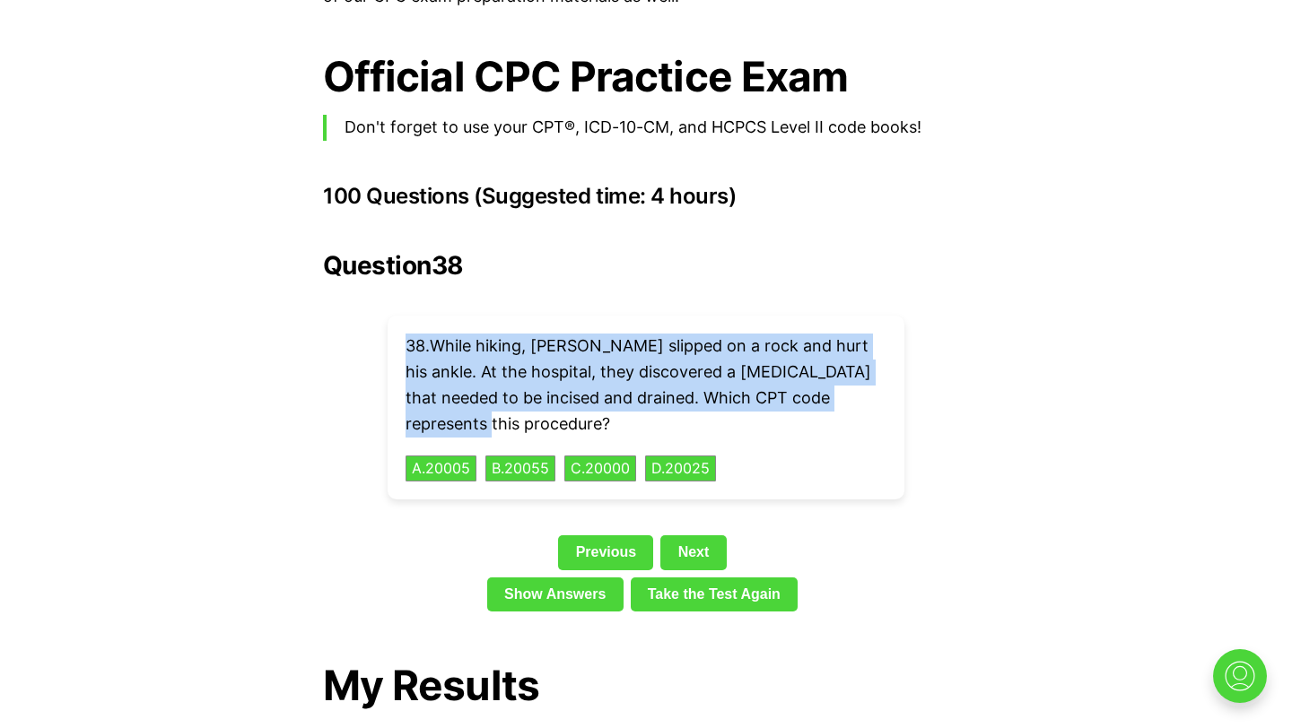
drag, startPoint x: 407, startPoint y: 302, endPoint x: 514, endPoint y: 406, distance: 149.1
click at [514, 406] on div "38 . While hiking, [PERSON_NAME] slipped on a rock and hurt his ankle. At the h…" at bounding box center [646, 408] width 517 height 184
copy p "38 . While hiking, [PERSON_NAME] slipped on a rock and hurt his ankle. At the h…"
click at [752, 504] on div "Question 38 38 . While hiking, [PERSON_NAME] slipped on a rock and hurt his ank…" at bounding box center [646, 435] width 646 height 368
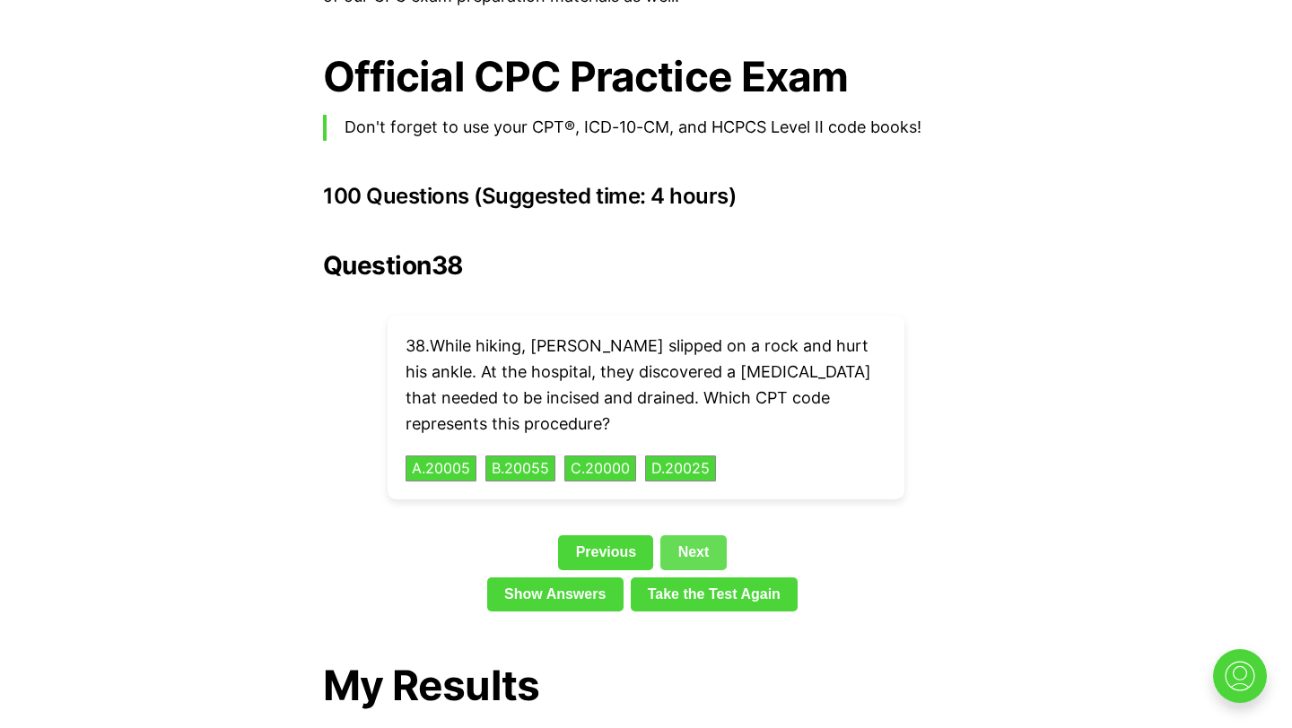
click at [687, 536] on link "Next" at bounding box center [692, 553] width 65 height 34
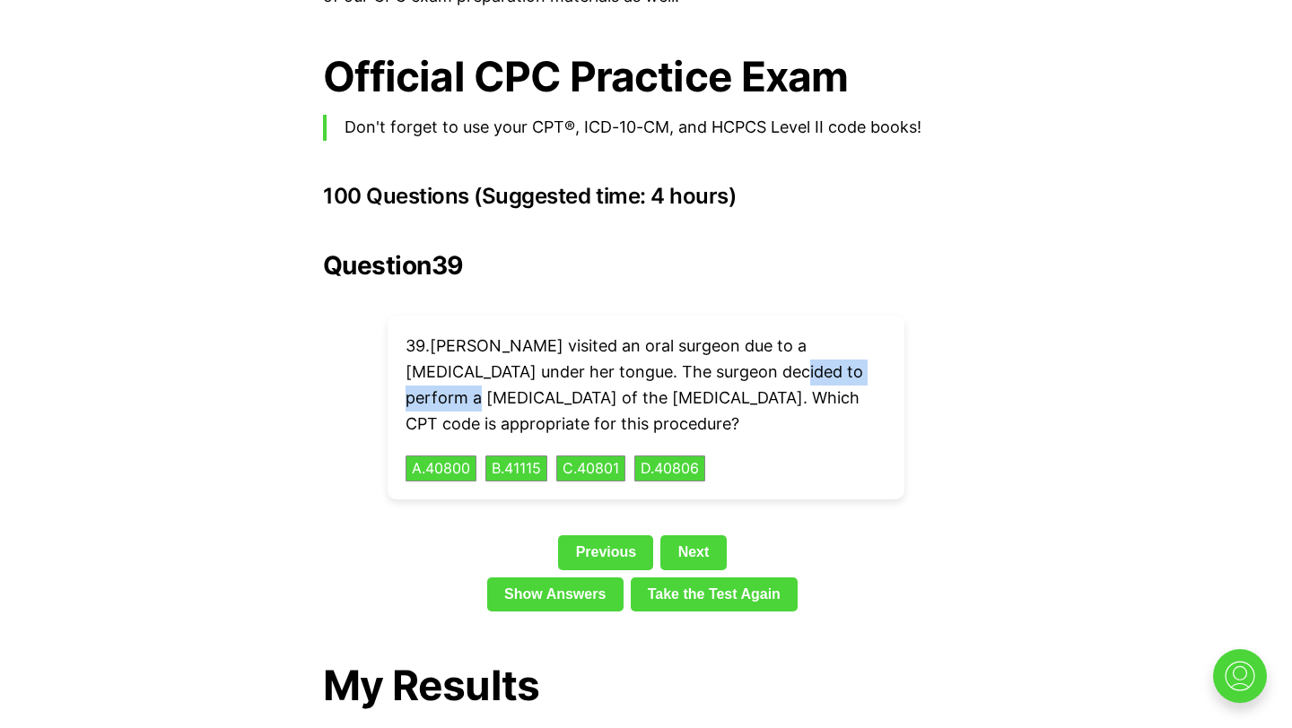
drag, startPoint x: 730, startPoint y: 345, endPoint x: 858, endPoint y: 348, distance: 127.4
click at [858, 348] on p "39 . [PERSON_NAME] visited an oral surgeon due to a [MEDICAL_DATA] under her to…" at bounding box center [645, 385] width 481 height 103
copy p "[MEDICAL_DATA]"
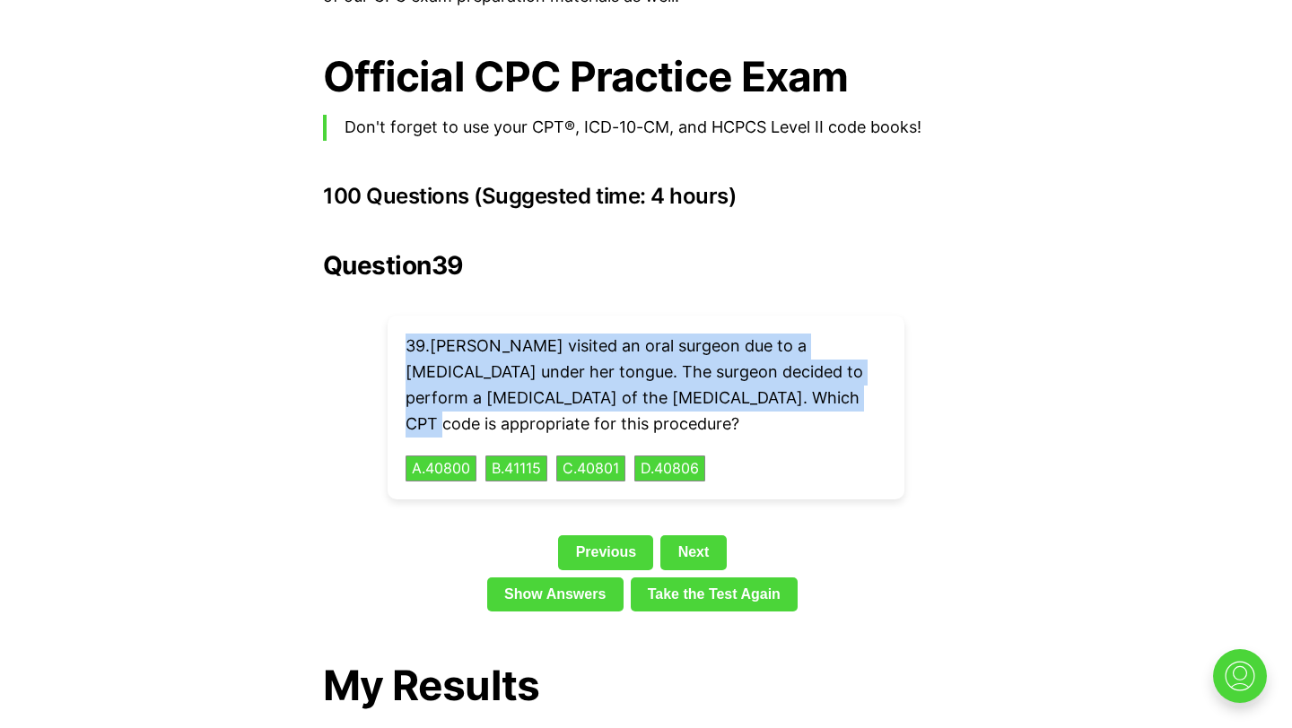
drag, startPoint x: 390, startPoint y: 307, endPoint x: 752, endPoint y: 372, distance: 367.4
click at [752, 372] on div "39 . [PERSON_NAME] visited an oral surgeon due to a [MEDICAL_DATA] under her to…" at bounding box center [646, 408] width 517 height 184
copy p "39 . [PERSON_NAME] visited an oral surgeon due to a [MEDICAL_DATA] under her to…"
